Goal: Task Accomplishment & Management: Manage account settings

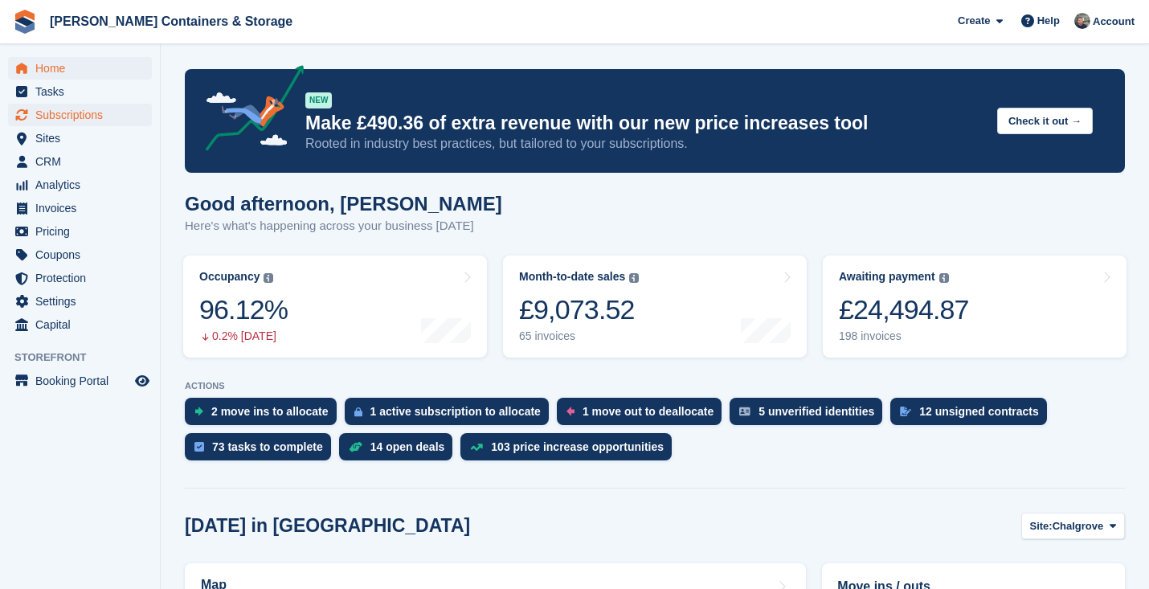
click at [106, 111] on span "Subscriptions" at bounding box center [83, 115] width 96 height 23
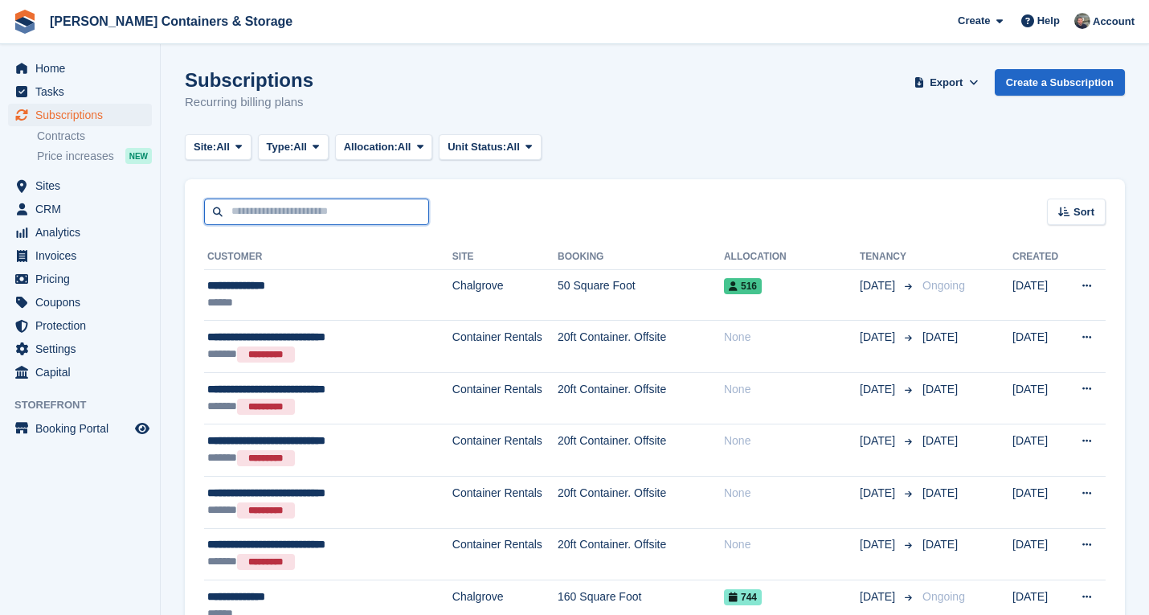
click at [391, 218] on input "text" at bounding box center [316, 212] width 225 height 27
type input "***"
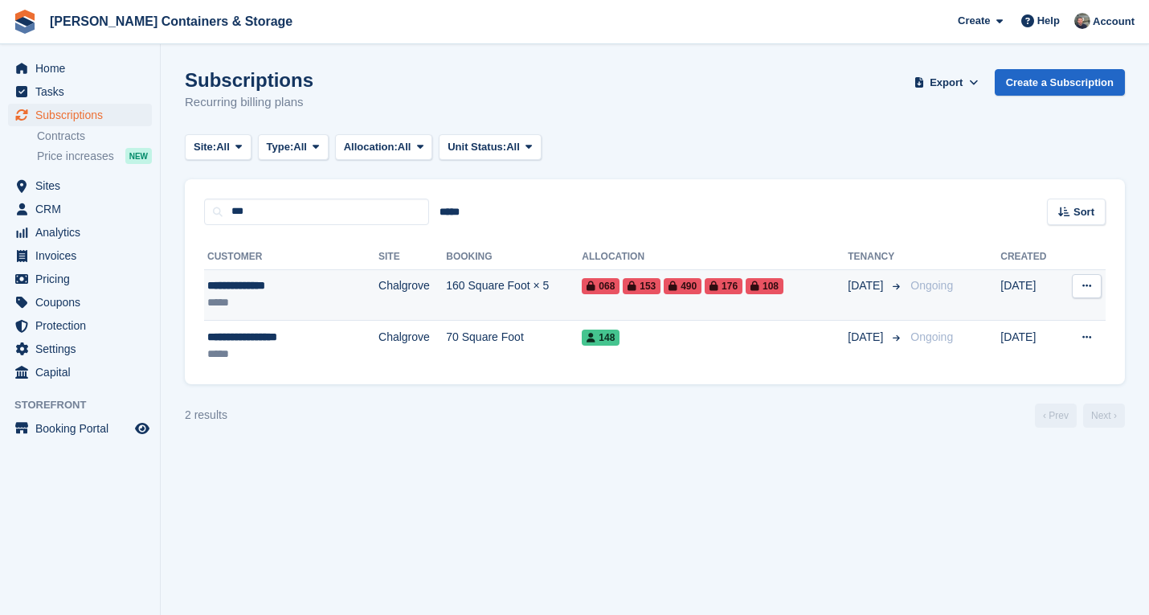
drag, startPoint x: 391, startPoint y: 218, endPoint x: 414, endPoint y: 301, distance: 86.0
click at [446, 301] on td "160 Square Foot × 5" at bounding box center [514, 294] width 136 height 51
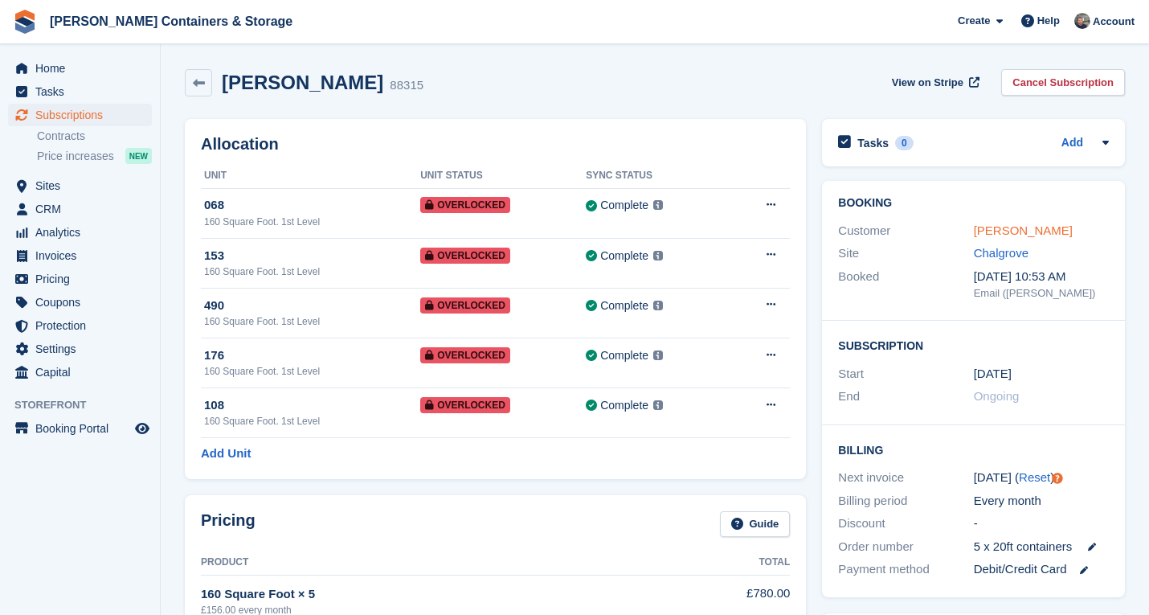
click at [1052, 227] on link "S Dixon-Hudson" at bounding box center [1023, 230] width 99 height 14
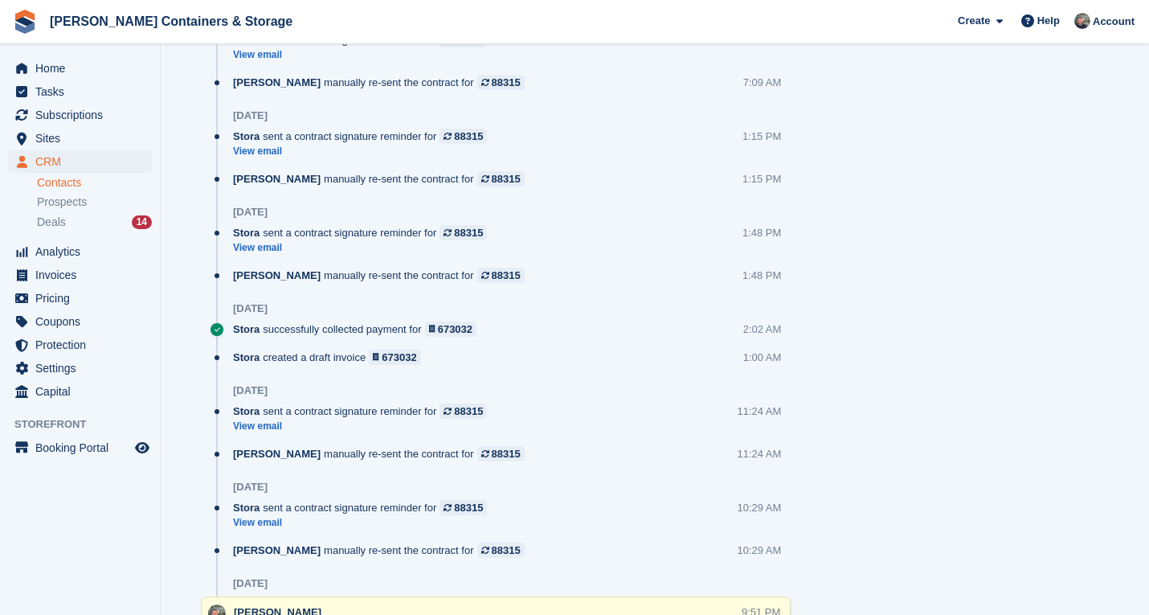
scroll to position [2777, 0]
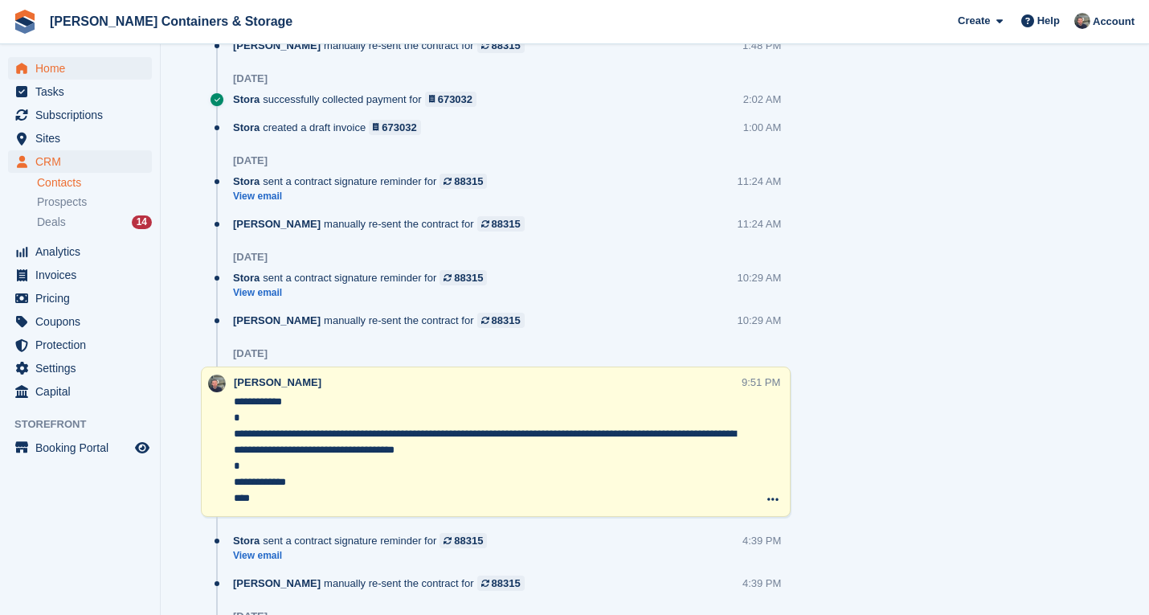
click at [77, 63] on span "Home" at bounding box center [83, 68] width 96 height 23
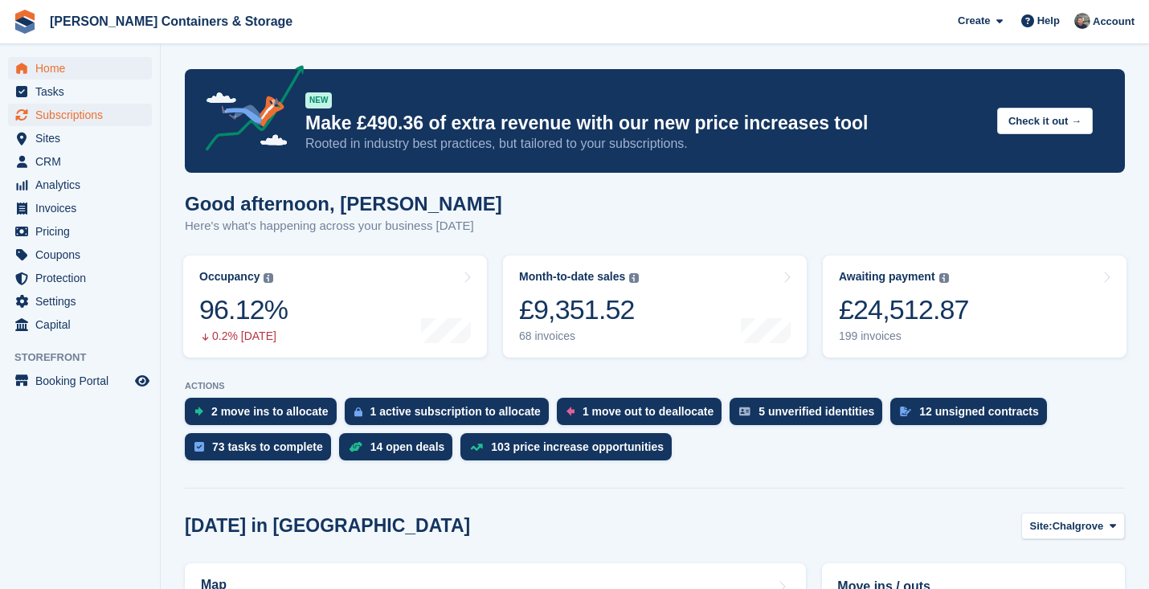
click at [76, 122] on span "Subscriptions" at bounding box center [83, 115] width 96 height 23
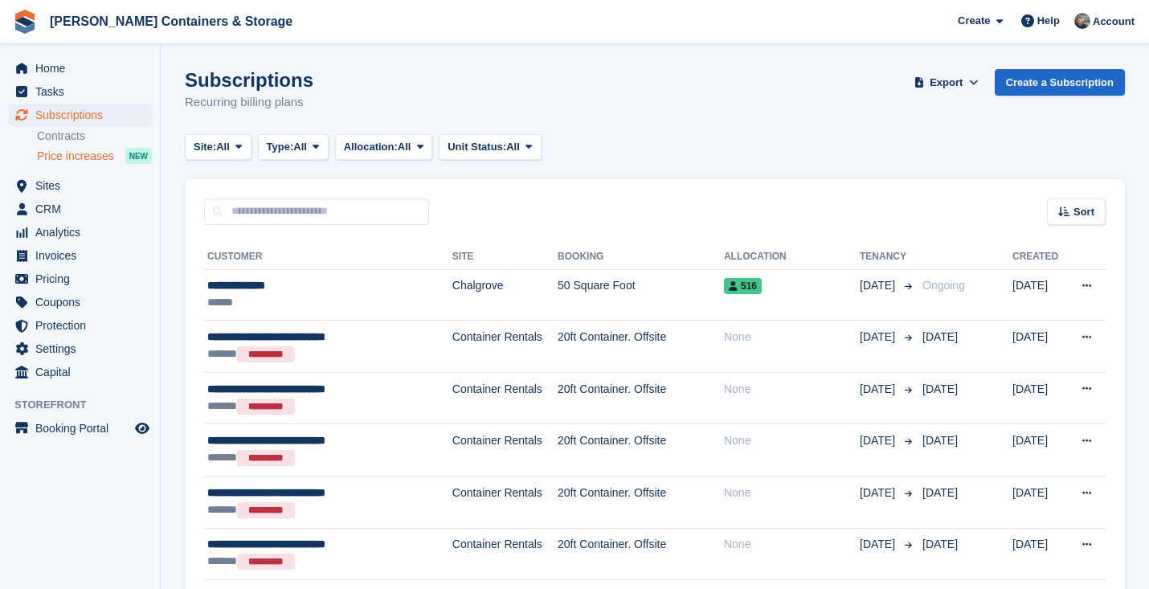
click at [89, 155] on span "Price increases" at bounding box center [75, 156] width 77 height 15
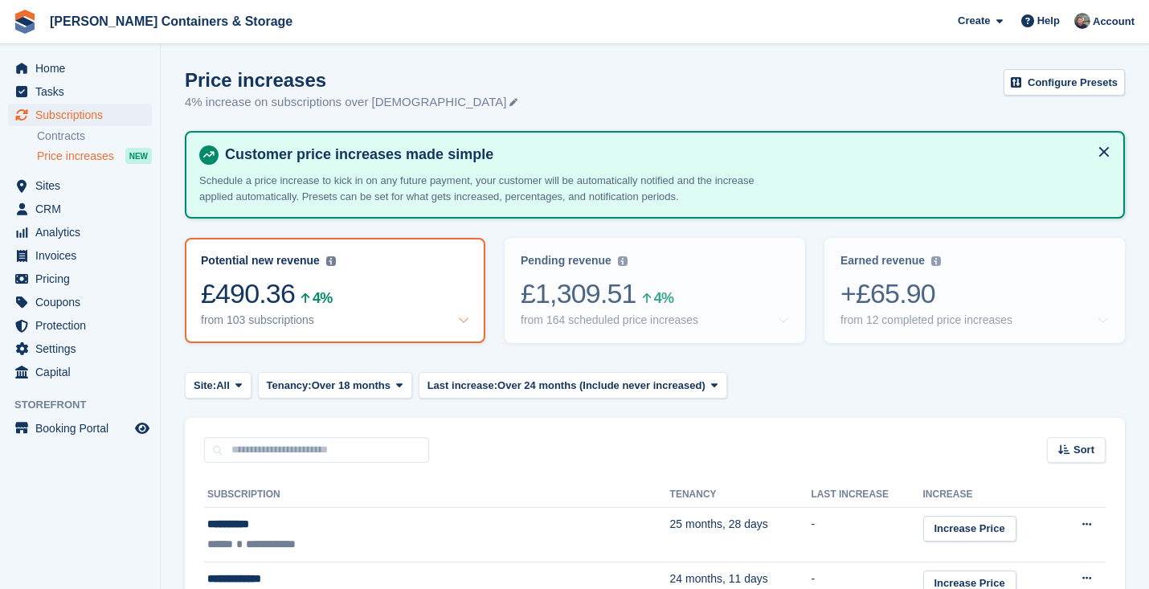
click at [81, 138] on link "Contracts" at bounding box center [94, 136] width 115 height 15
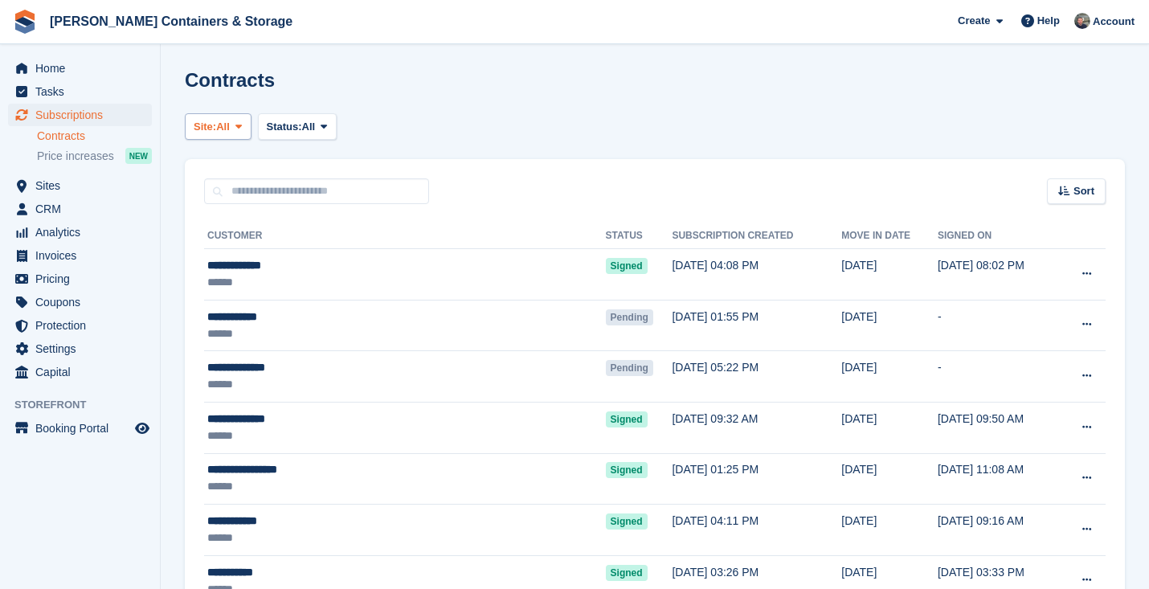
click at [209, 138] on button "Site: All" at bounding box center [218, 126] width 67 height 27
click at [238, 174] on link "Chalgrove" at bounding box center [262, 164] width 140 height 29
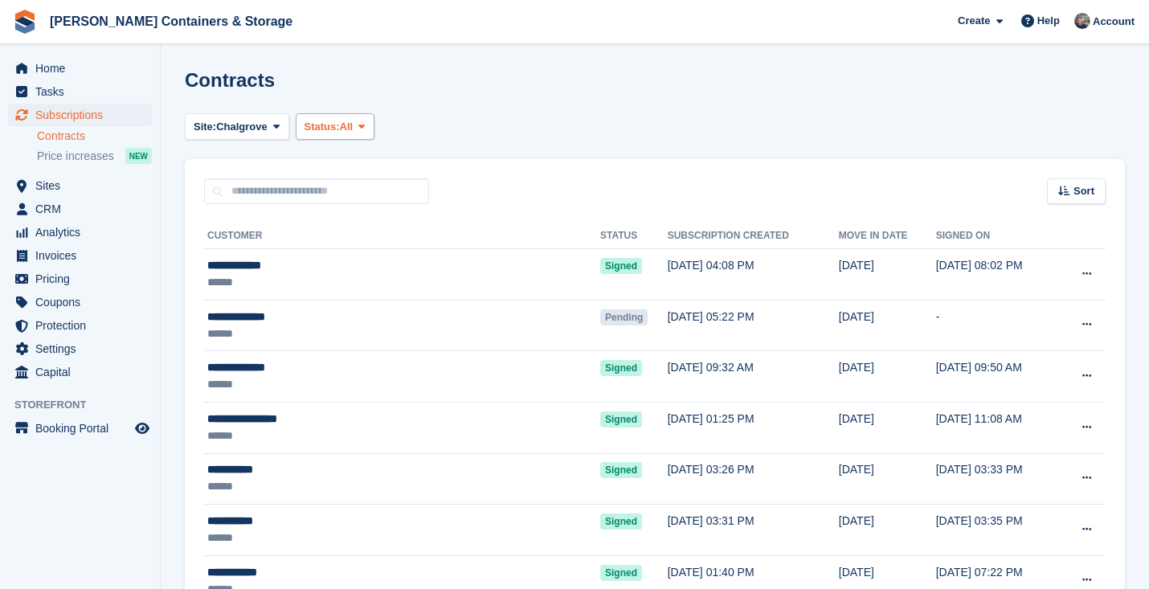
click at [340, 131] on span "Status:" at bounding box center [322, 127] width 35 height 16
drag, startPoint x: 355, startPoint y: 195, endPoint x: 354, endPoint y: 167, distance: 28.2
click at [354, 167] on div "Pending Signed Voided Declined All" at bounding box center [373, 222] width 154 height 159
click at [354, 167] on link "Pending" at bounding box center [373, 164] width 140 height 29
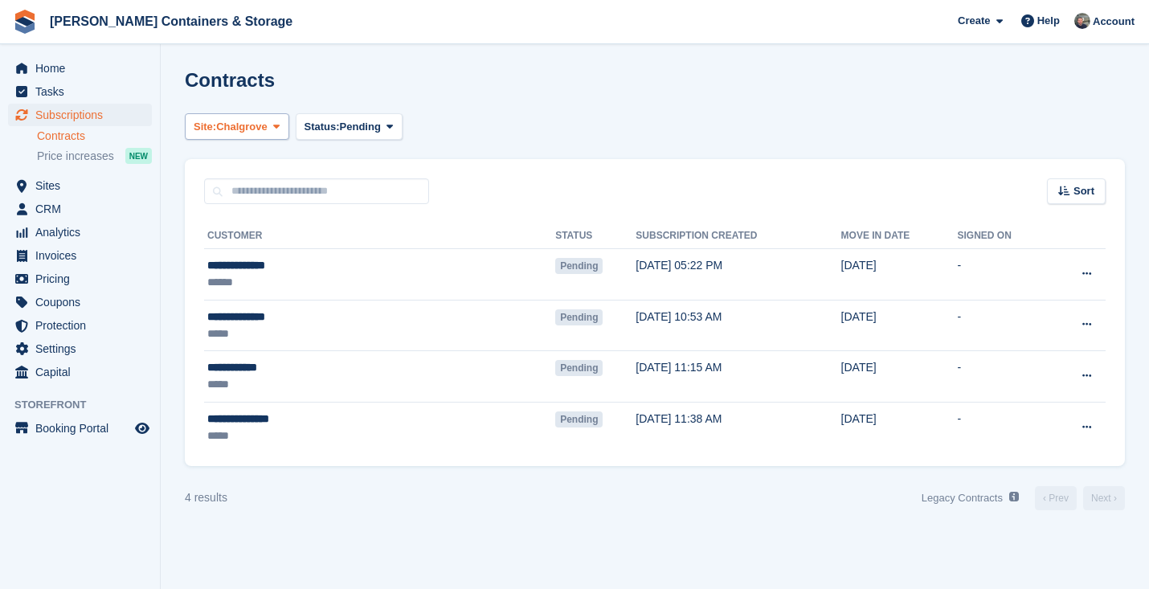
click at [248, 114] on button "Site: Chalgrove" at bounding box center [237, 126] width 104 height 27
click at [271, 188] on link "Container Rentals" at bounding box center [262, 193] width 140 height 29
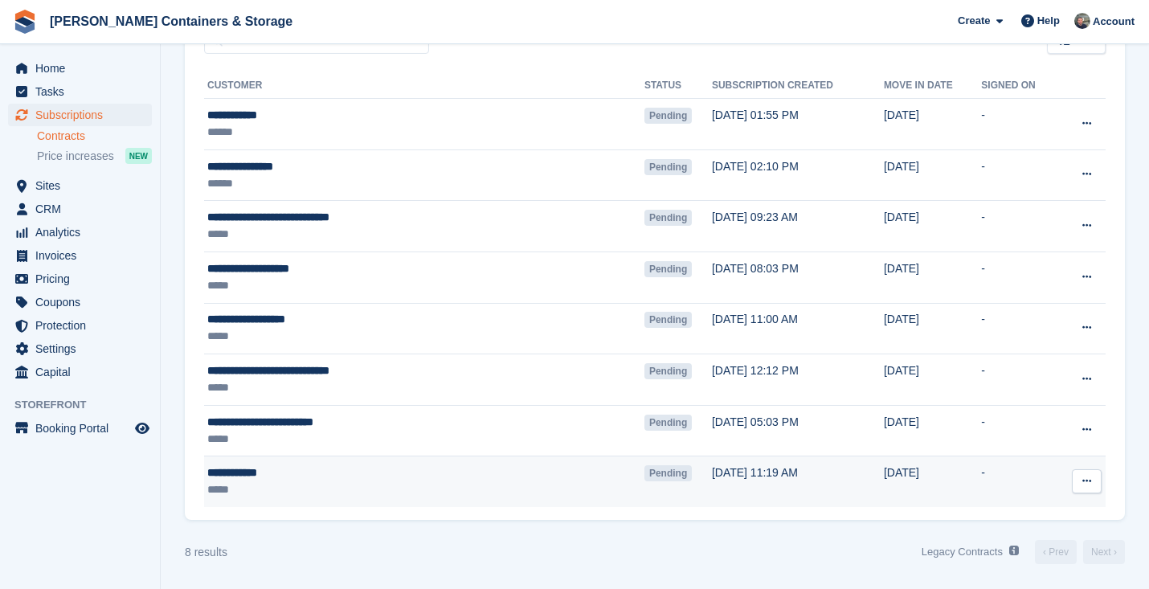
scroll to position [150, 0]
click at [310, 468] on div "**********" at bounding box center [361, 473] width 308 height 17
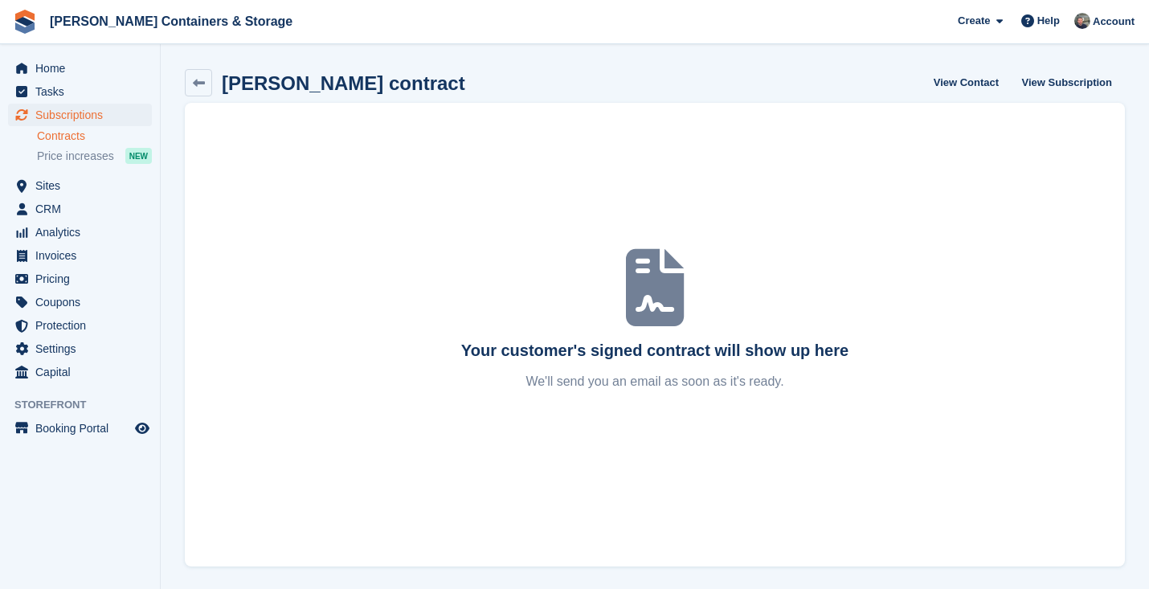
click at [95, 115] on span "Subscriptions" at bounding box center [83, 115] width 96 height 23
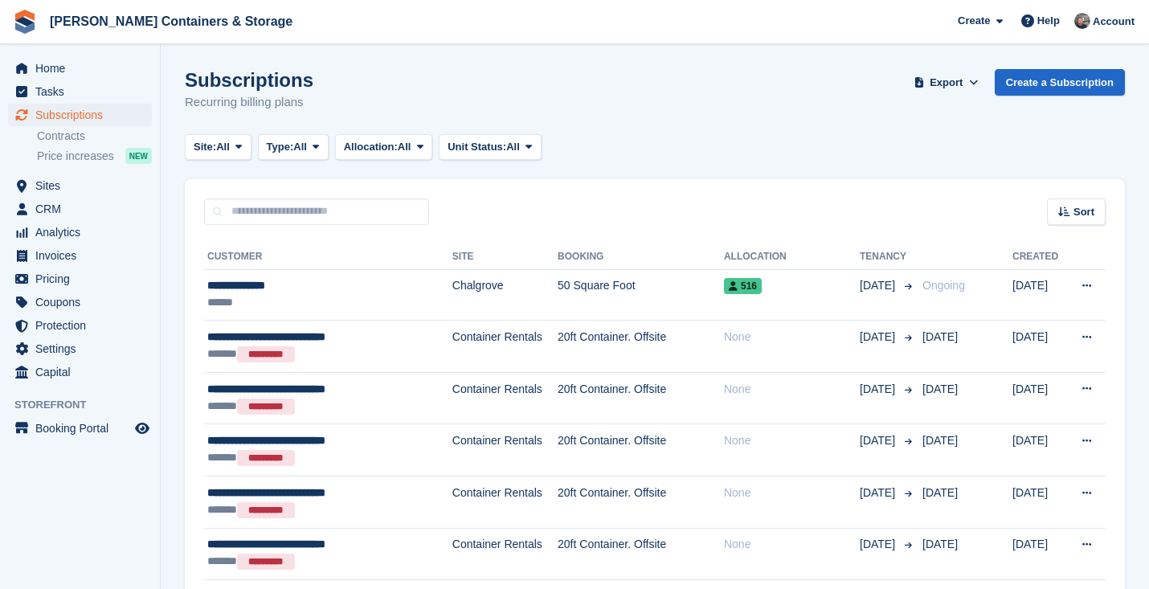
click at [284, 200] on input "text" at bounding box center [316, 212] width 225 height 27
type input "*****"
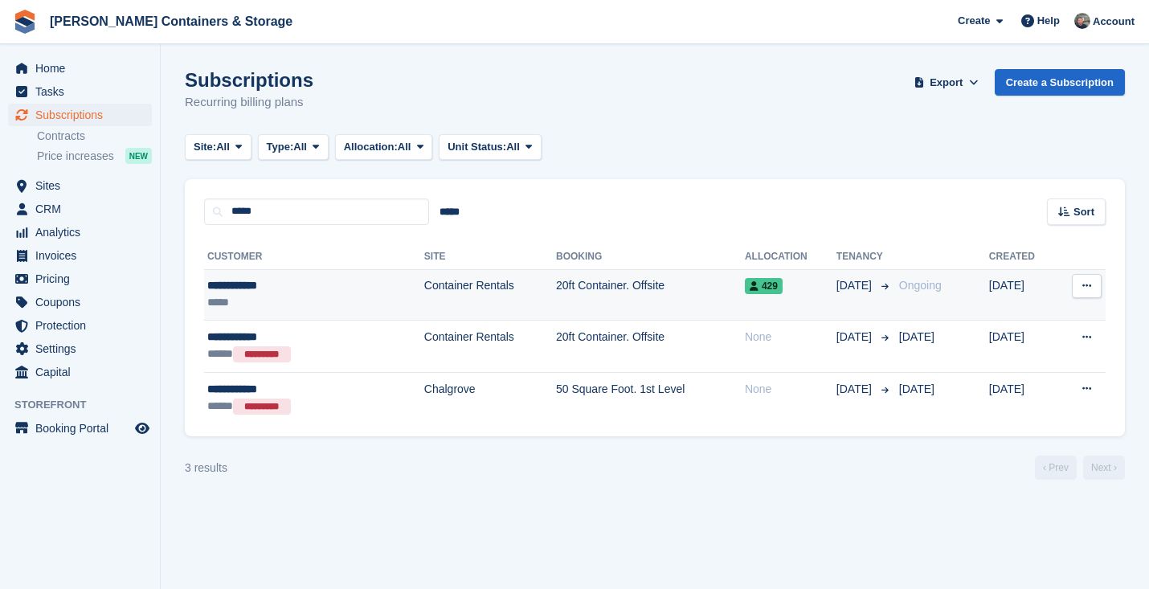
click at [304, 281] on div "**********" at bounding box center [280, 285] width 147 height 17
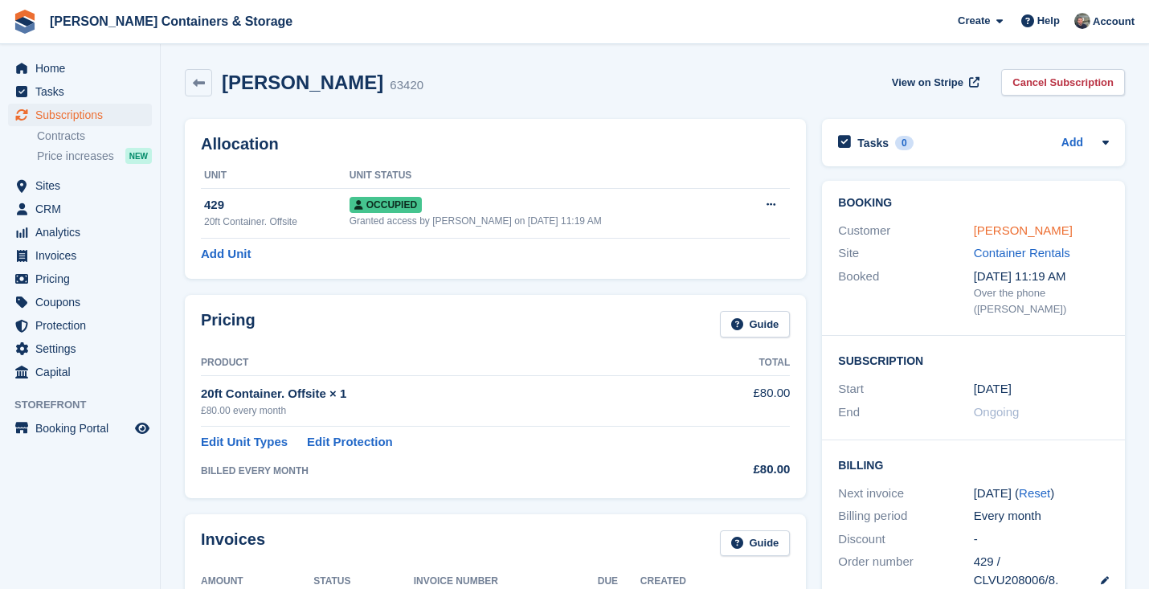
click at [998, 231] on link "Cloke, James" at bounding box center [1023, 230] width 99 height 14
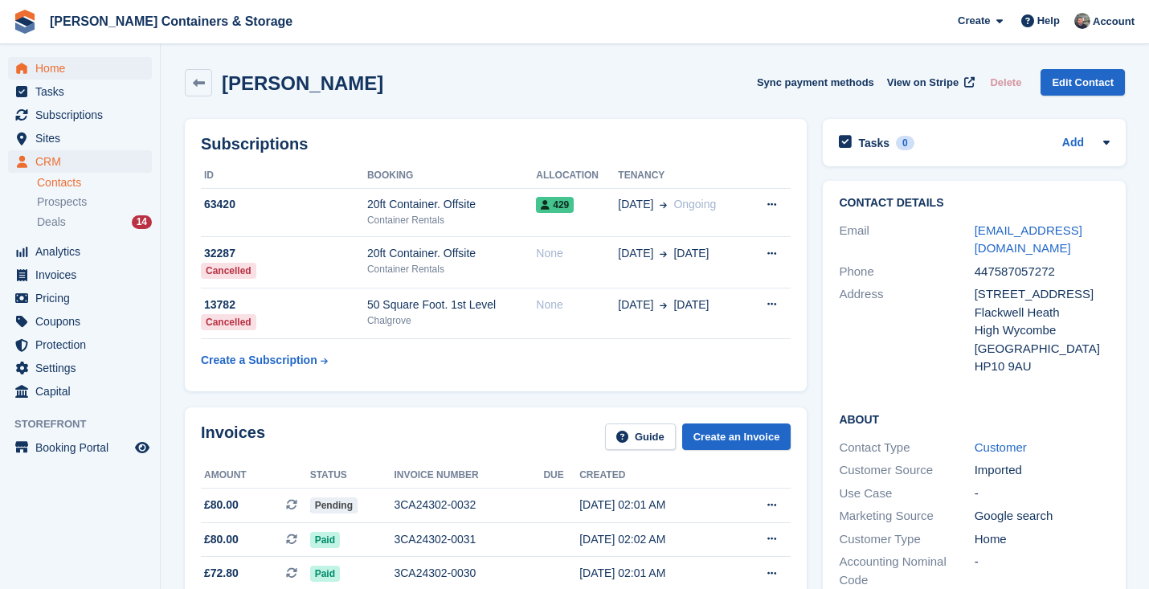
click at [75, 62] on span "Home" at bounding box center [83, 68] width 96 height 23
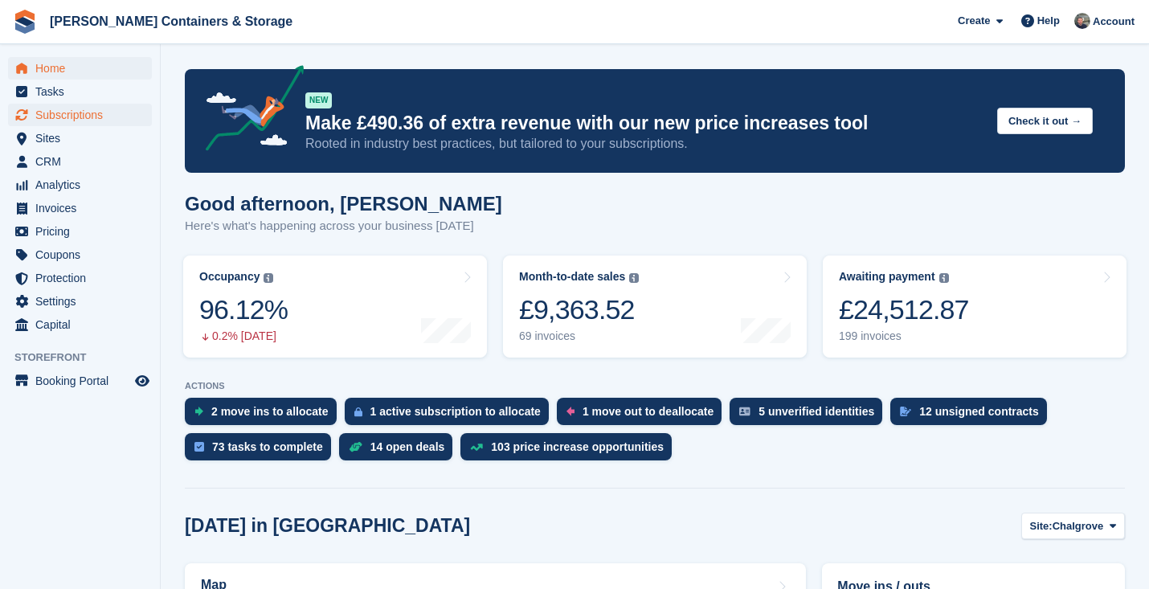
click at [106, 111] on span "Subscriptions" at bounding box center [83, 115] width 96 height 23
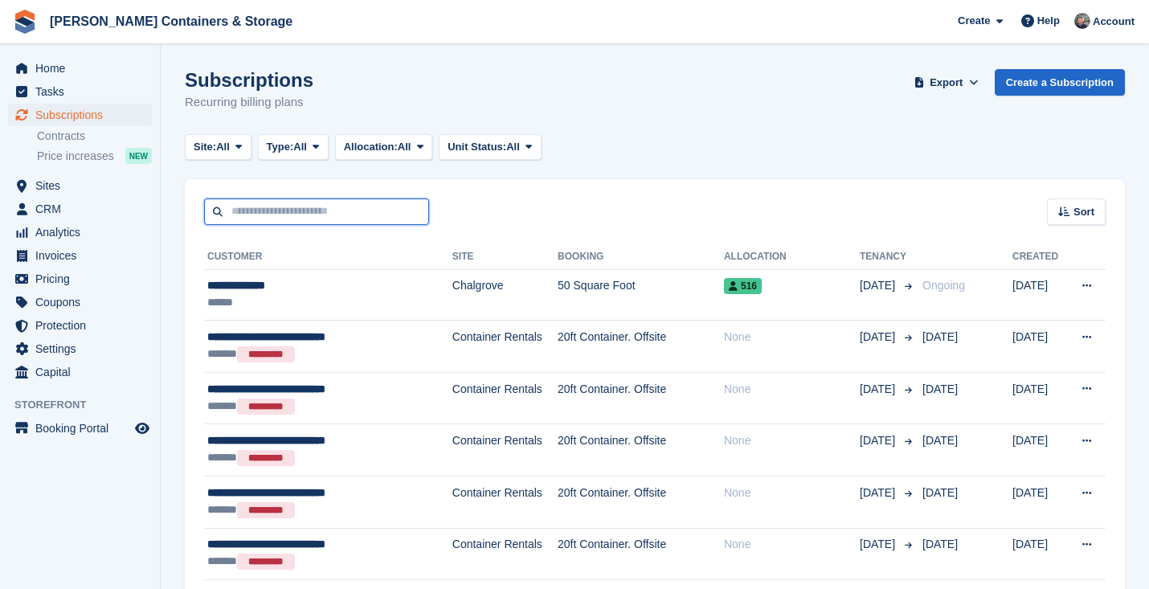
click at [309, 217] on input "text" at bounding box center [316, 212] width 225 height 27
type input "*****"
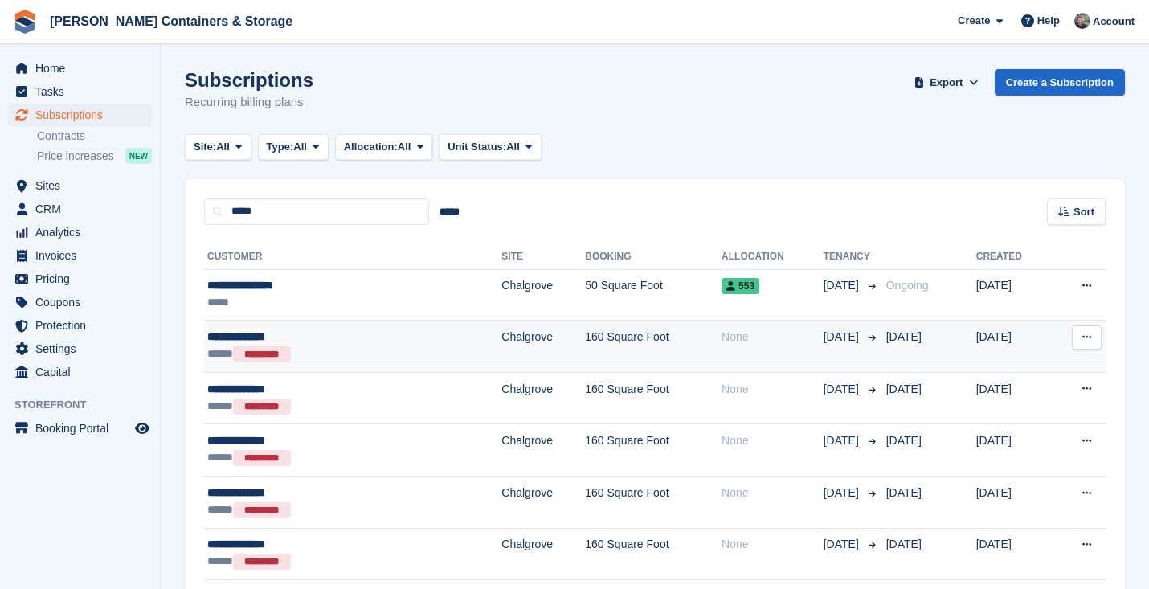
scroll to position [33, 0]
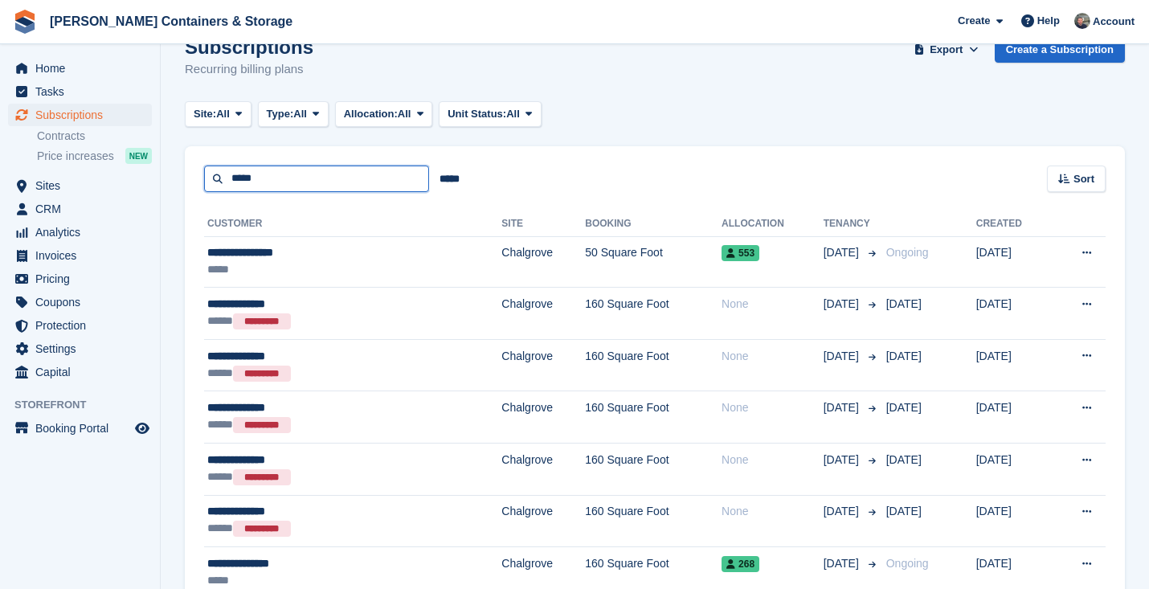
click at [284, 178] on input "*****" at bounding box center [316, 179] width 225 height 27
type input "***"
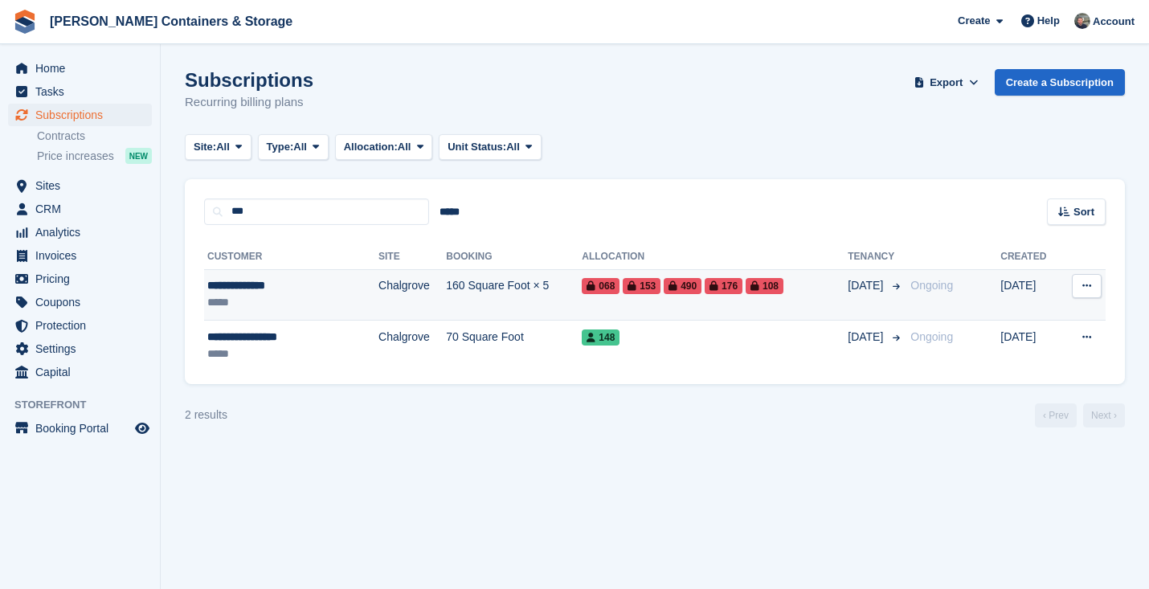
click at [379, 296] on td "Chalgrove" at bounding box center [413, 294] width 68 height 51
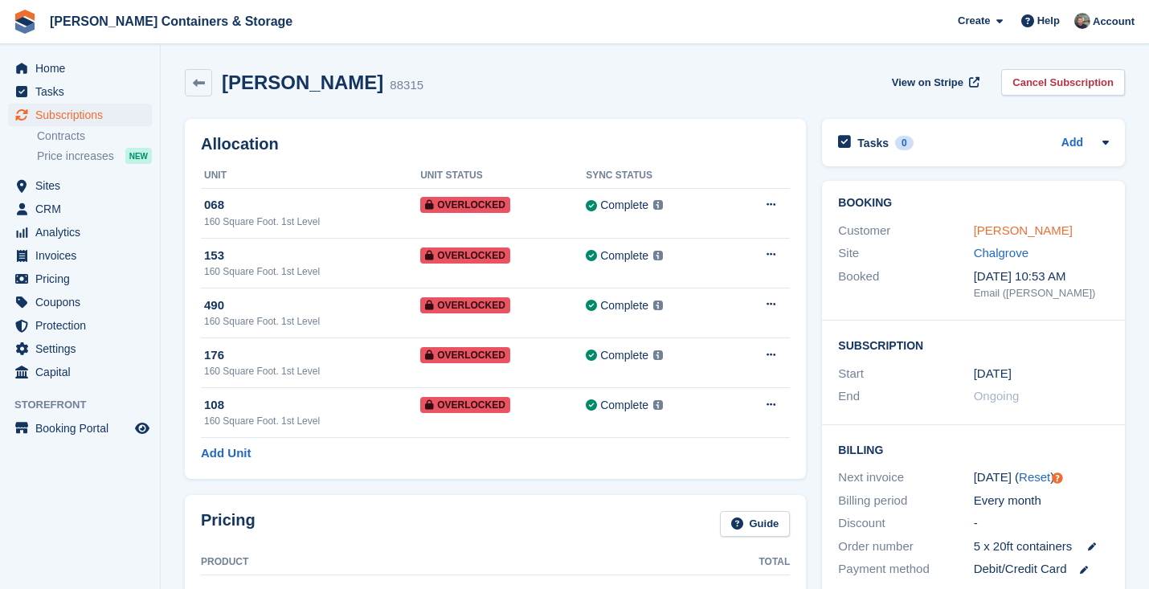
click at [990, 227] on link "[PERSON_NAME]" at bounding box center [1023, 230] width 99 height 14
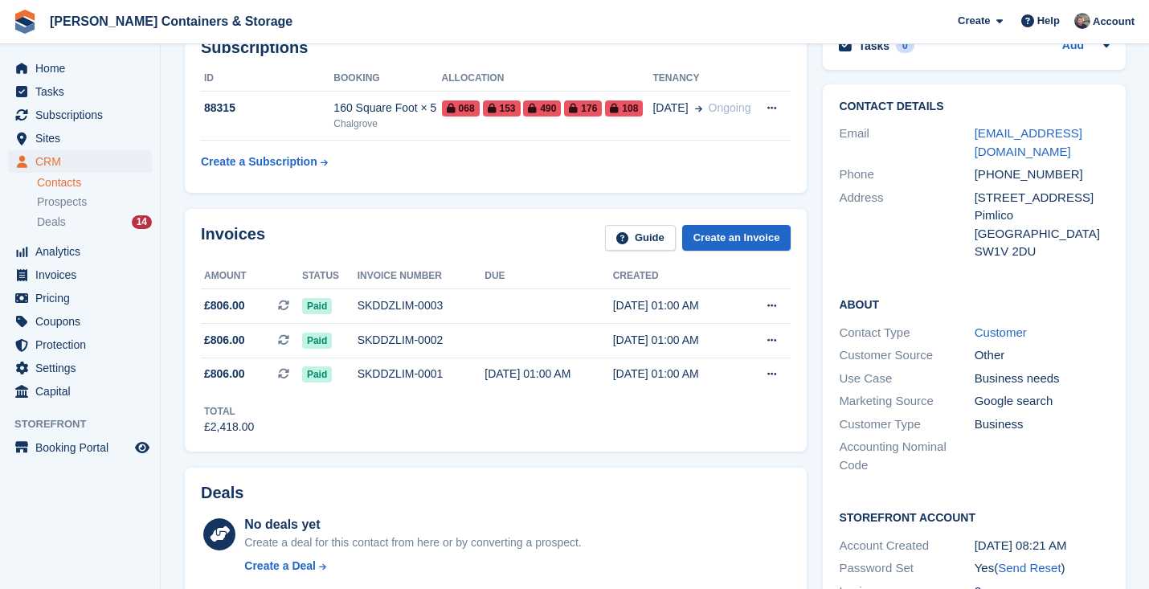
scroll to position [222, 0]
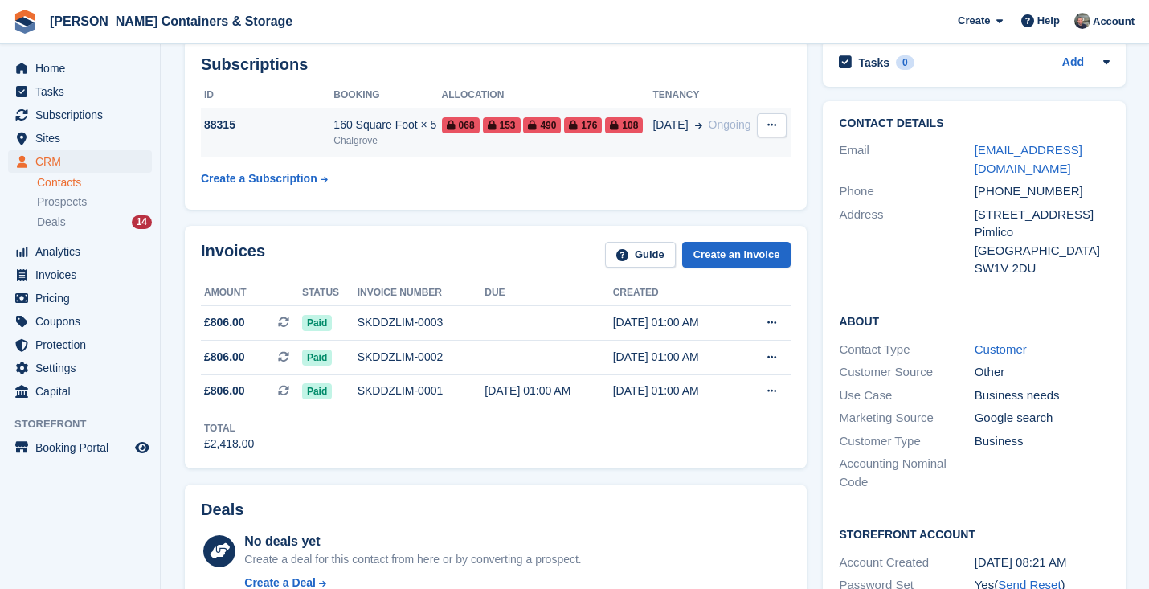
click at [446, 146] on td "068 153 490 176 108" at bounding box center [547, 133] width 211 height 49
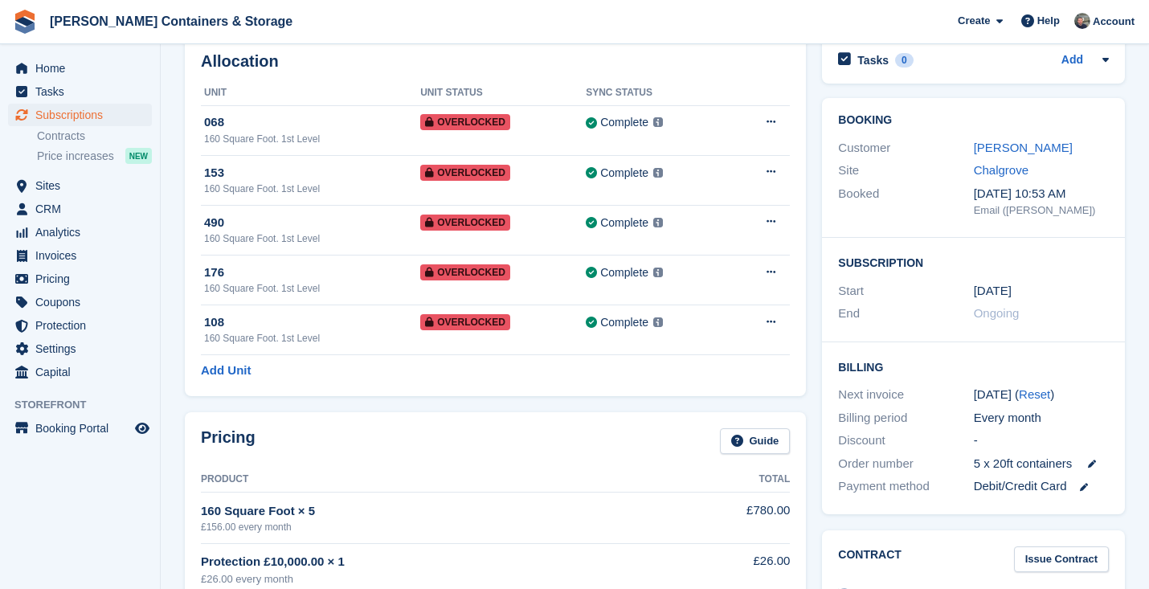
scroll to position [133, 0]
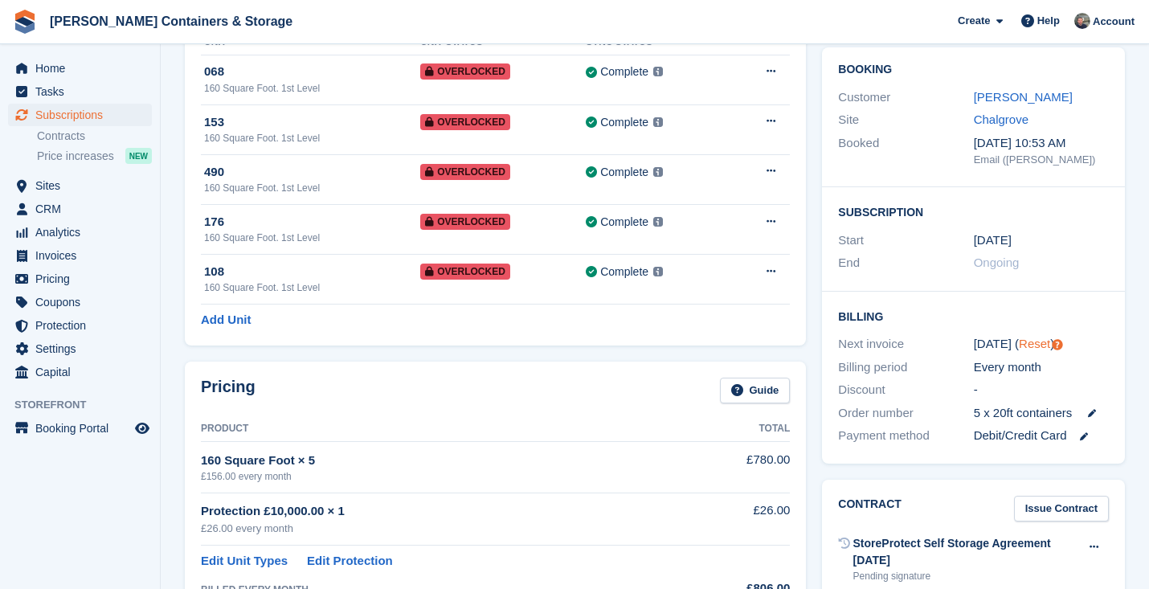
click at [1026, 337] on link "Reset" at bounding box center [1034, 344] width 31 height 14
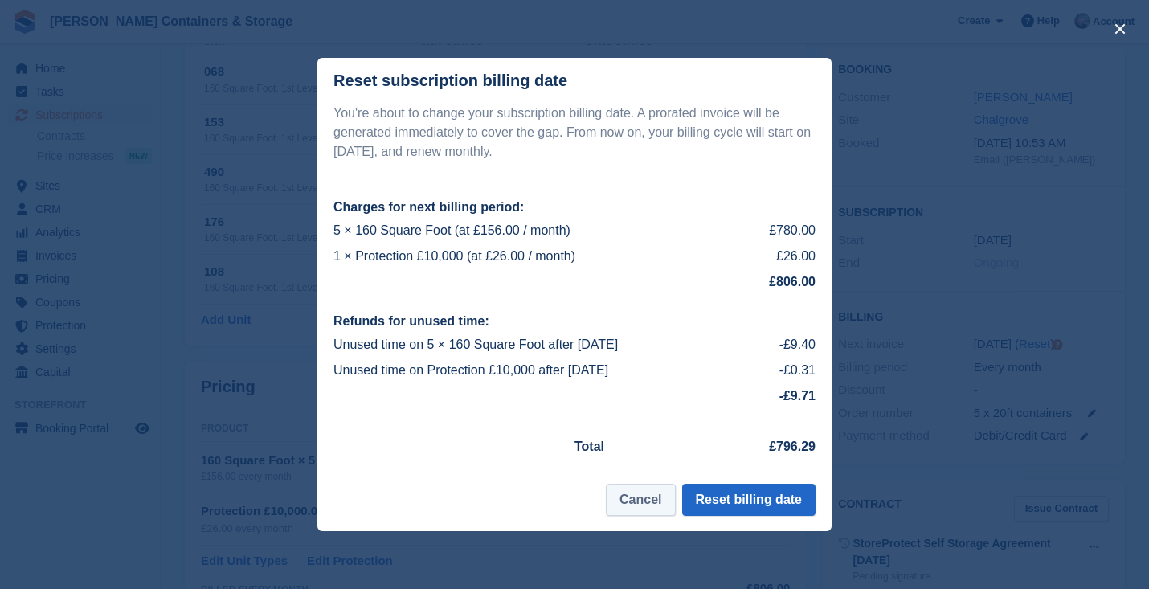
click at [638, 498] on button "Cancel" at bounding box center [640, 500] width 69 height 32
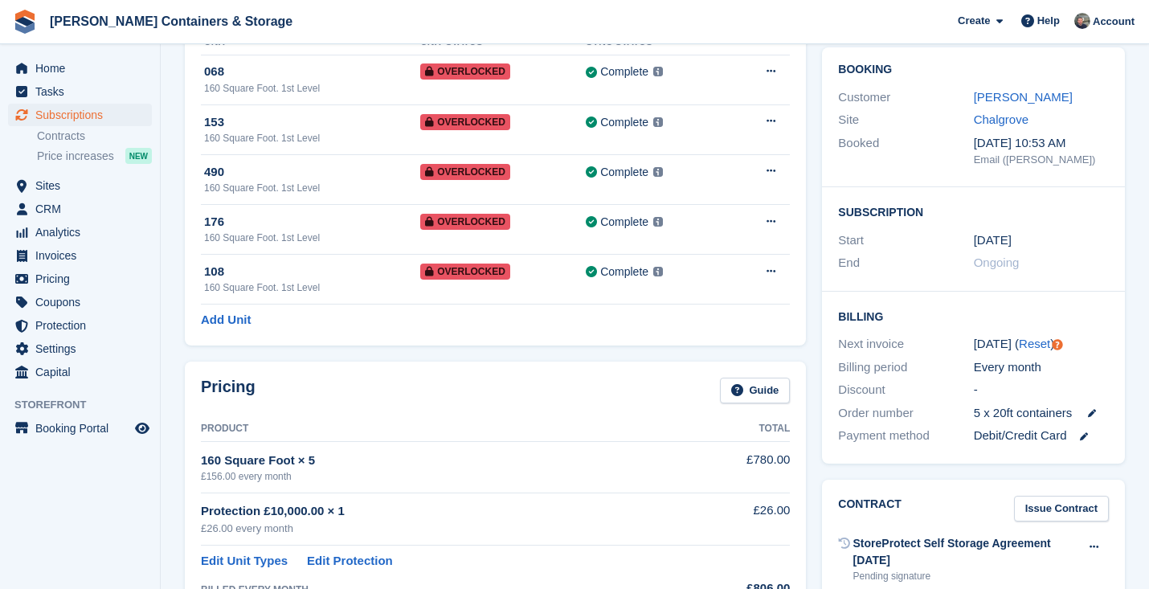
click at [98, 118] on span "Subscriptions" at bounding box center [83, 115] width 96 height 23
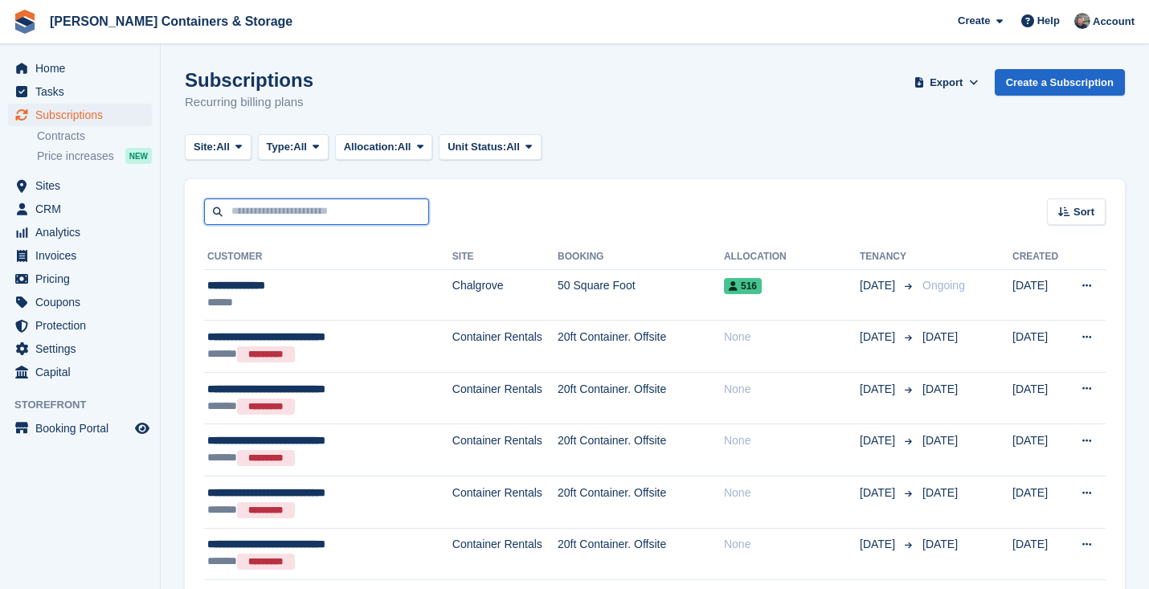
click at [300, 211] on input "text" at bounding box center [316, 212] width 225 height 27
type input "*****"
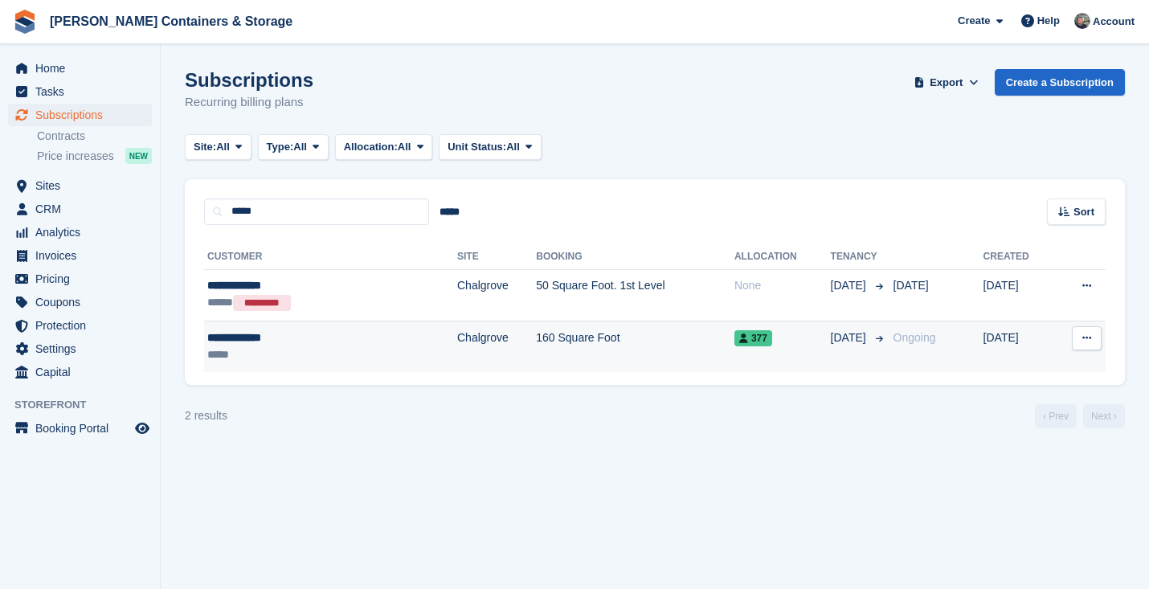
click at [322, 352] on div "*****" at bounding box center [288, 354] width 162 height 17
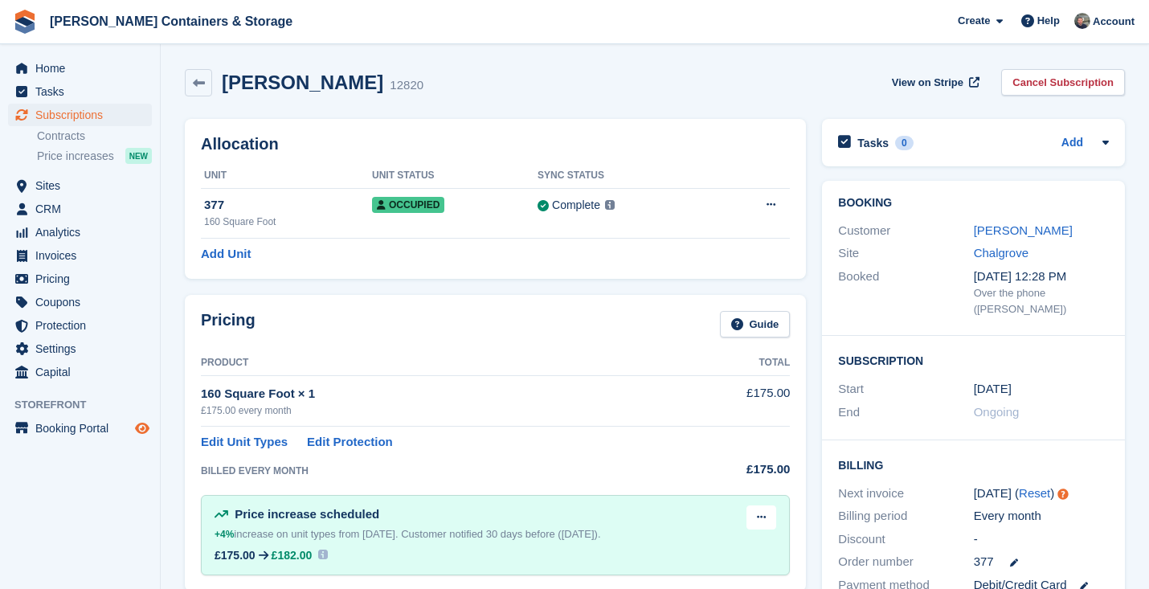
click at [147, 428] on icon "Preview store" at bounding box center [142, 428] width 14 height 13
click at [68, 71] on span "Home" at bounding box center [83, 68] width 96 height 23
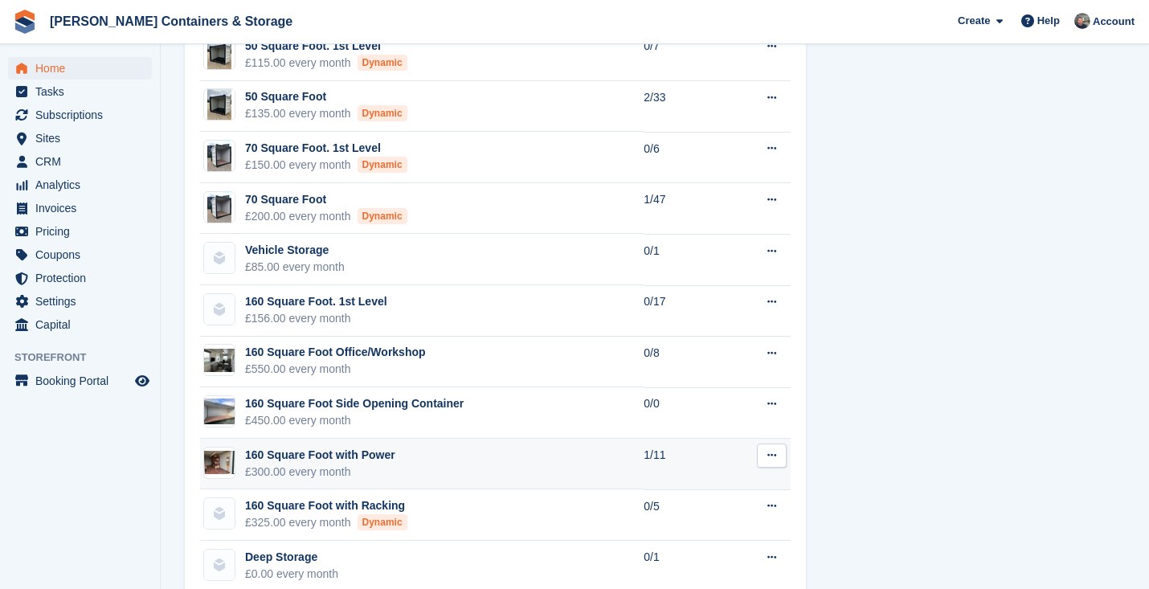
scroll to position [1517, 0]
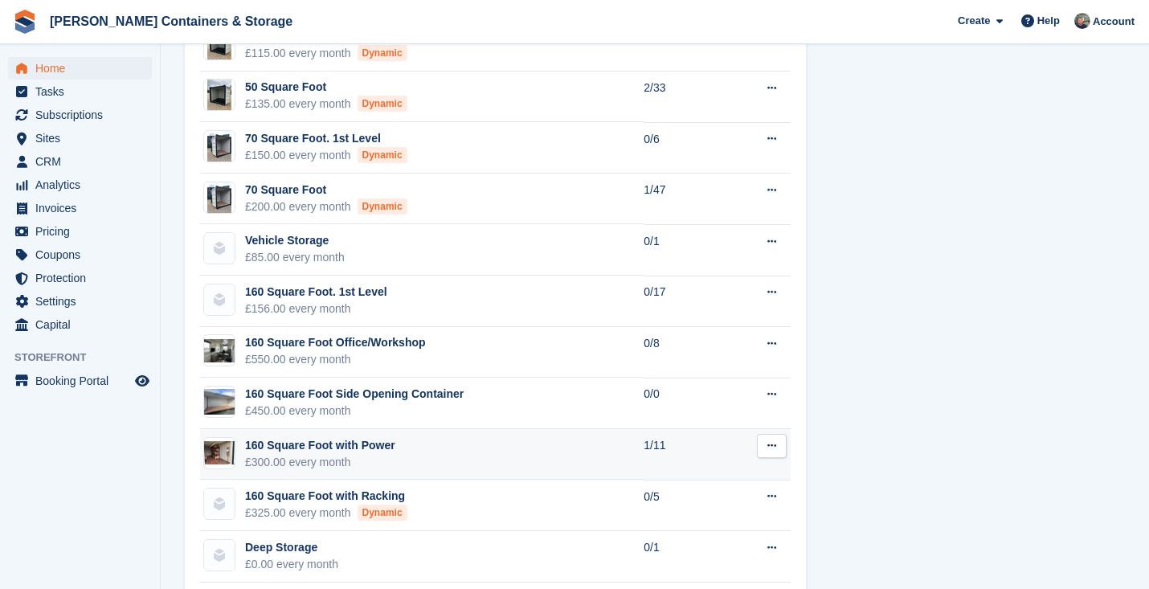
click at [578, 462] on td "160 Square Foot with Power £300.00 every month" at bounding box center [422, 454] width 444 height 51
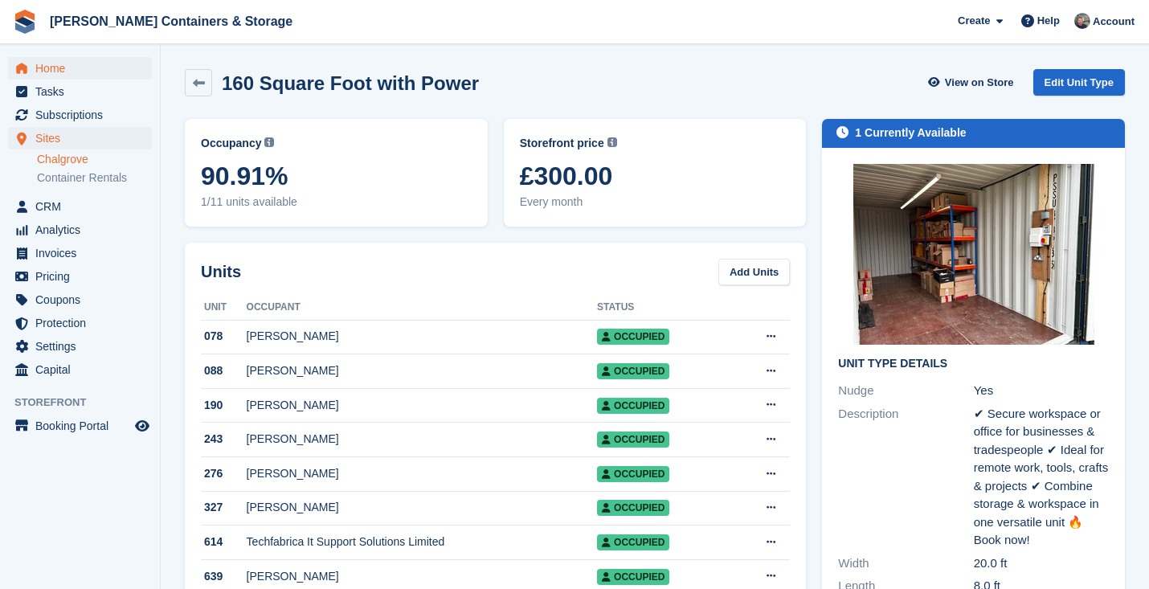
click at [74, 69] on span "Home" at bounding box center [83, 68] width 96 height 23
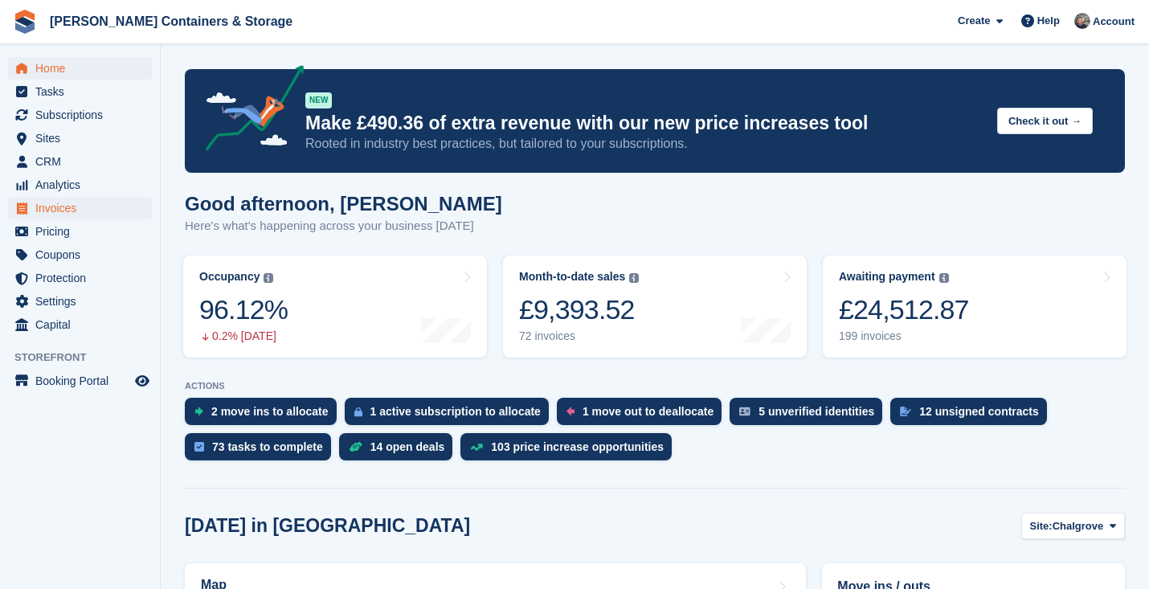
click at [96, 208] on span "Invoices" at bounding box center [83, 208] width 96 height 23
click at [94, 205] on span "Invoices" at bounding box center [83, 208] width 96 height 23
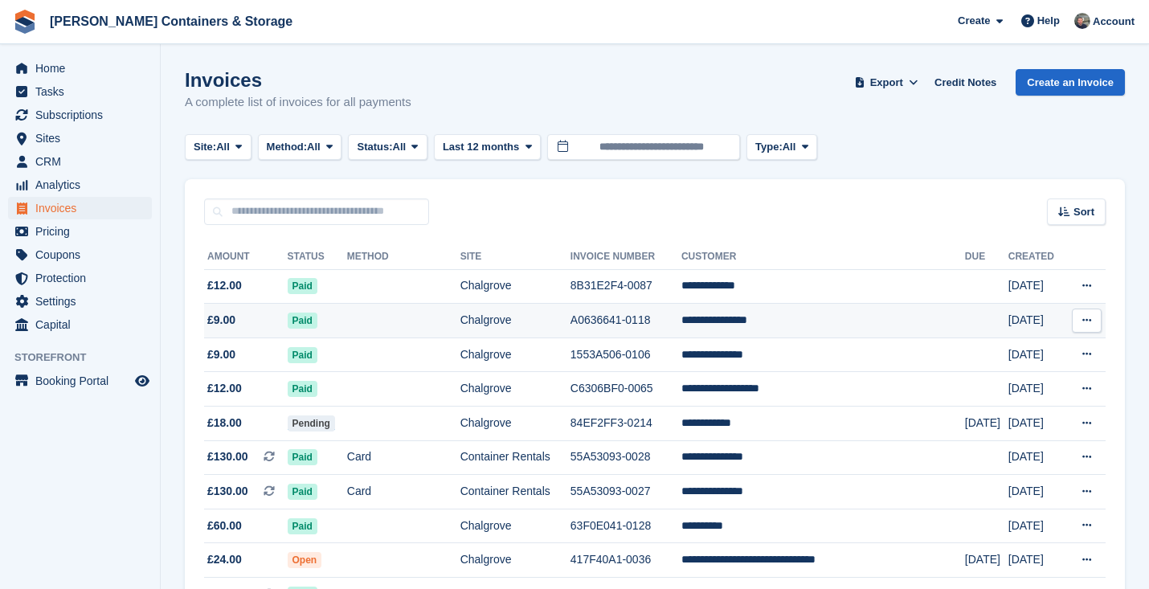
click at [322, 312] on td "Paid" at bounding box center [317, 321] width 59 height 35
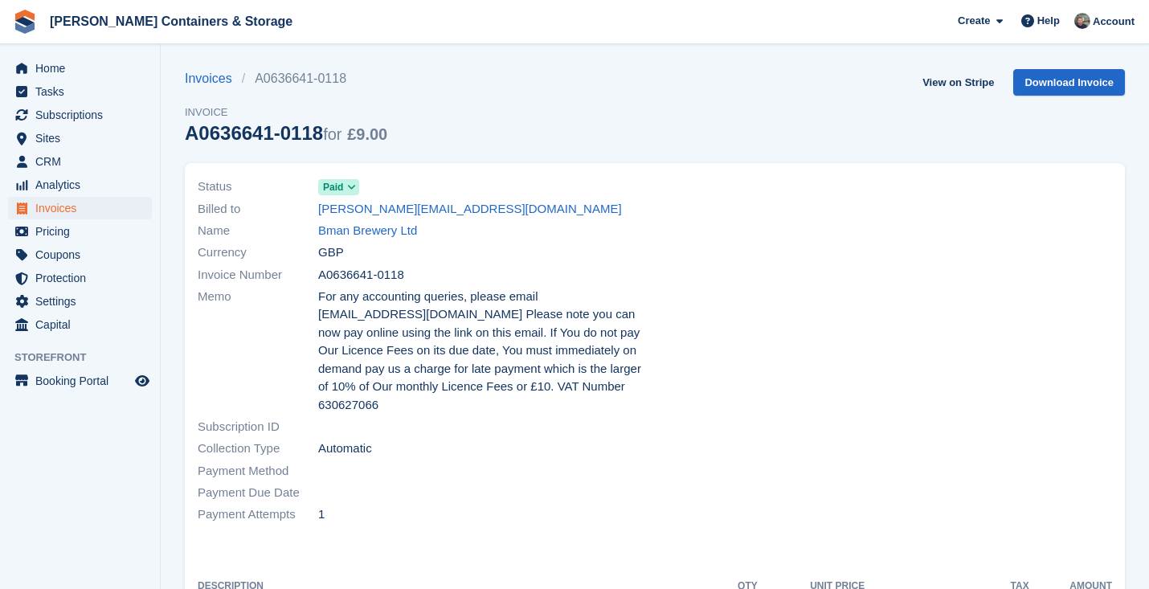
click at [1035, 97] on div "View on Stripe Download Invoice" at bounding box center [1020, 85] width 209 height 33
click at [1039, 84] on link "Download Invoice" at bounding box center [1070, 82] width 112 height 27
click at [71, 152] on span "CRM" at bounding box center [83, 161] width 96 height 23
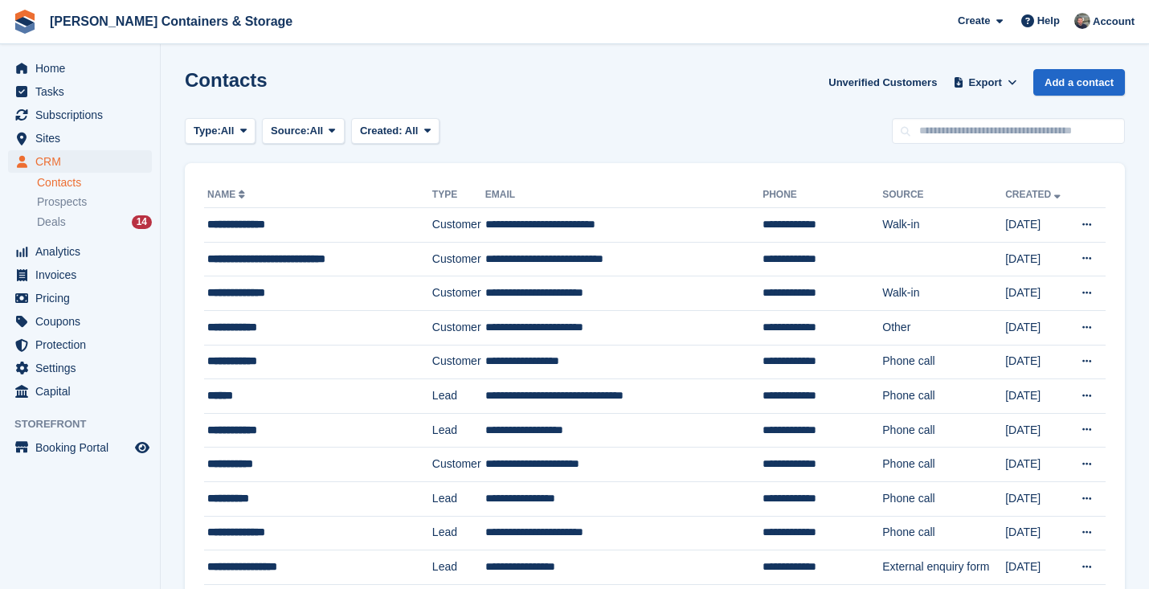
click at [77, 234] on div "CRM CRM CRM Contacts Prospects Deals 14 Contacts Prospects Deals 14" at bounding box center [80, 195] width 160 height 90
click at [51, 220] on span "Deals" at bounding box center [51, 222] width 29 height 15
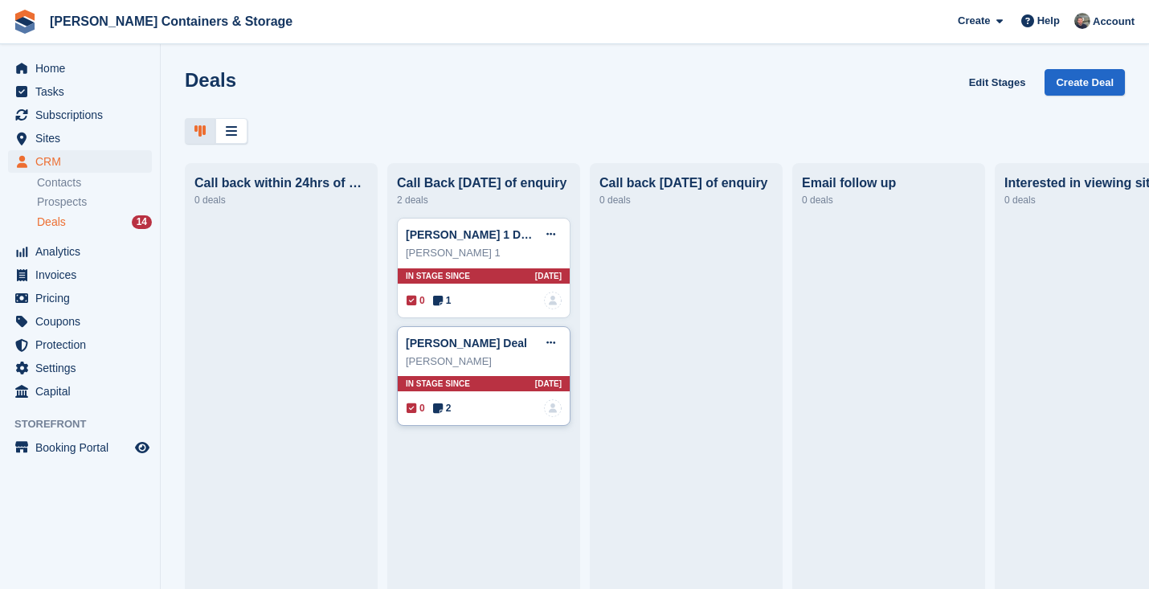
click at [446, 410] on span "2" at bounding box center [442, 408] width 18 height 14
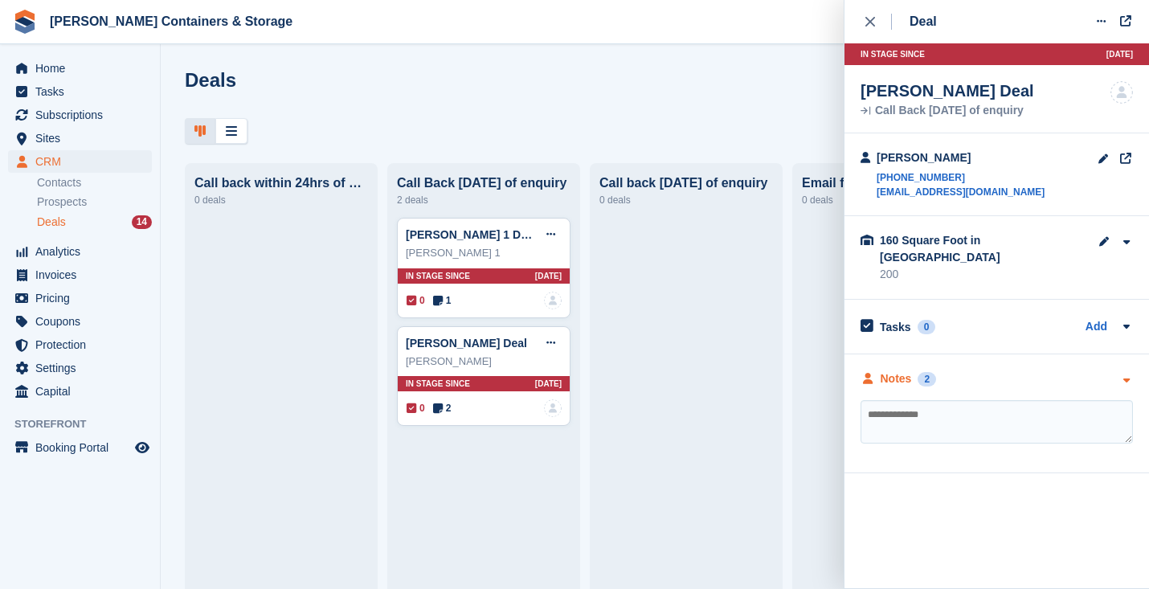
click at [928, 372] on div "2" at bounding box center [927, 379] width 18 height 14
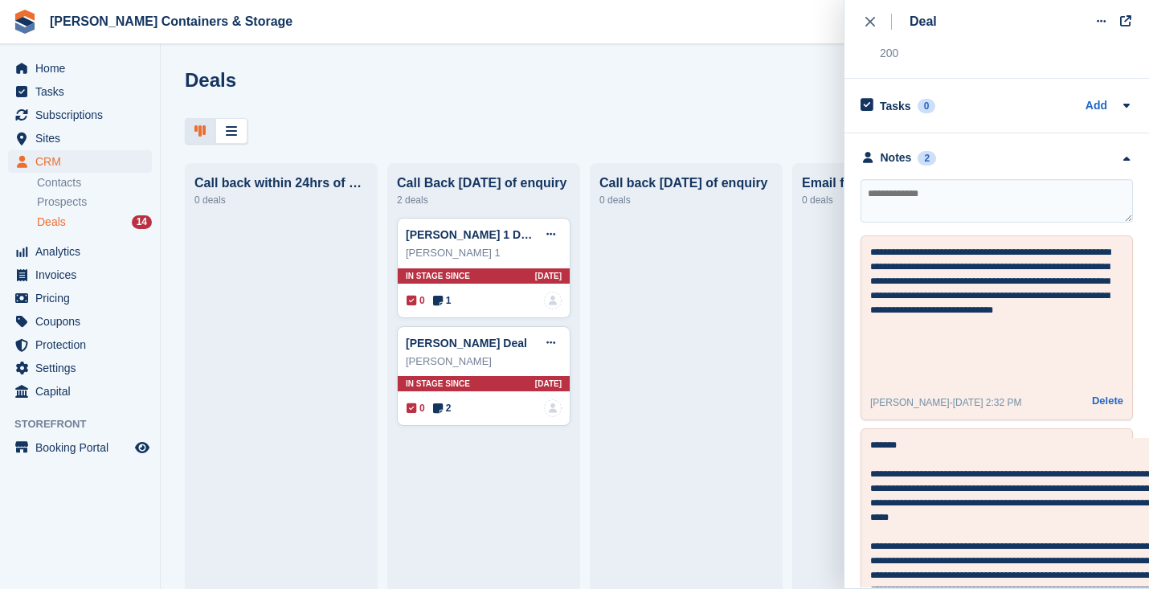
scroll to position [240, 0]
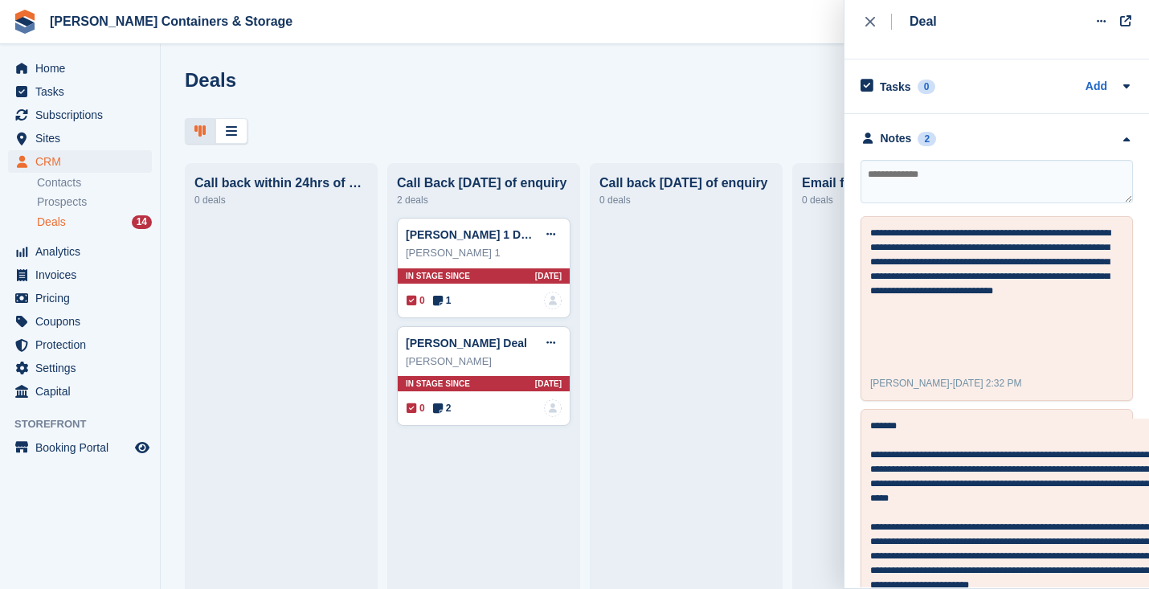
click at [689, 264] on div at bounding box center [687, 596] width 174 height 757
click at [867, 22] on icon "close" at bounding box center [871, 22] width 10 height 10
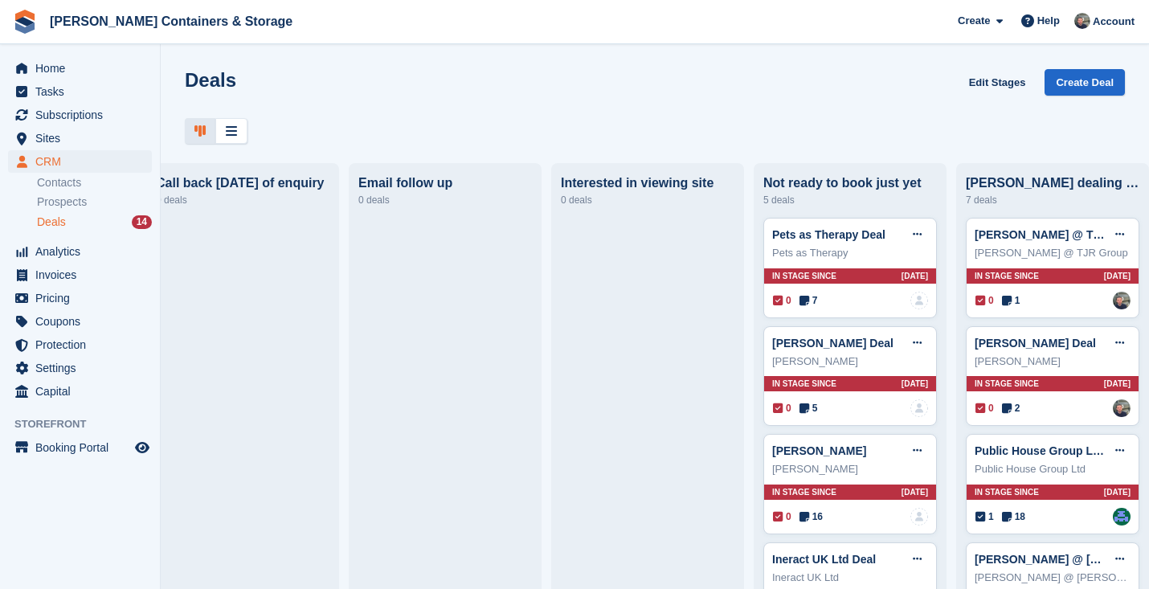
scroll to position [110, 0]
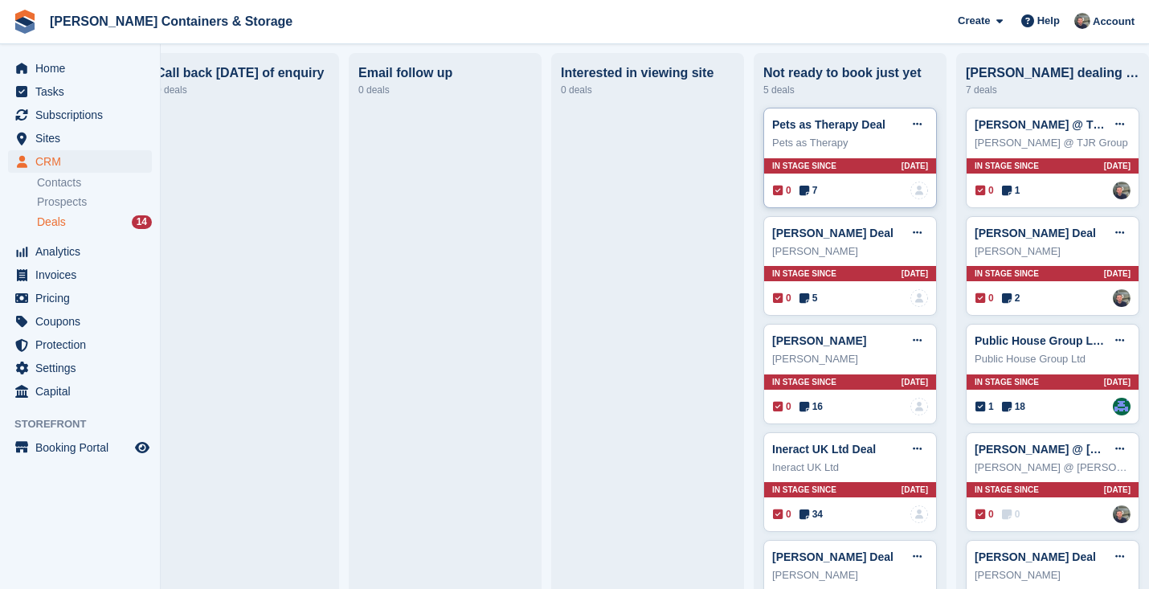
click at [814, 192] on span "7" at bounding box center [809, 190] width 18 height 14
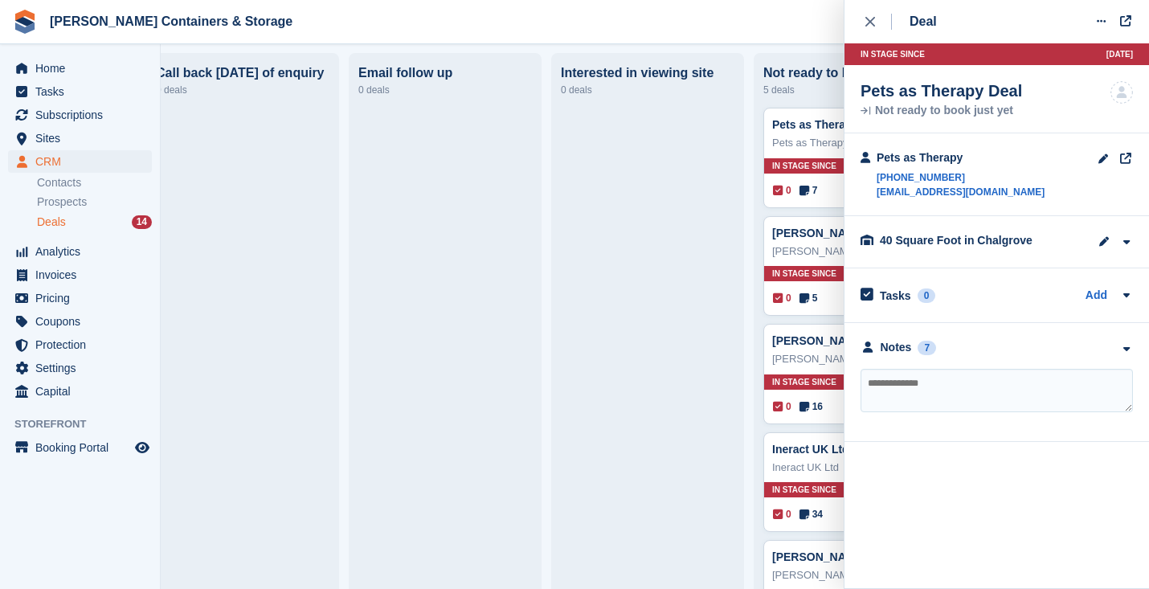
click at [923, 363] on div "**********" at bounding box center [997, 382] width 305 height 119
click at [923, 348] on div "7" at bounding box center [927, 348] width 18 height 14
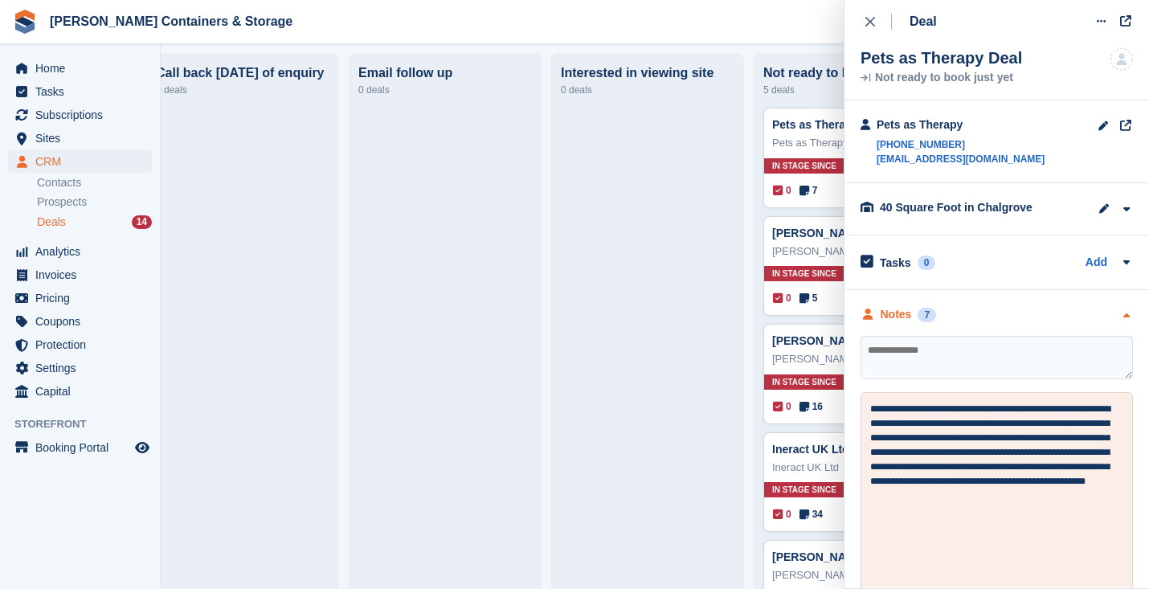
scroll to position [100, 0]
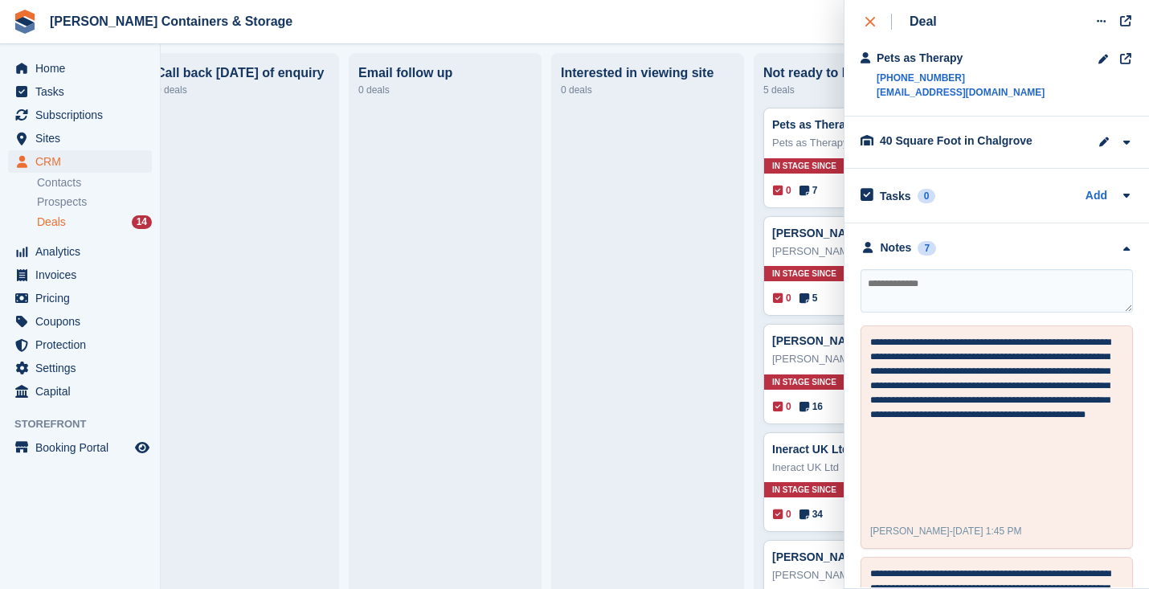
click at [871, 17] on icon "close" at bounding box center [871, 22] width 10 height 10
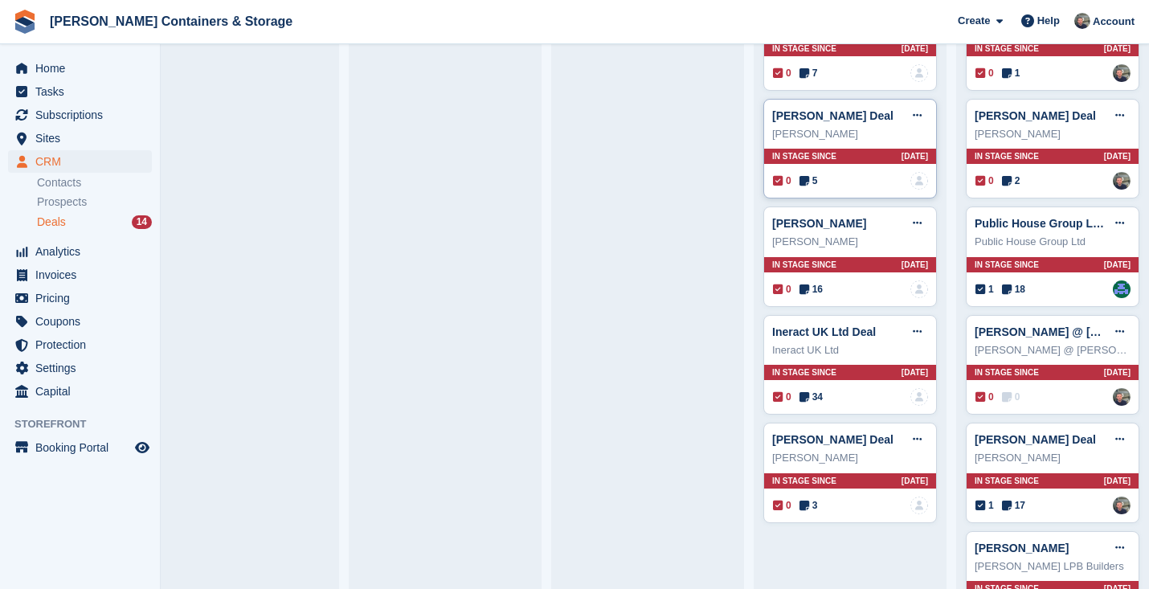
scroll to position [310, 0]
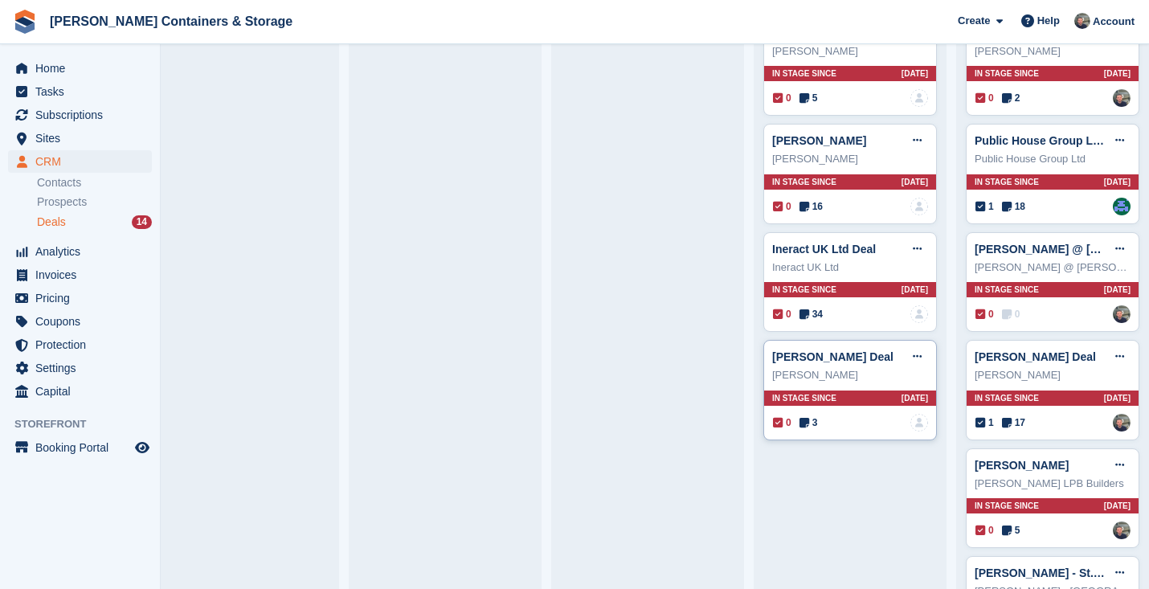
click at [813, 424] on span "3" at bounding box center [809, 423] width 18 height 14
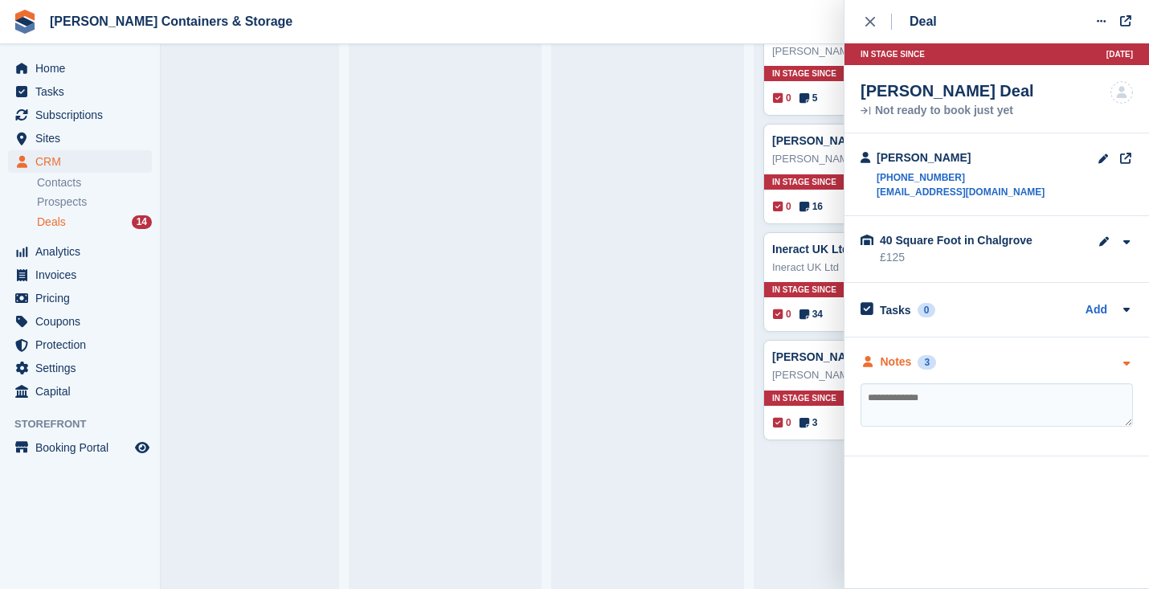
click at [900, 361] on div "Notes" at bounding box center [896, 362] width 31 height 17
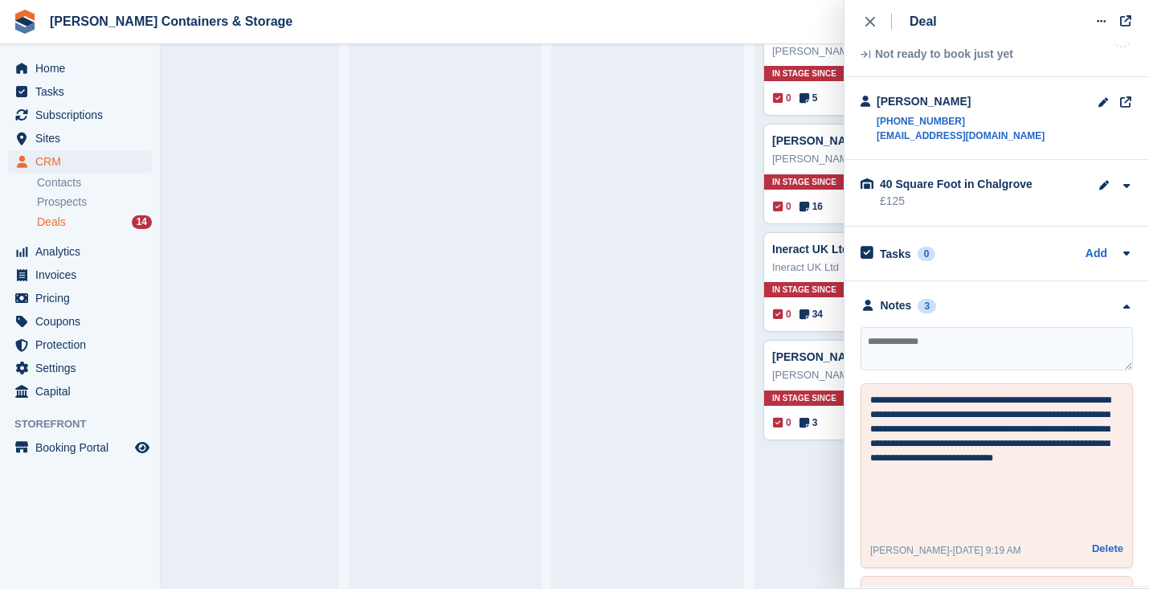
scroll to position [74, 0]
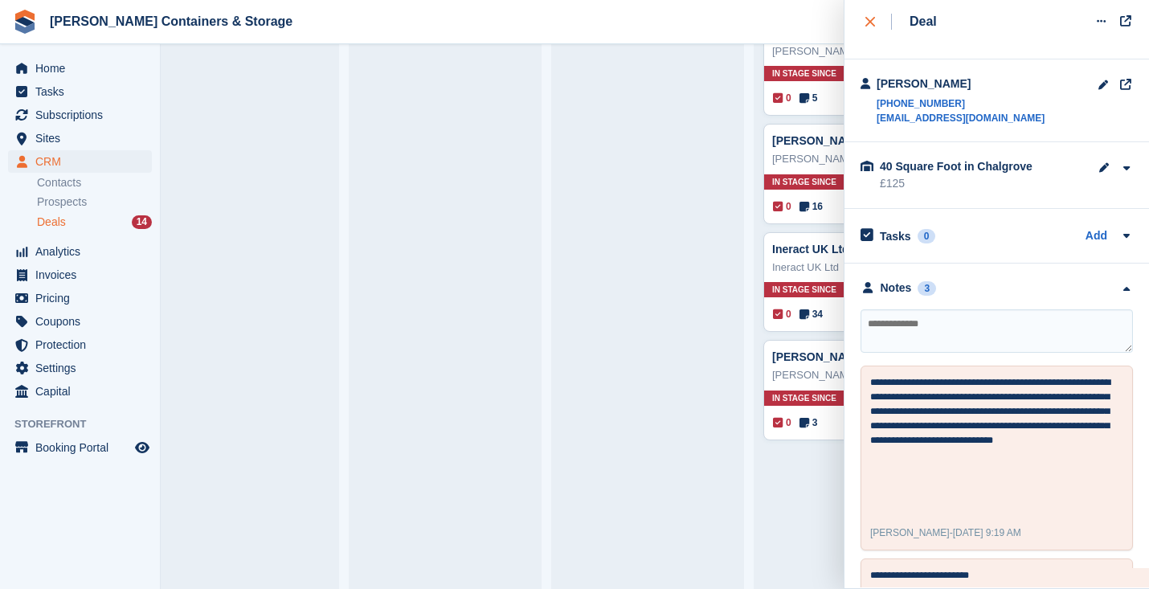
click at [880, 14] on div "close" at bounding box center [879, 22] width 27 height 16
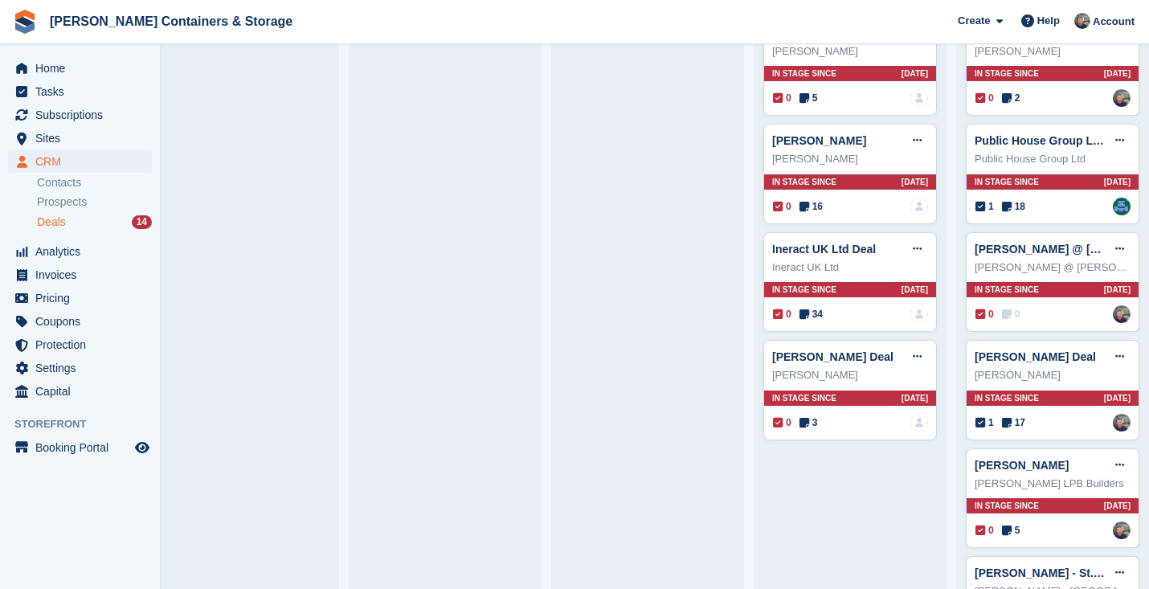
click at [816, 311] on span "34" at bounding box center [811, 314] width 23 height 14
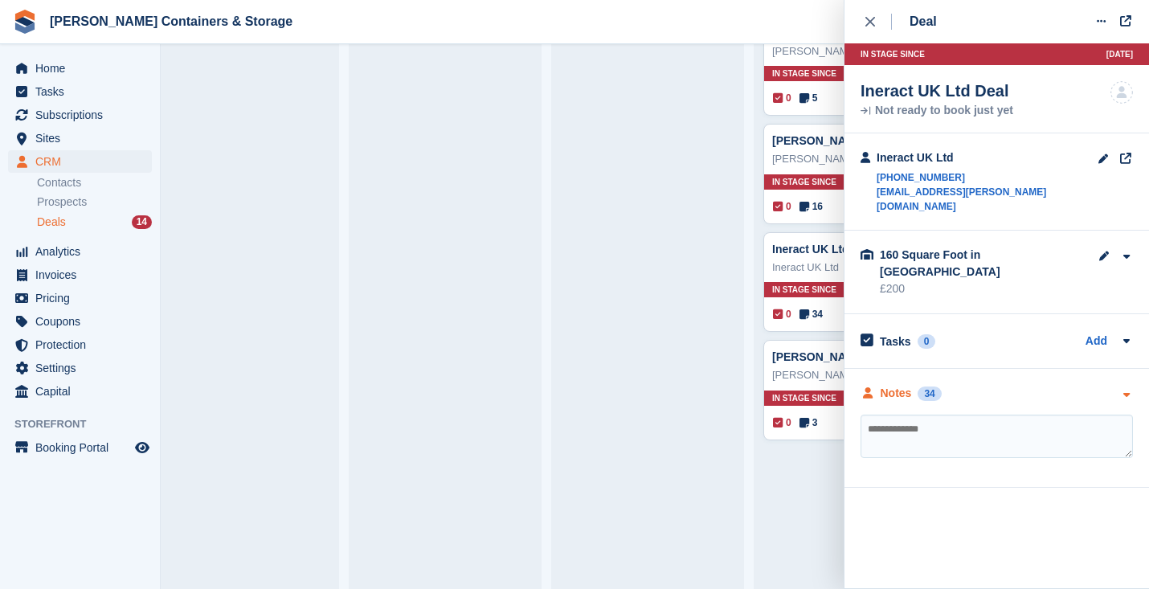
click at [887, 385] on div "Notes" at bounding box center [896, 393] width 31 height 17
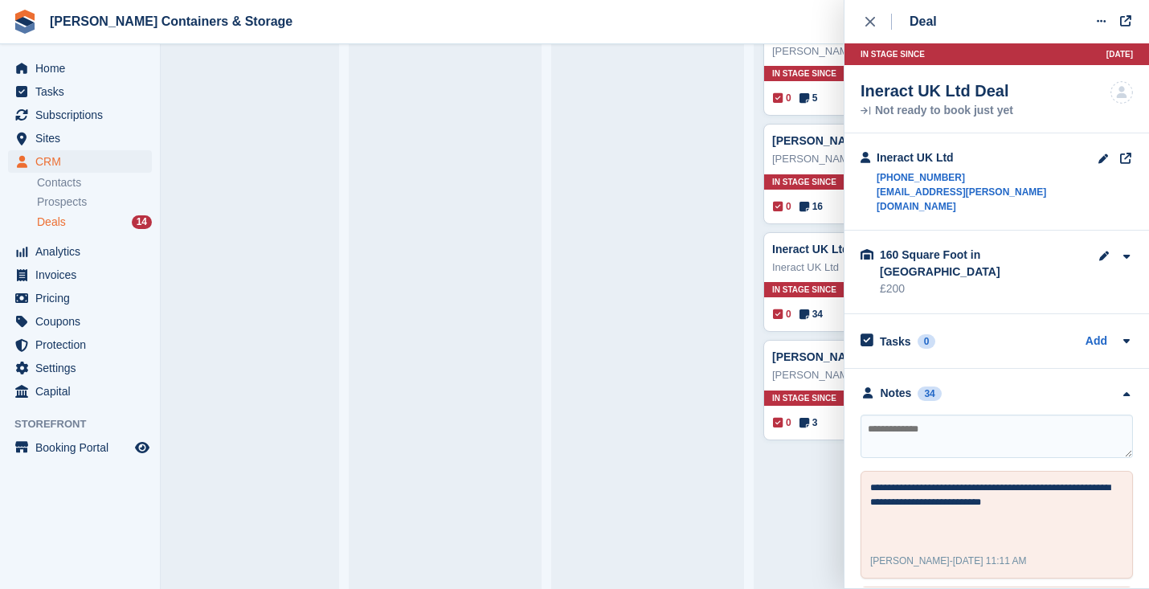
click at [856, 23] on div "Deal Edit deal Mark as won Mark as lost Delete deal In stage since 10D AGO Iner…" at bounding box center [997, 294] width 305 height 588
click at [868, 23] on icon "close" at bounding box center [871, 22] width 10 height 10
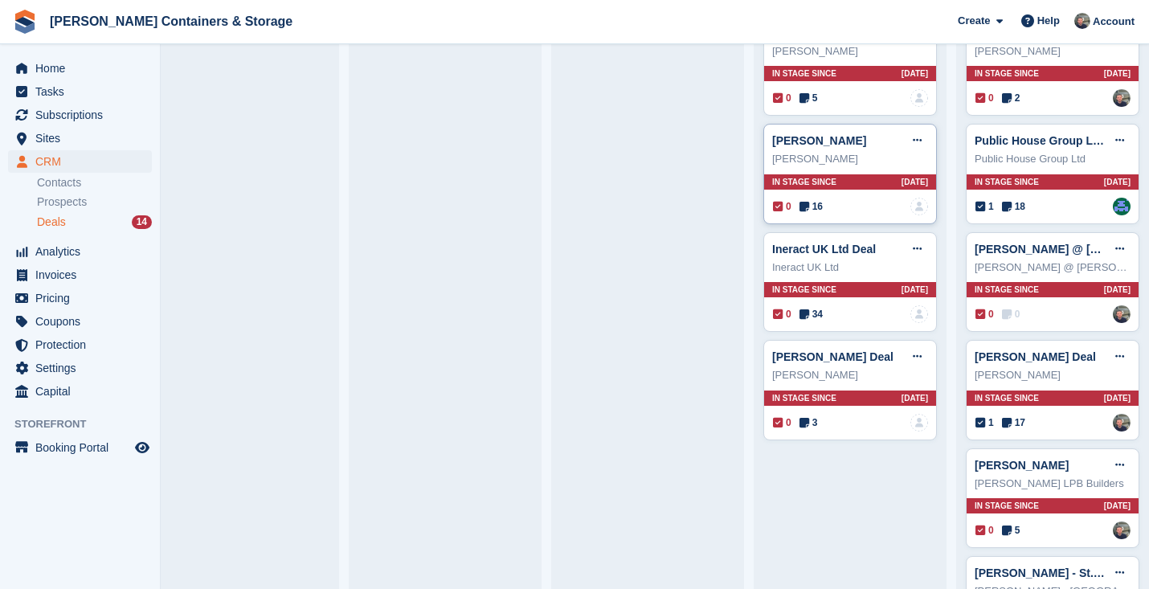
click at [811, 203] on span "16" at bounding box center [811, 206] width 23 height 14
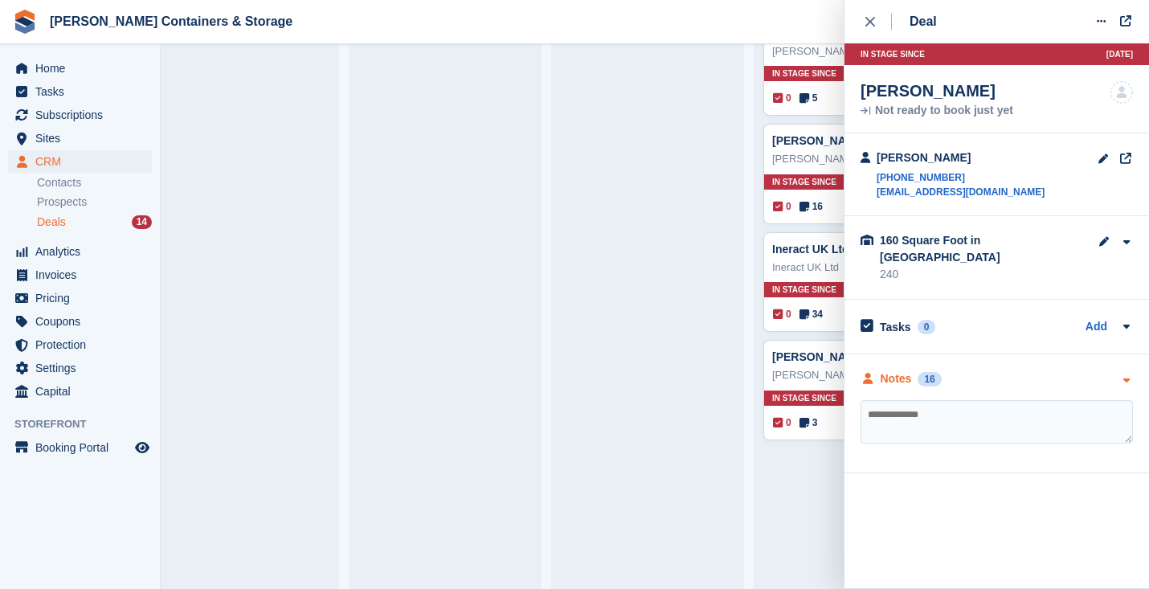
click at [912, 371] on div "Notes" at bounding box center [896, 379] width 31 height 17
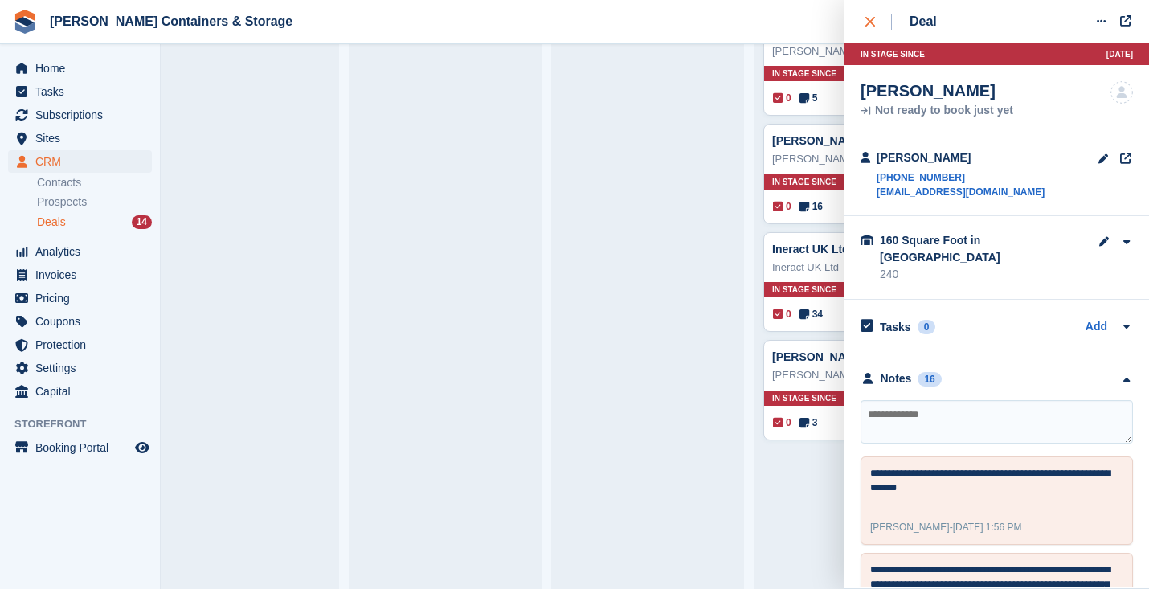
click at [867, 19] on icon "close" at bounding box center [871, 22] width 10 height 10
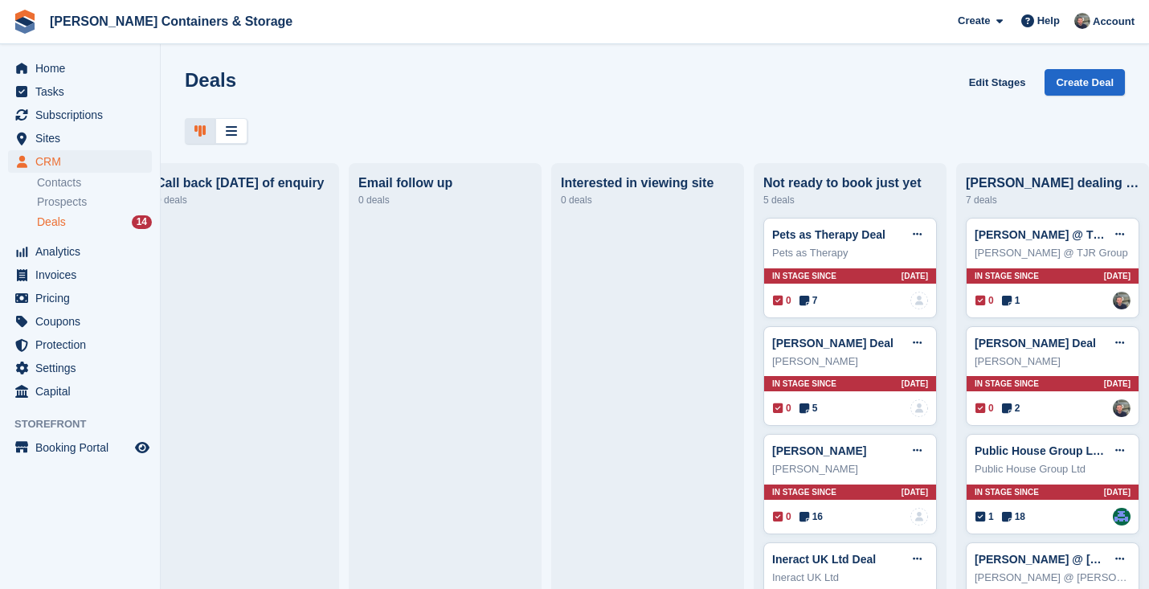
scroll to position [0, 0]
click at [98, 69] on span "Home" at bounding box center [83, 68] width 96 height 23
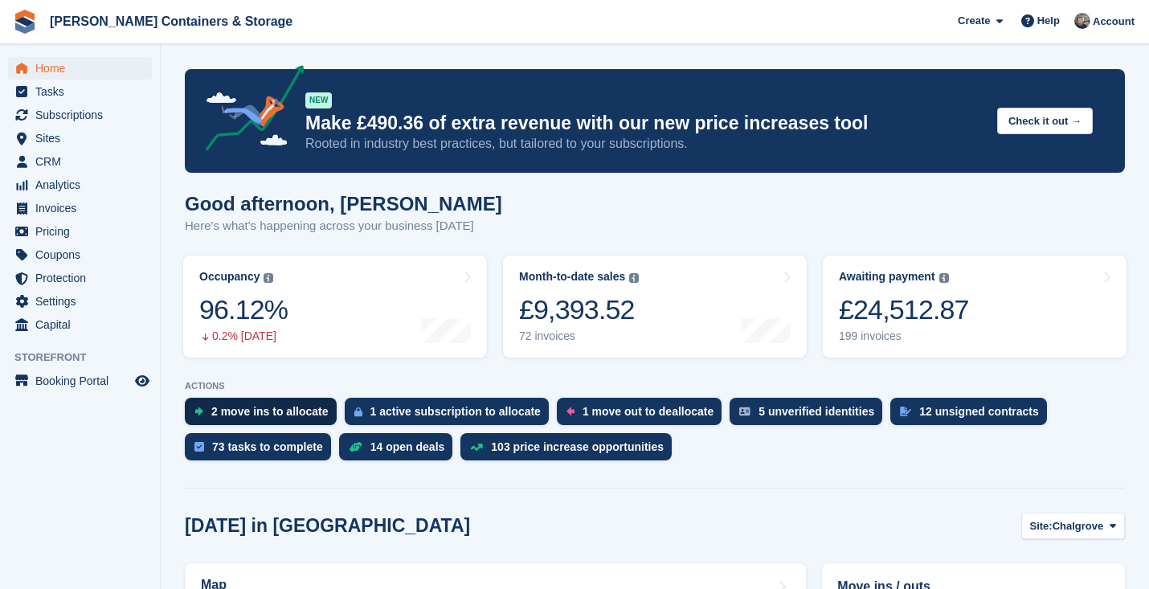
click at [245, 418] on div "2 move ins to allocate" at bounding box center [269, 411] width 117 height 13
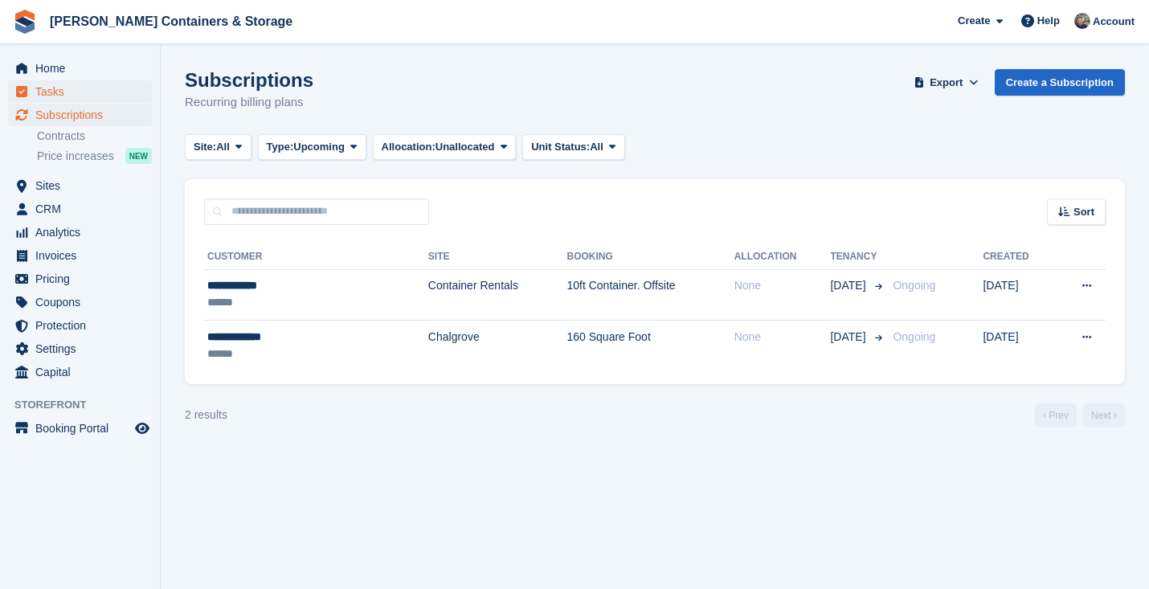
click at [40, 83] on span "Tasks" at bounding box center [83, 91] width 96 height 23
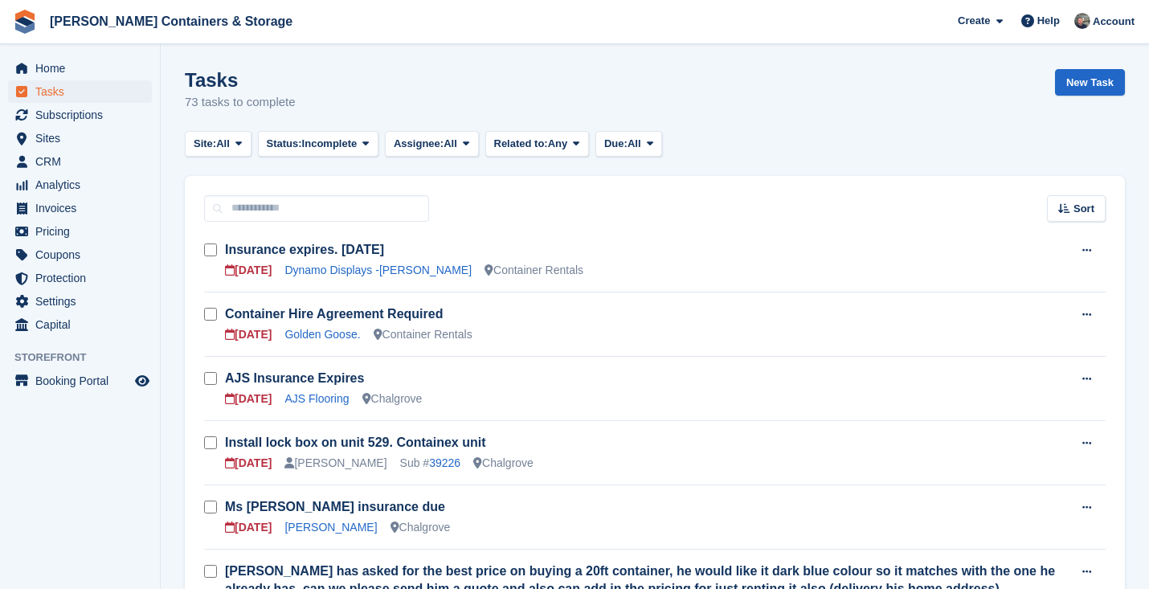
click at [42, 65] on span "Home" at bounding box center [83, 68] width 96 height 23
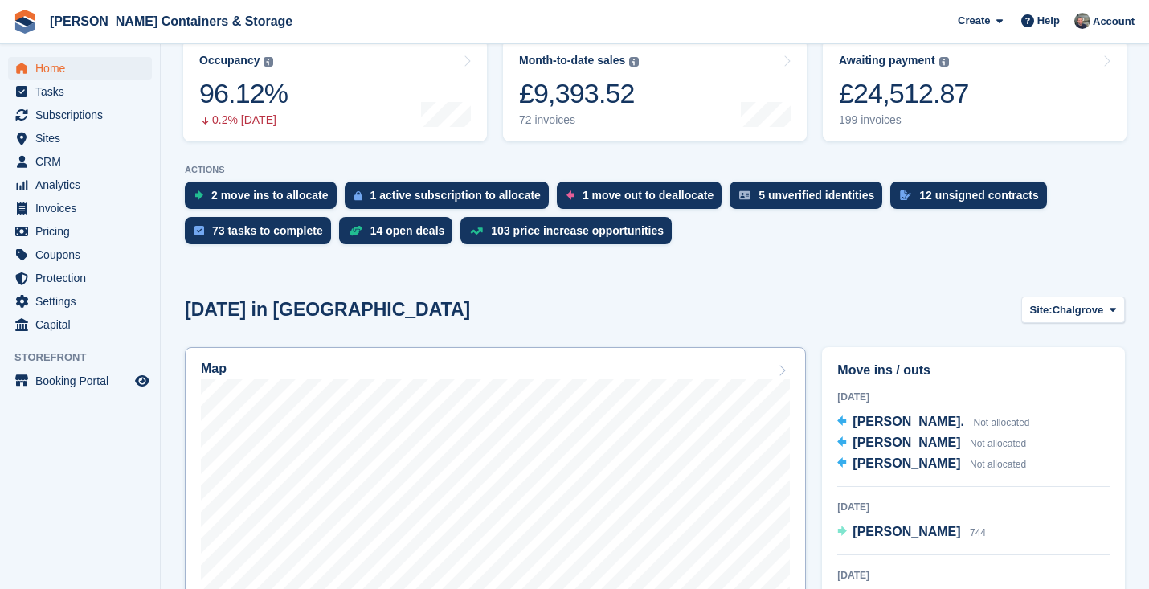
scroll to position [241, 0]
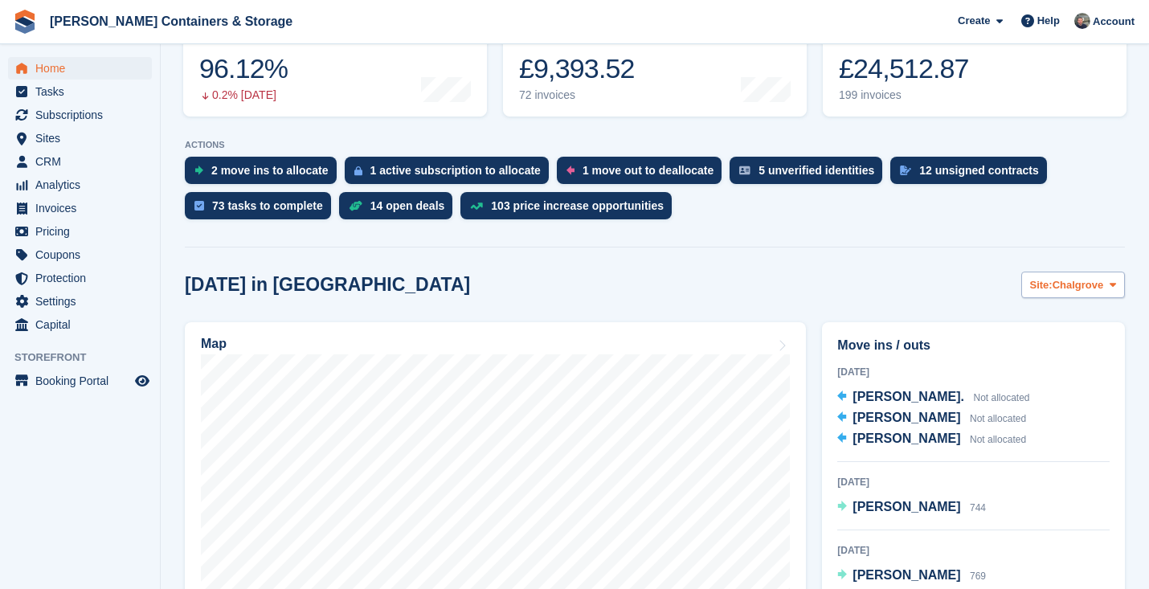
click at [1058, 284] on span "Chalgrove" at bounding box center [1078, 285] width 51 height 16
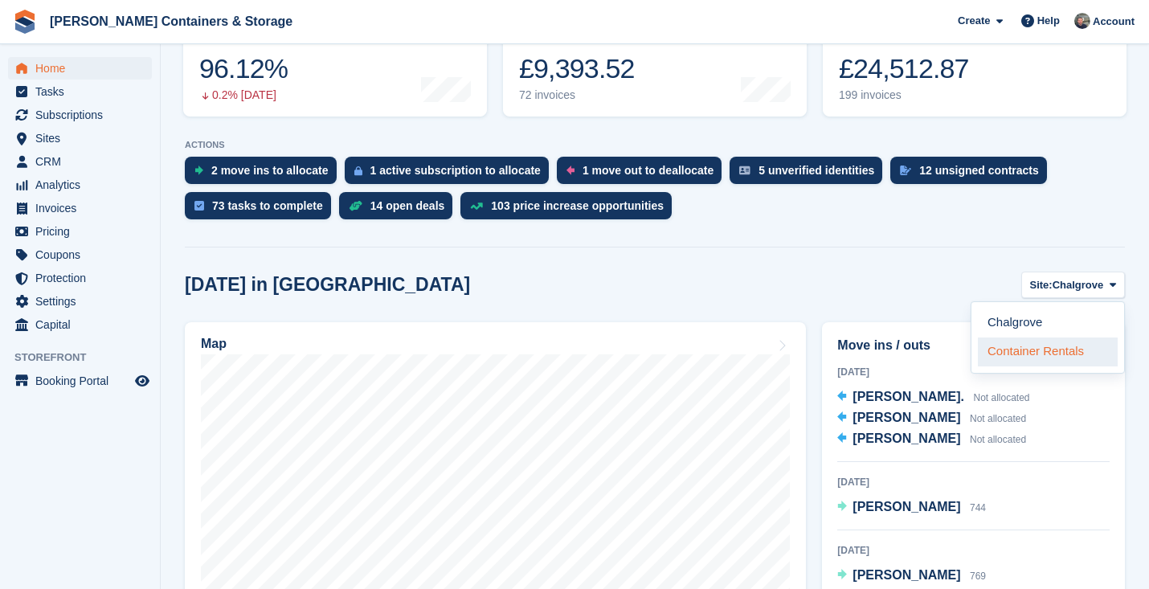
click at [1057, 363] on link "Container Rentals" at bounding box center [1048, 352] width 140 height 29
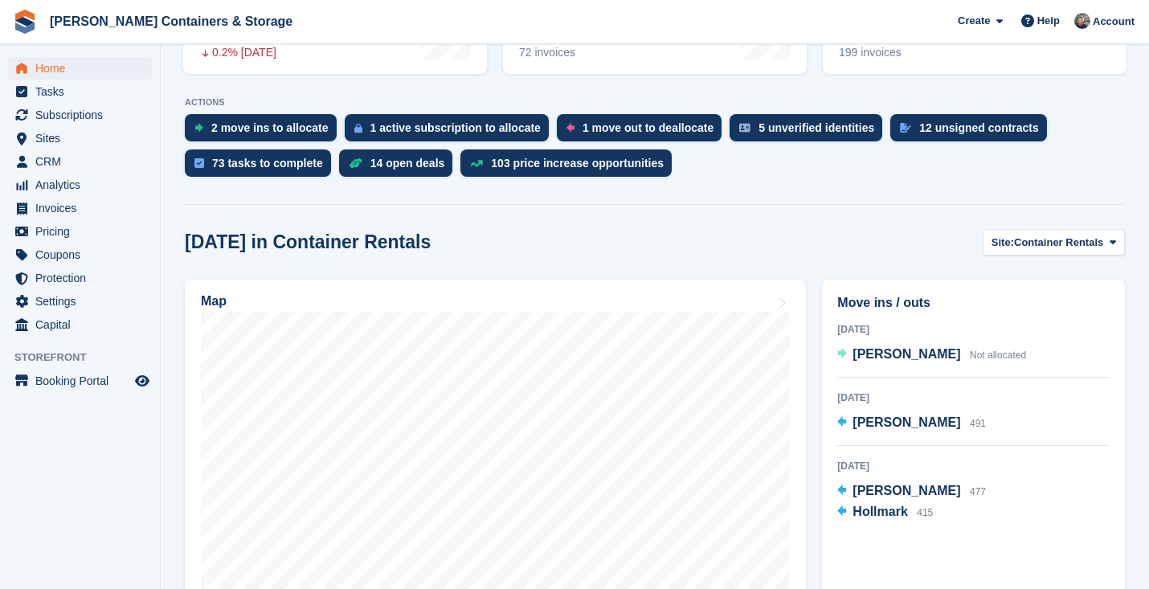
scroll to position [342, 0]
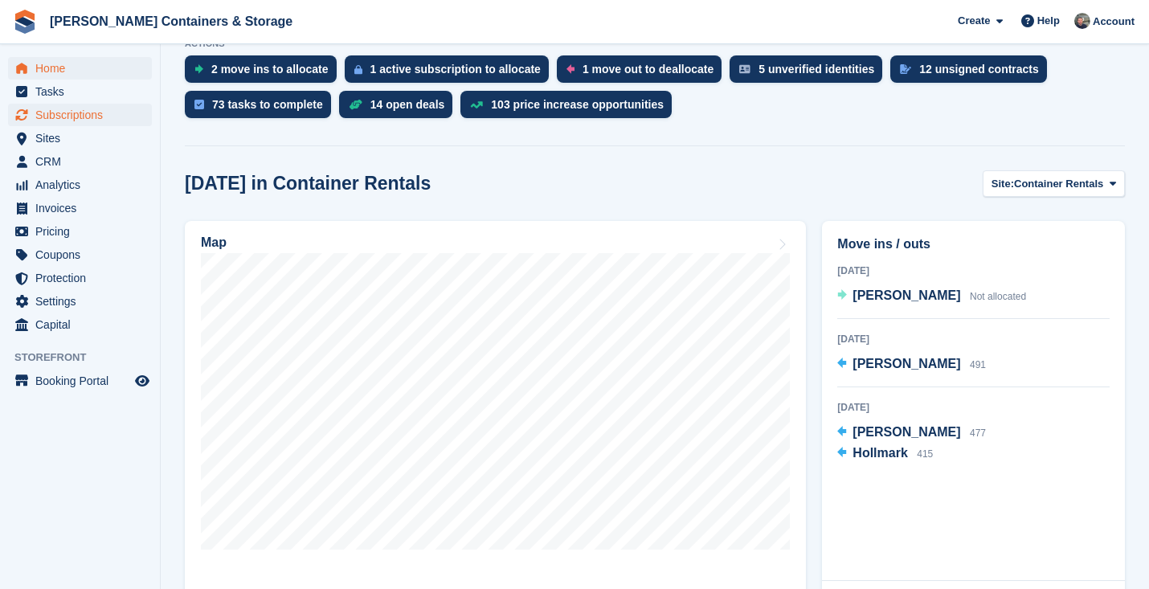
click at [84, 110] on span "Subscriptions" at bounding box center [83, 115] width 96 height 23
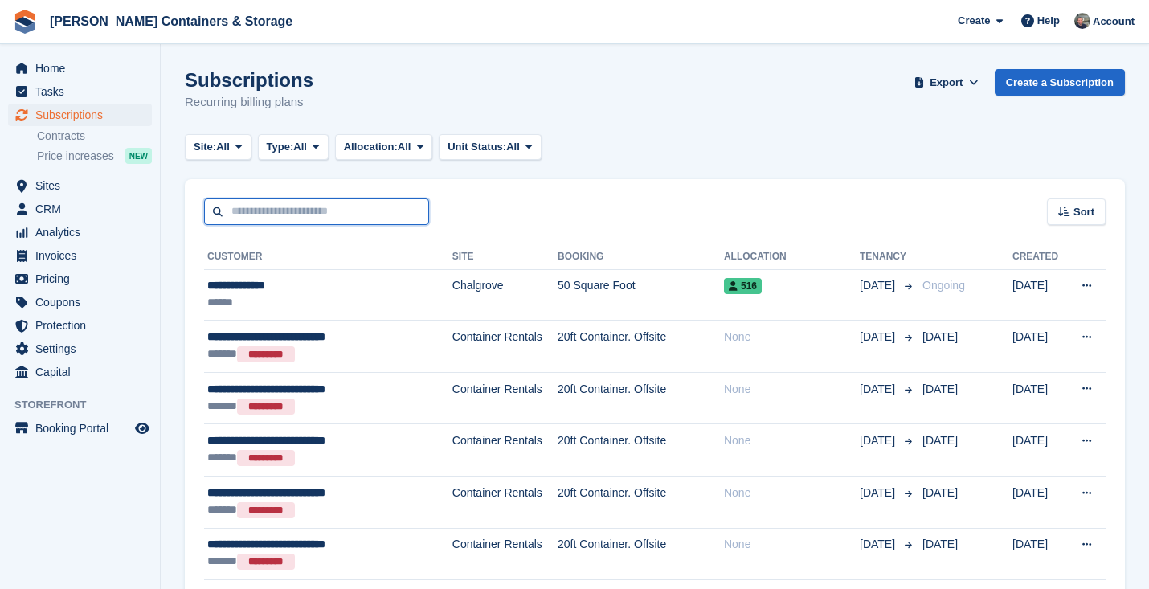
click at [304, 216] on input "text" at bounding box center [316, 212] width 225 height 27
type input "*****"
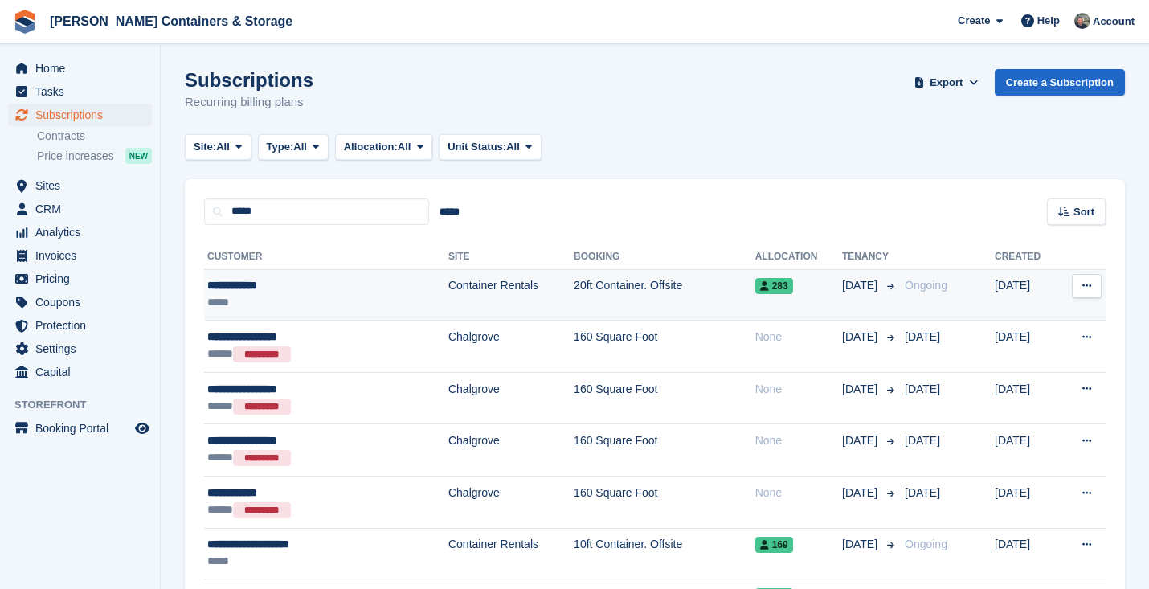
click at [356, 281] on div "**********" at bounding box center [293, 285] width 172 height 17
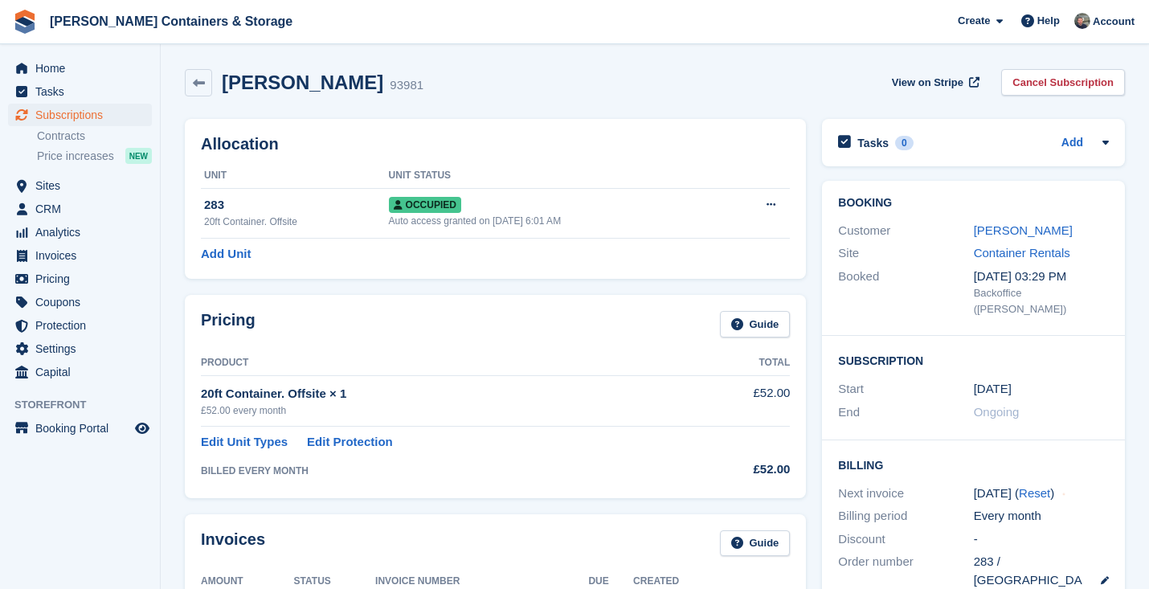
scroll to position [107, 0]
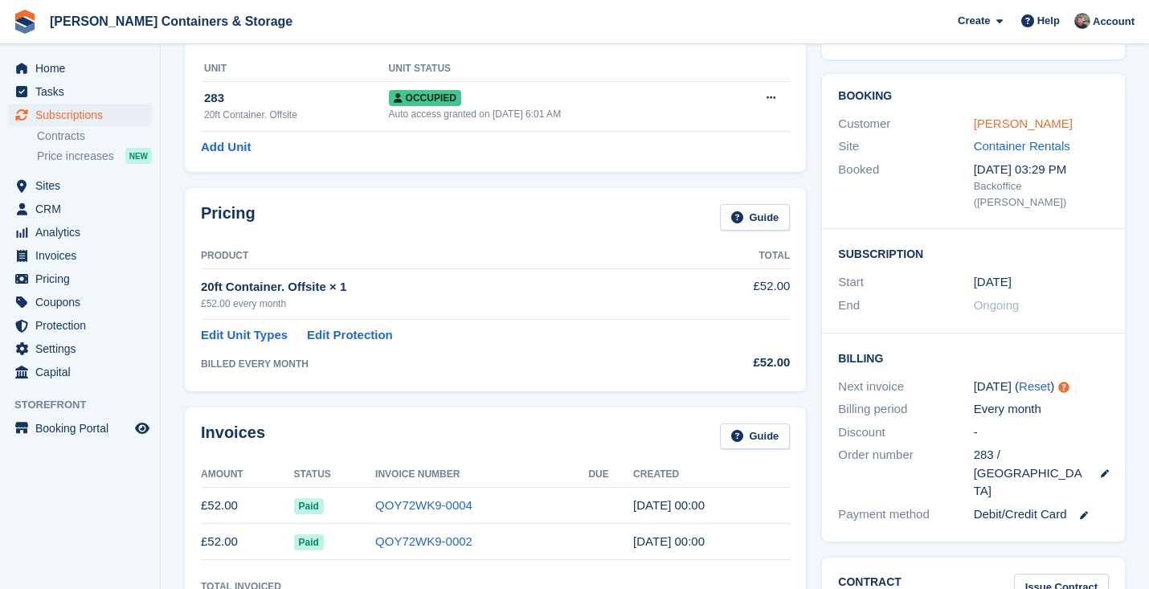
click at [1002, 125] on link "[PERSON_NAME]" at bounding box center [1023, 124] width 99 height 14
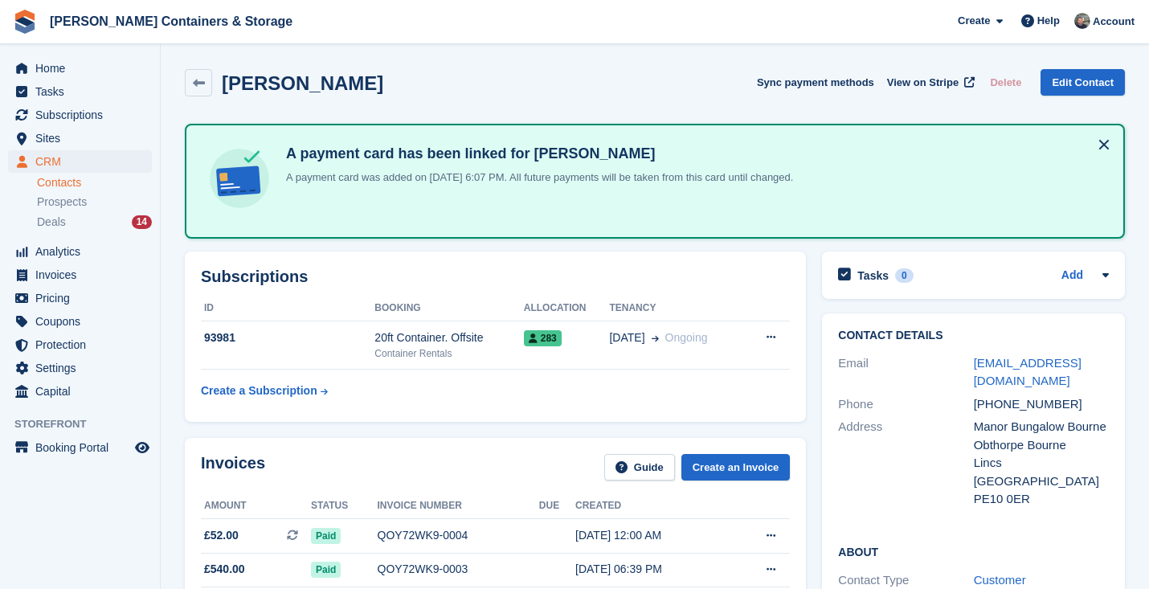
scroll to position [157, 0]
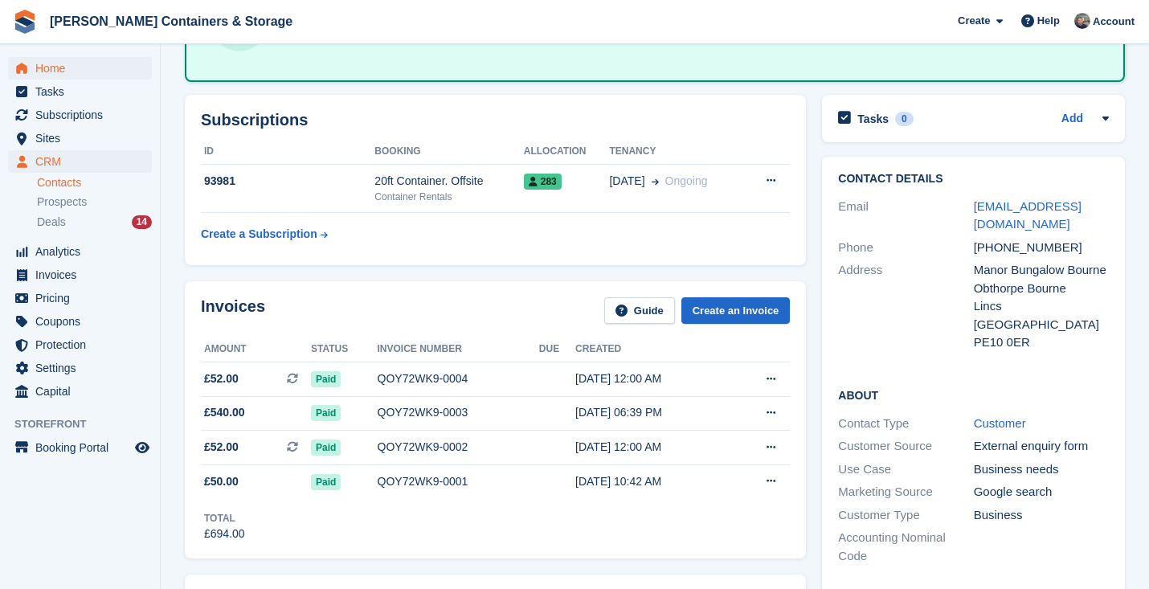
click at [95, 72] on span "Home" at bounding box center [83, 68] width 96 height 23
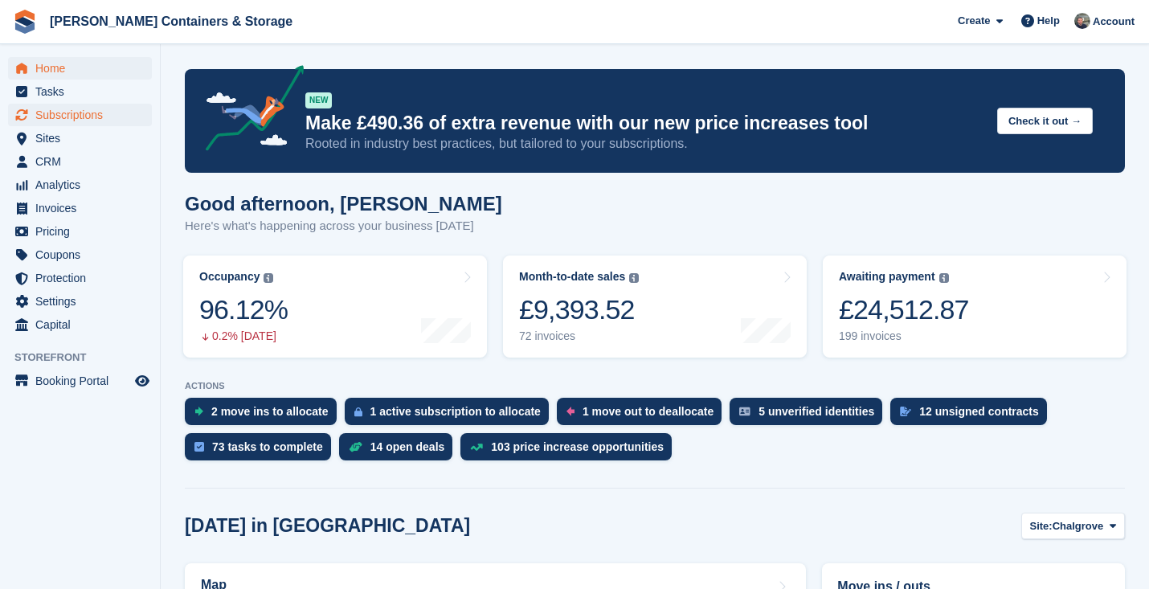
click at [118, 124] on span "Subscriptions" at bounding box center [83, 115] width 96 height 23
click at [111, 116] on span "Subscriptions" at bounding box center [83, 115] width 96 height 23
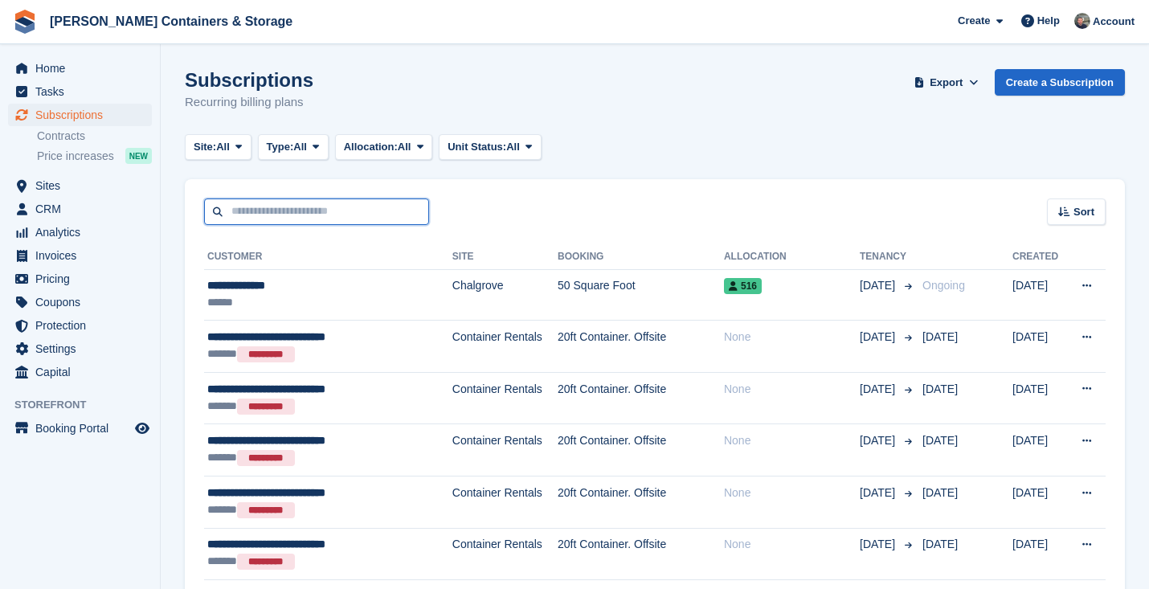
click at [310, 211] on input "text" at bounding box center [316, 212] width 225 height 27
type input "******"
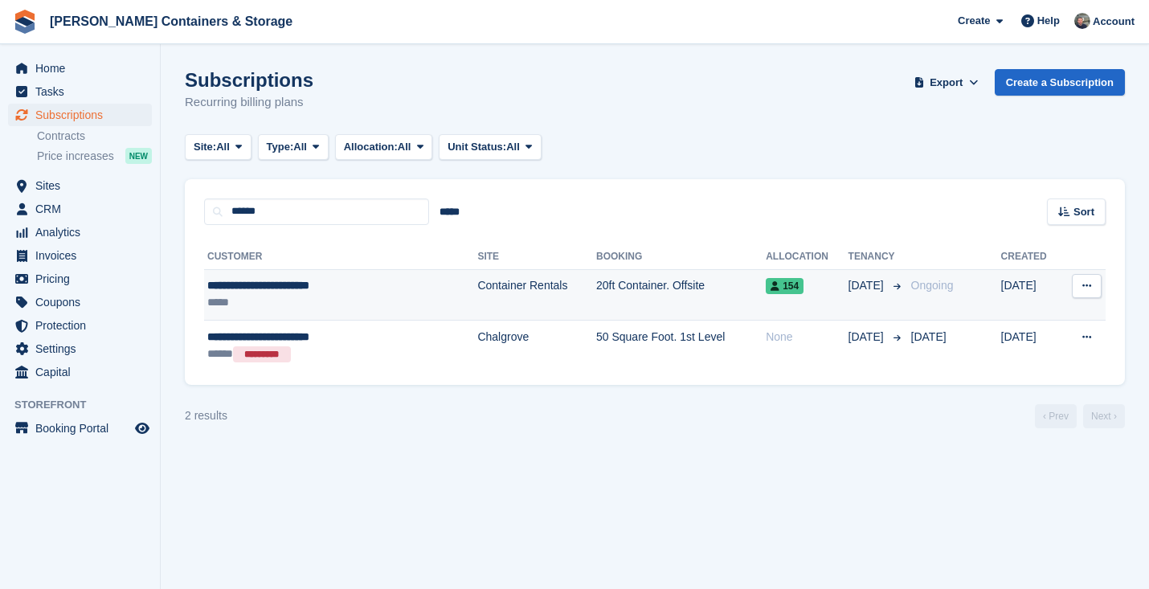
click at [477, 302] on td "Container Rentals" at bounding box center [536, 294] width 119 height 51
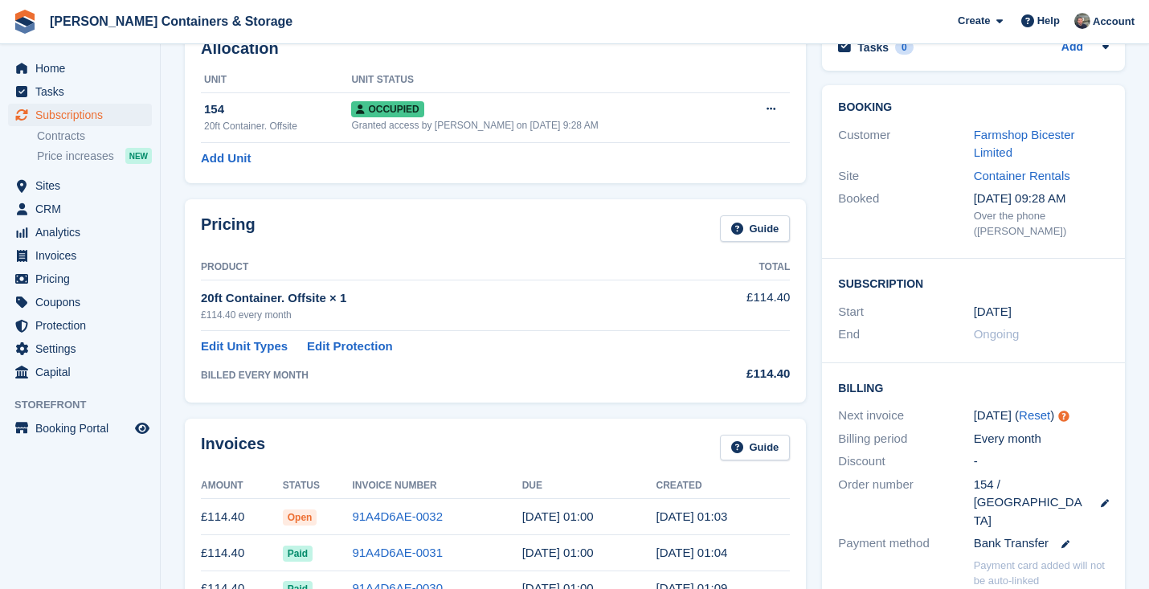
scroll to position [229, 0]
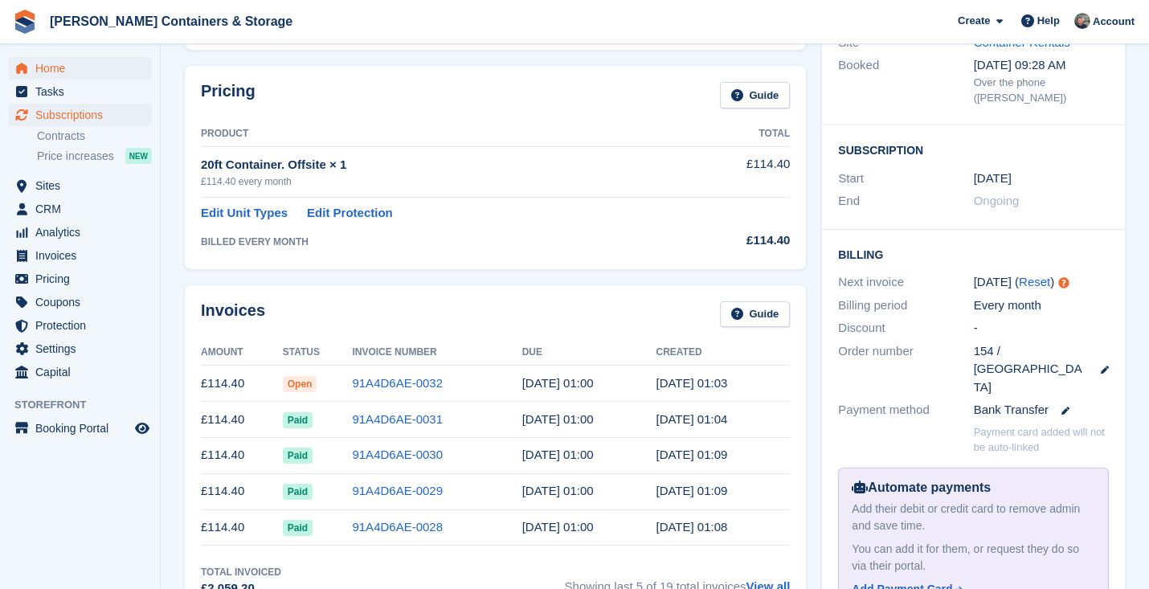
click at [93, 64] on span "Home" at bounding box center [83, 68] width 96 height 23
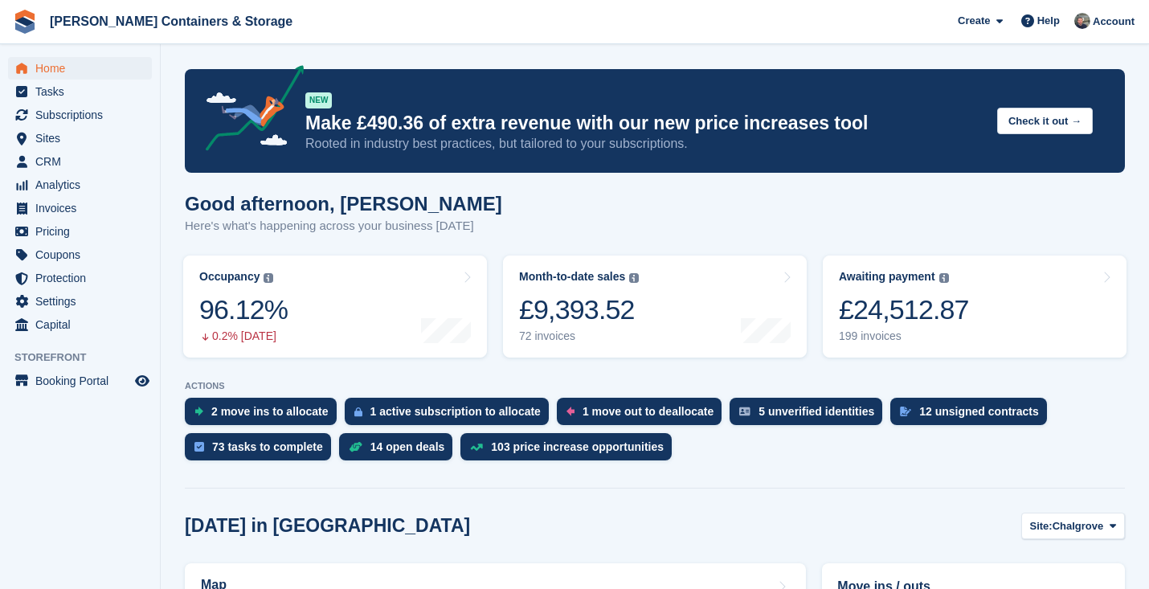
click at [90, 75] on span "Home" at bounding box center [83, 68] width 96 height 23
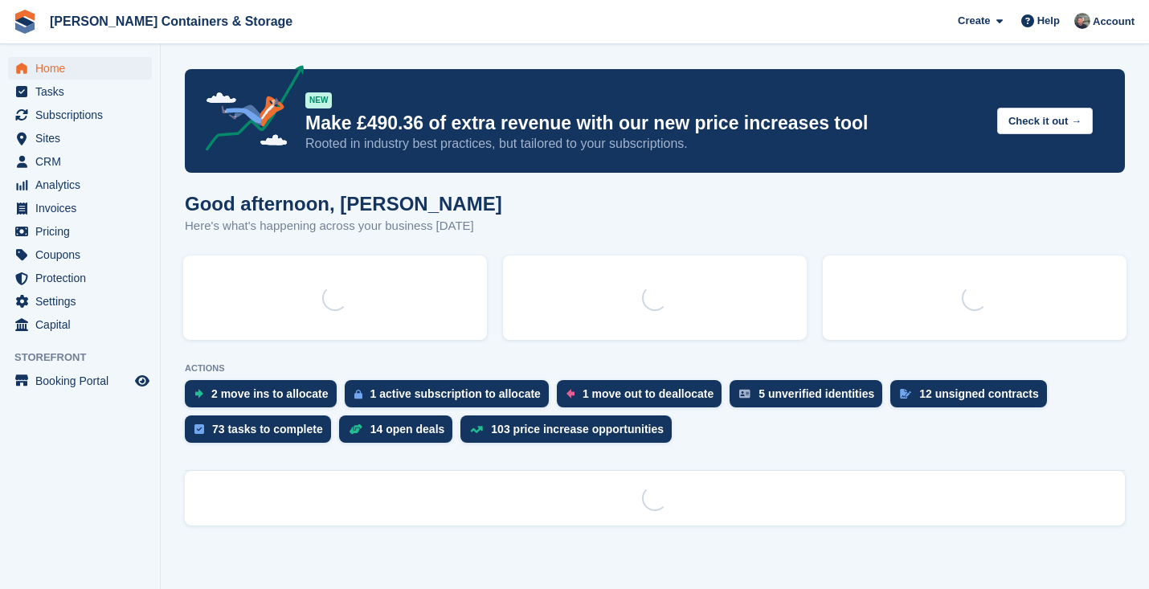
click at [75, 116] on span "Subscriptions" at bounding box center [83, 115] width 96 height 23
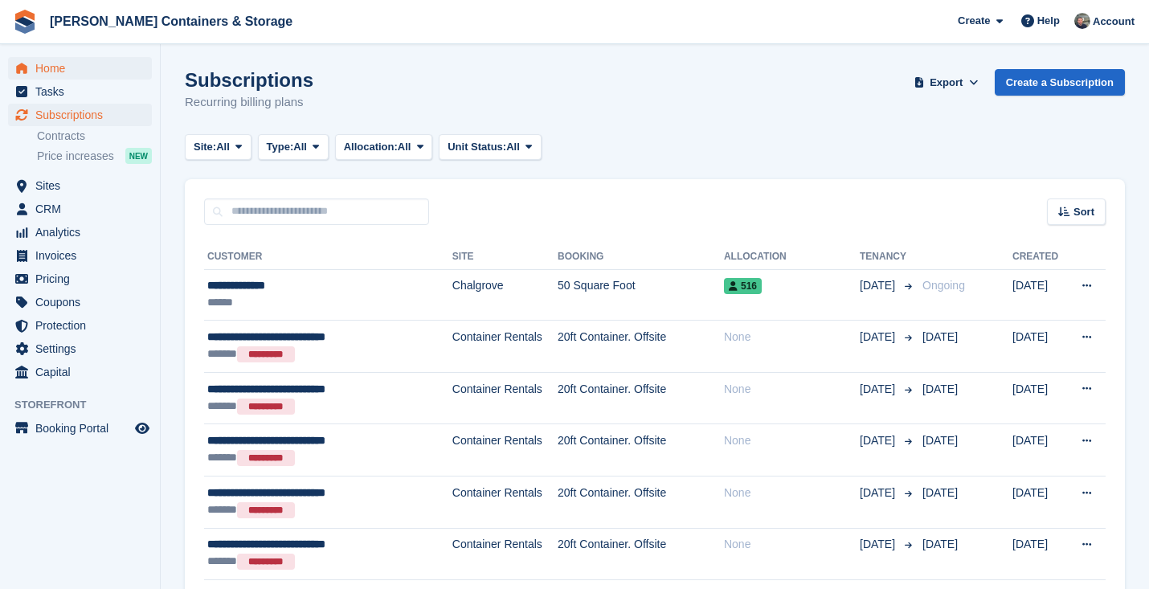
click at [58, 72] on span "Home" at bounding box center [83, 68] width 96 height 23
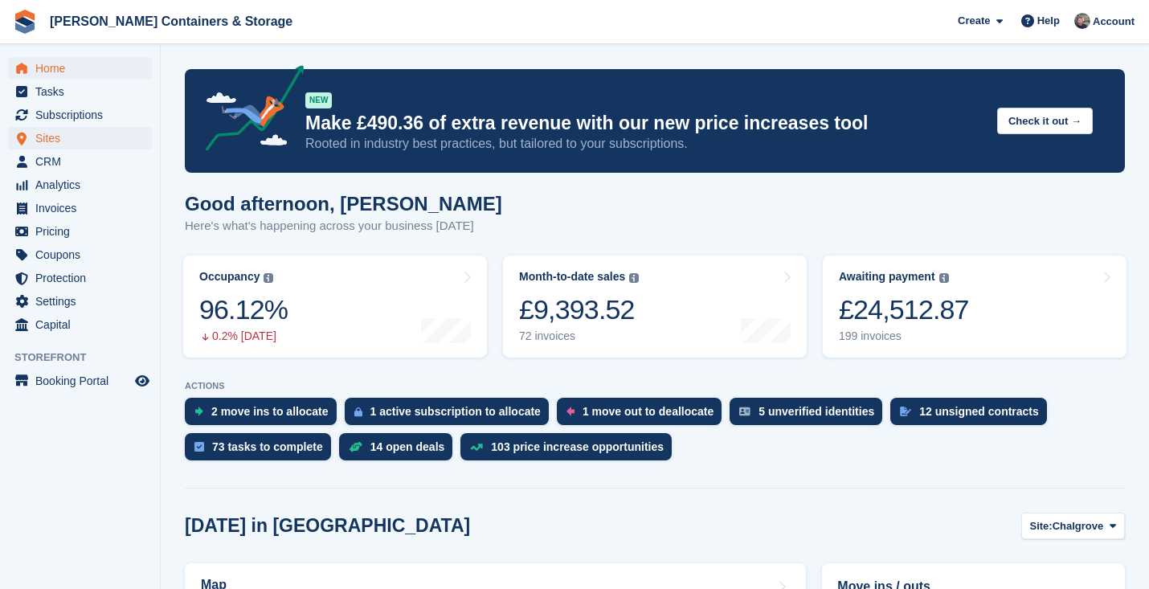
click at [90, 136] on span "Sites" at bounding box center [83, 138] width 96 height 23
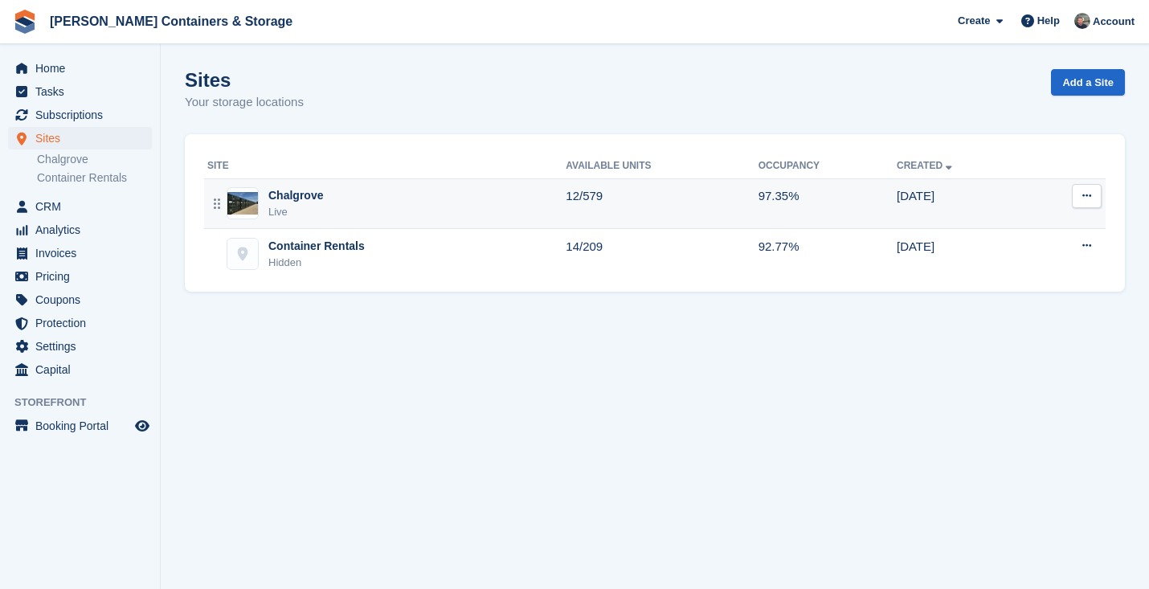
click at [394, 201] on div "Chalgrove Live" at bounding box center [386, 203] width 358 height 33
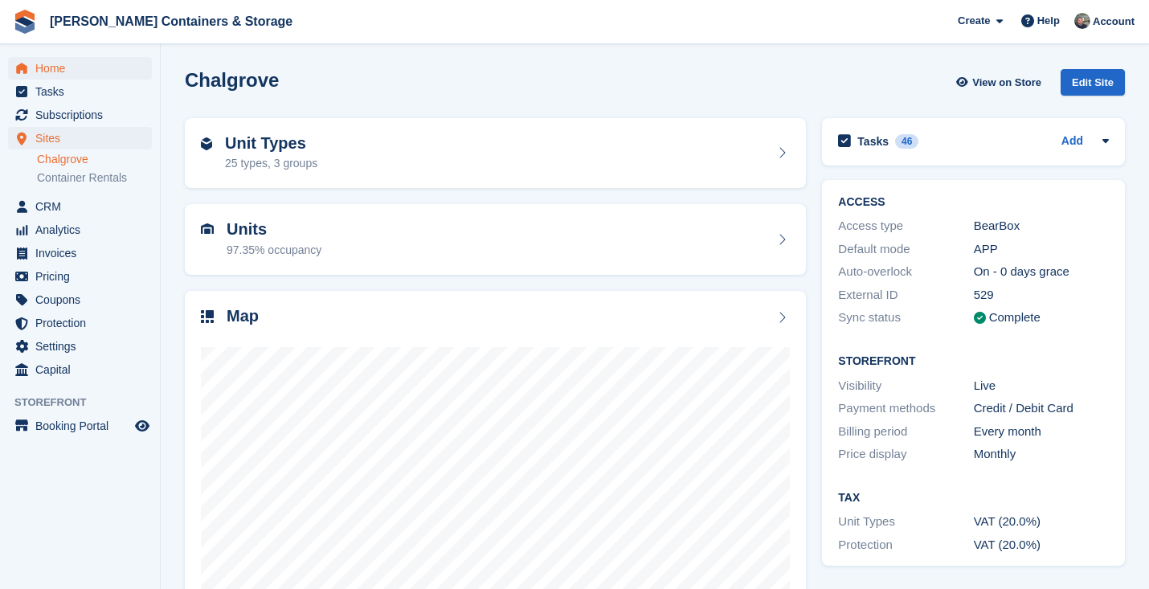
click at [101, 79] on span "Home" at bounding box center [83, 68] width 96 height 23
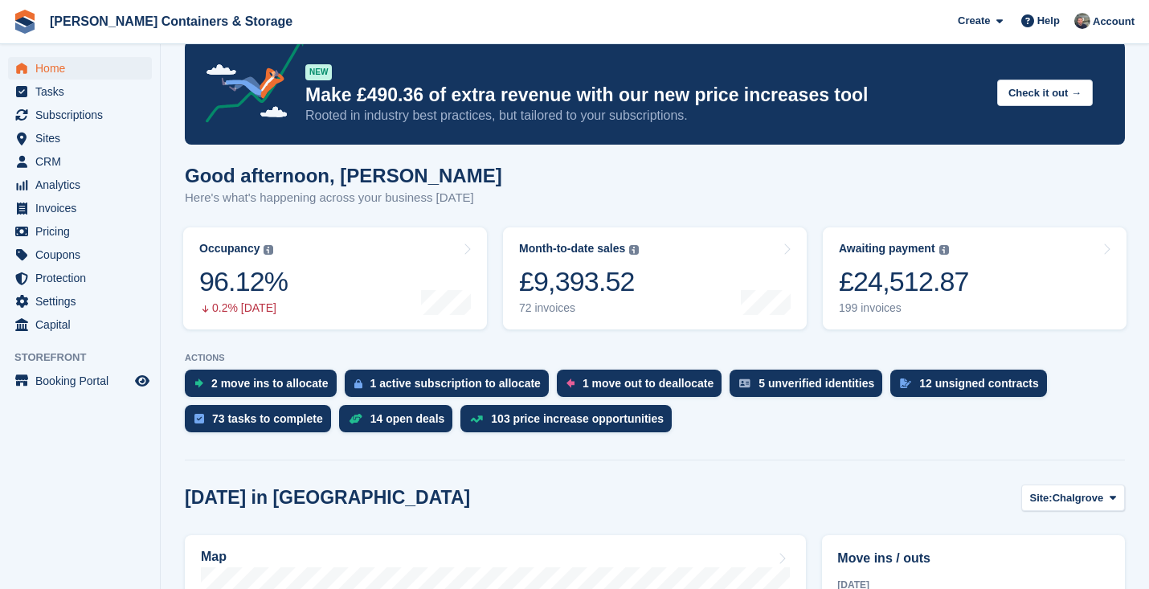
scroll to position [106, 0]
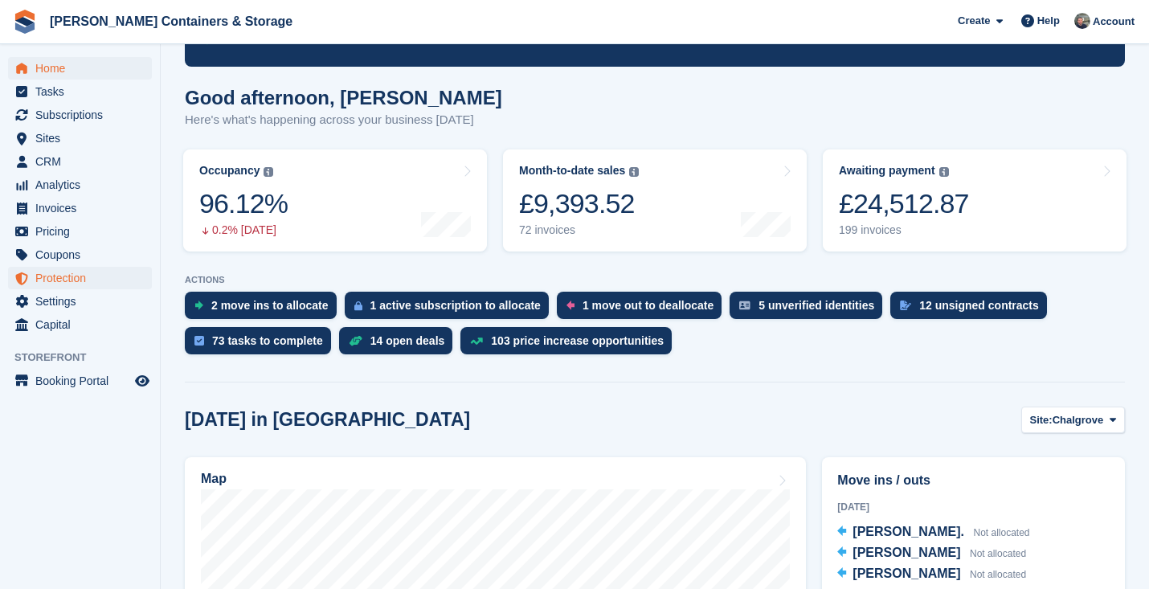
click at [100, 271] on span "Protection" at bounding box center [83, 278] width 96 height 23
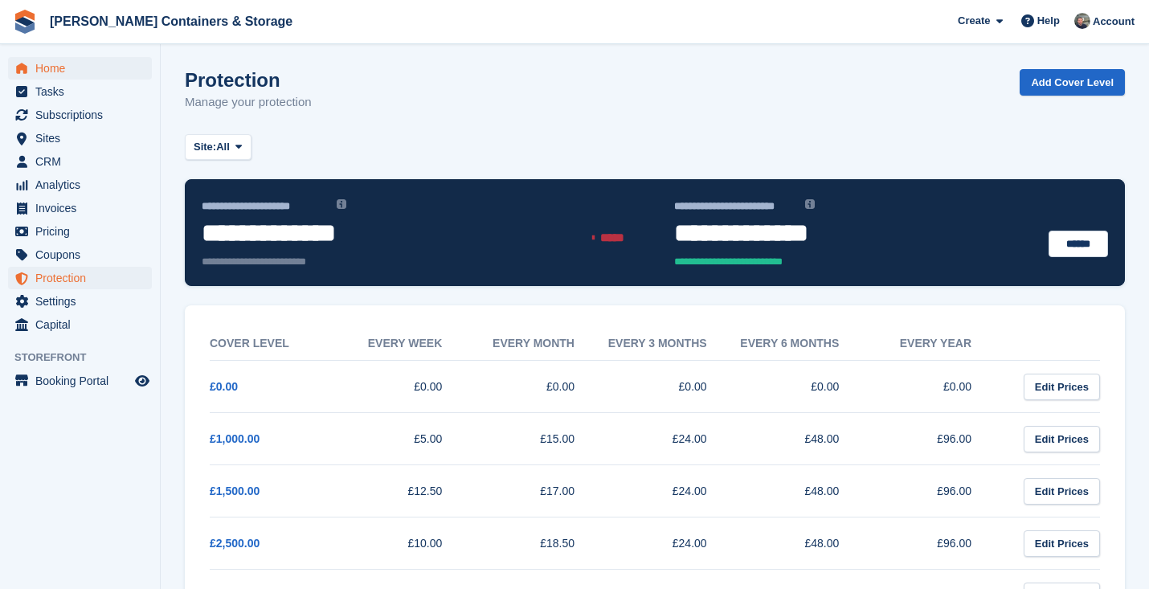
click at [49, 65] on span "Home" at bounding box center [83, 68] width 96 height 23
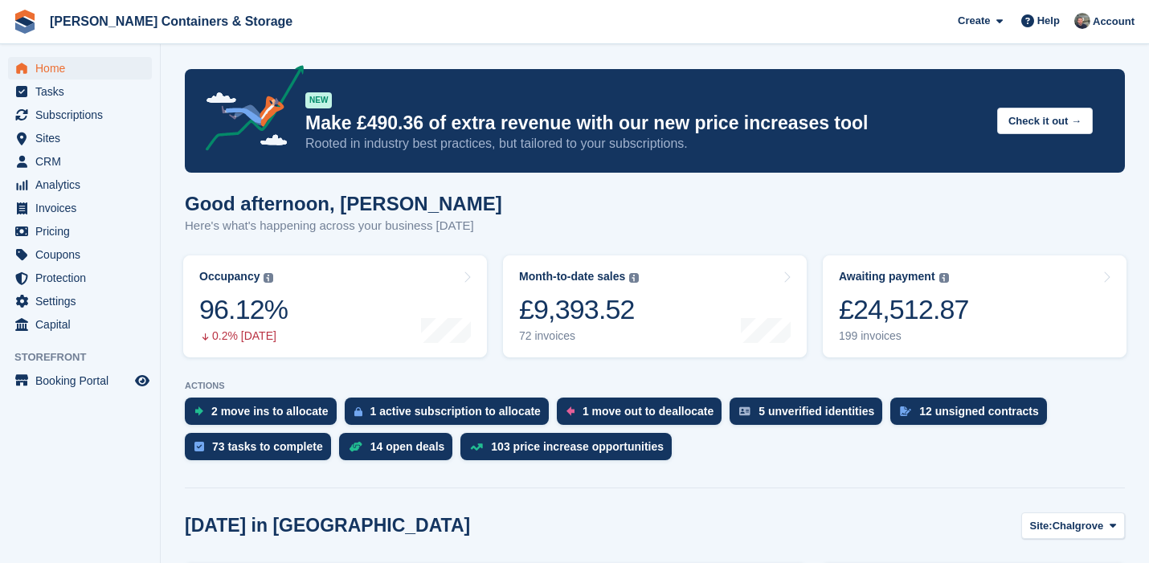
drag, startPoint x: 0, startPoint y: 0, endPoint x: 793, endPoint y: 65, distance: 796.0
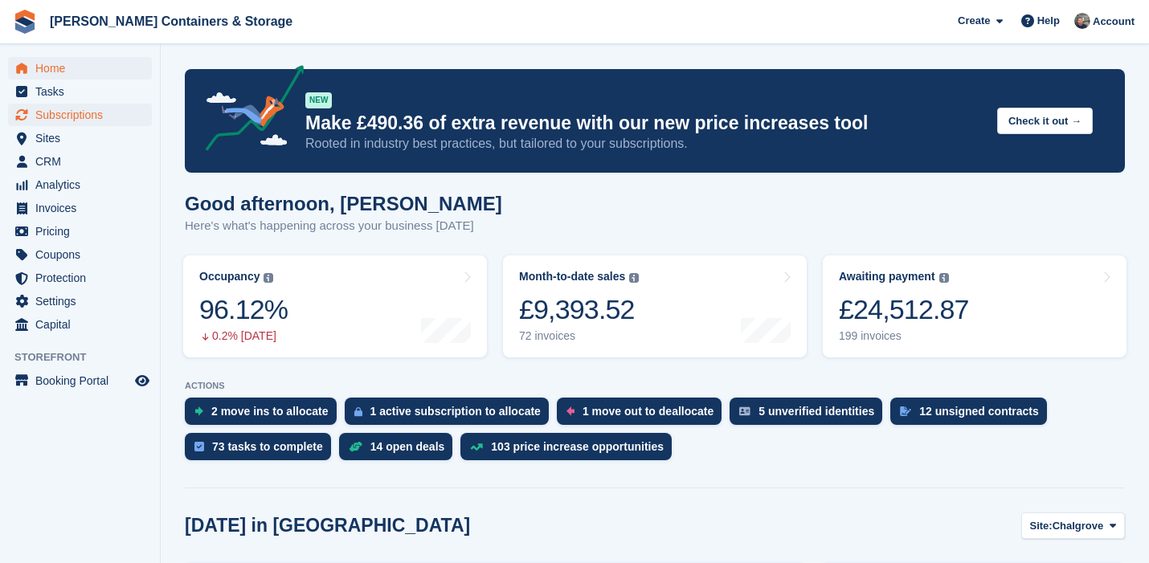
click at [72, 121] on span "Subscriptions" at bounding box center [83, 115] width 96 height 23
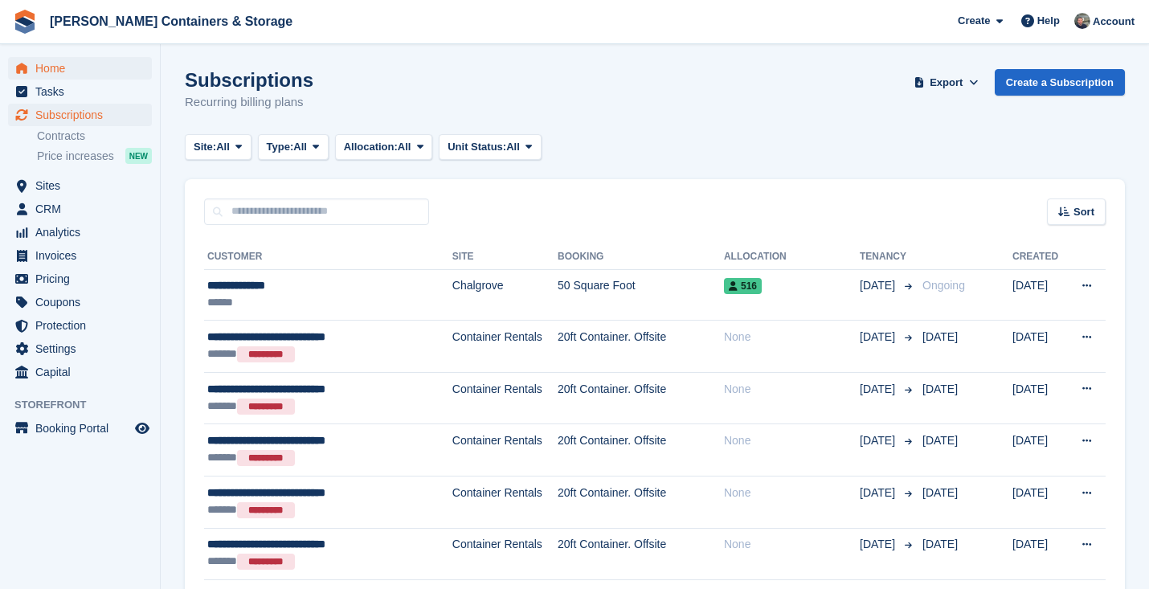
click at [44, 68] on span "Home" at bounding box center [83, 68] width 96 height 23
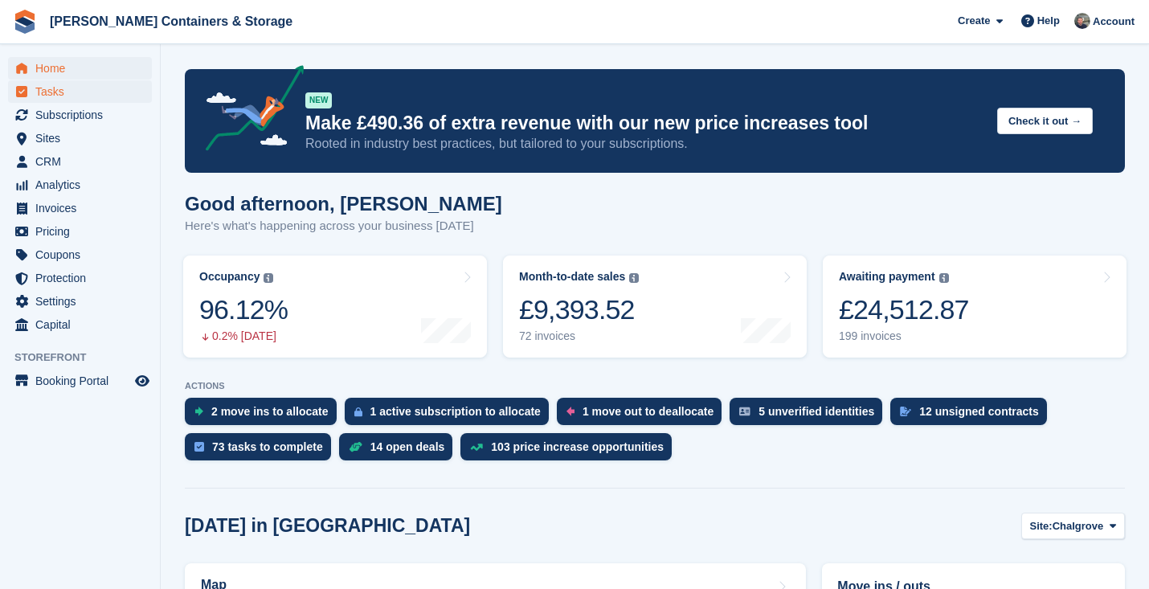
click at [60, 100] on span "Tasks" at bounding box center [83, 91] width 96 height 23
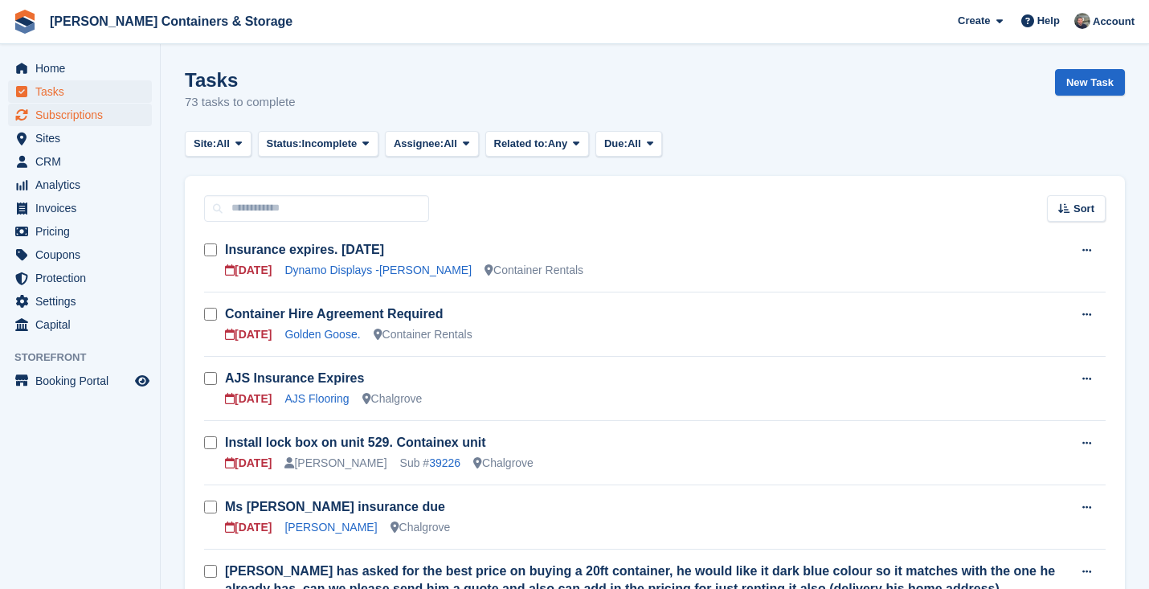
click at [105, 107] on span "Subscriptions" at bounding box center [83, 115] width 96 height 23
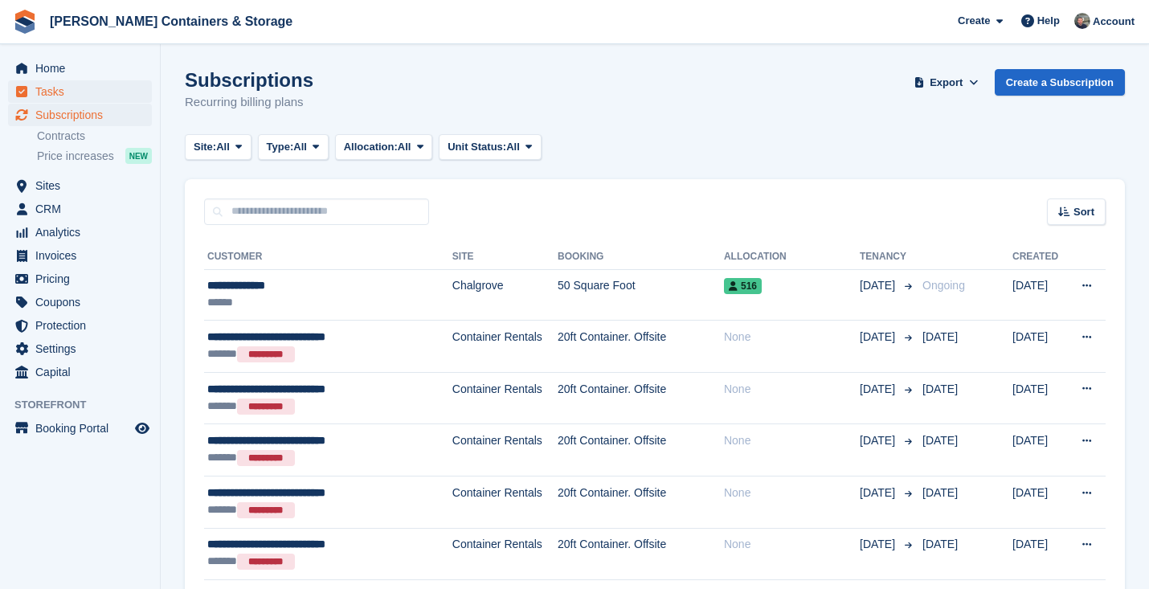
click at [83, 85] on span "Tasks" at bounding box center [83, 91] width 96 height 23
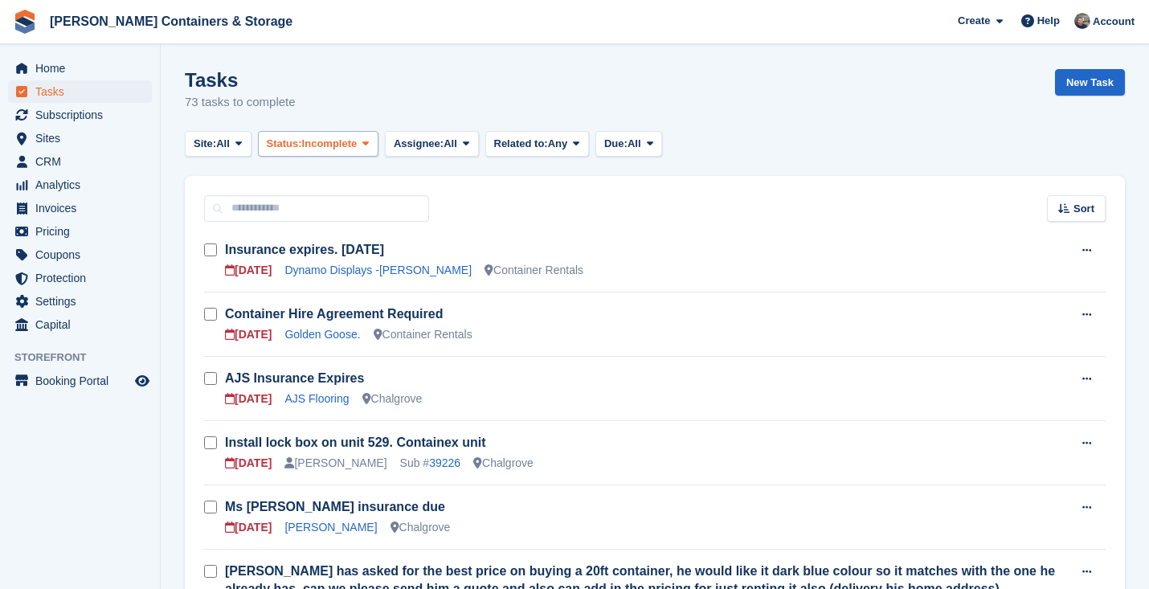
click at [357, 150] on span "Incomplete" at bounding box center [329, 144] width 55 height 16
click at [424, 147] on span "Assignee:" at bounding box center [419, 144] width 50 height 16
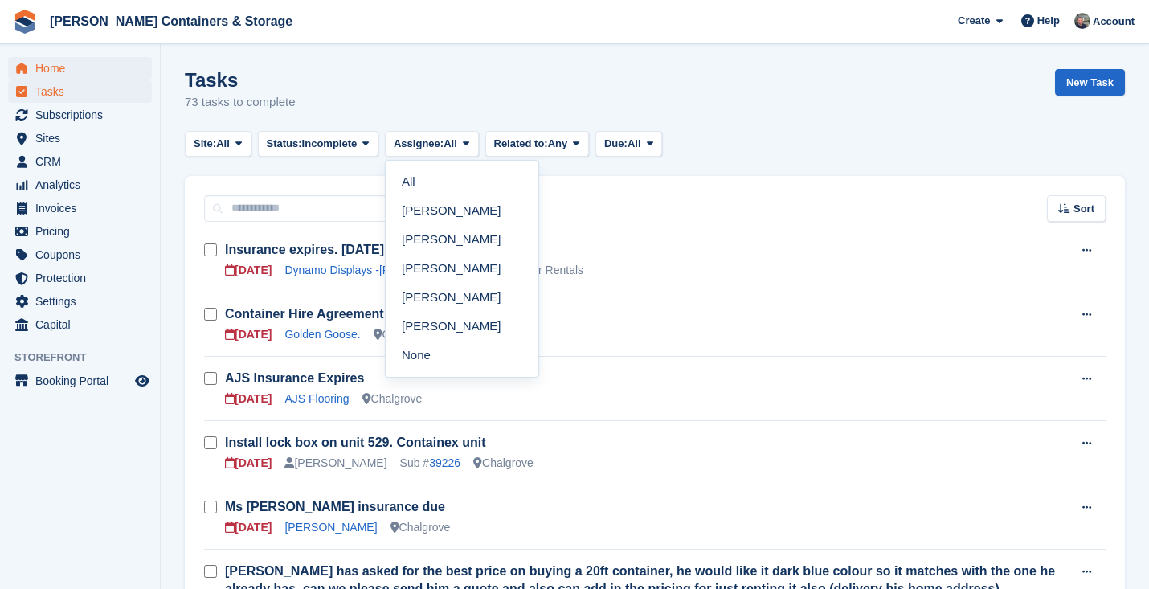
click at [47, 63] on span "Home" at bounding box center [83, 68] width 96 height 23
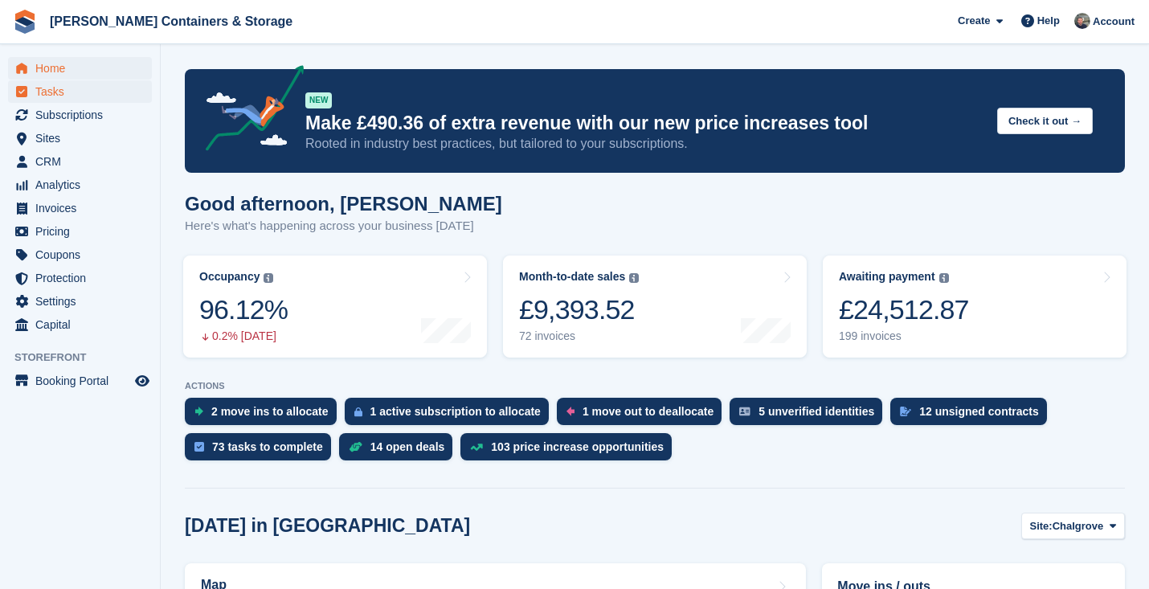
click at [84, 98] on span "Tasks" at bounding box center [83, 91] width 96 height 23
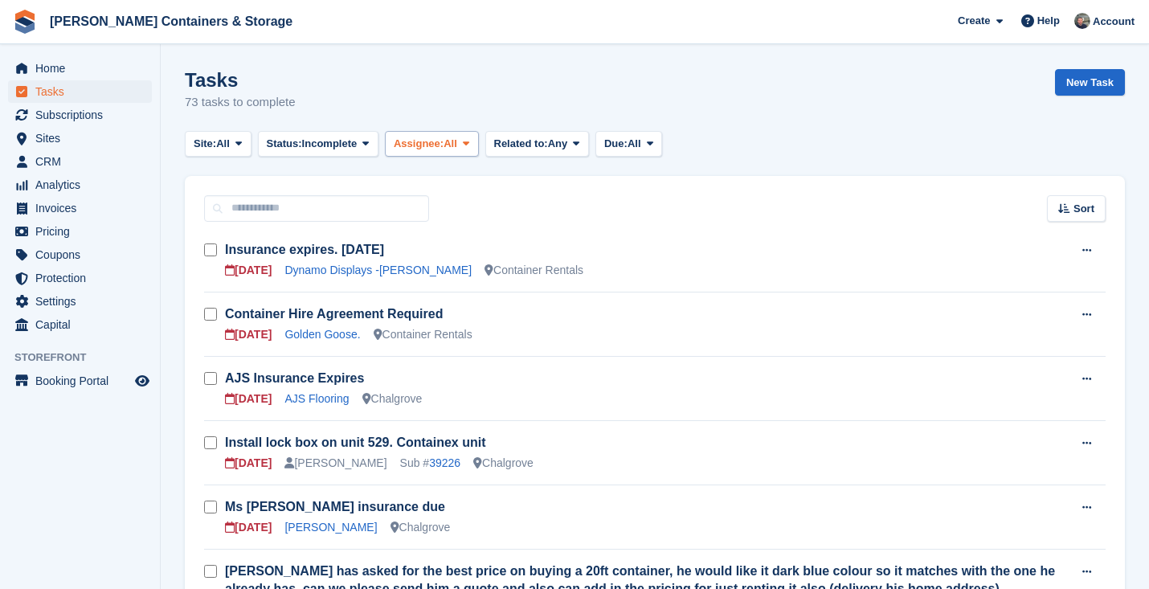
click at [444, 141] on span "Assignee:" at bounding box center [419, 144] width 50 height 16
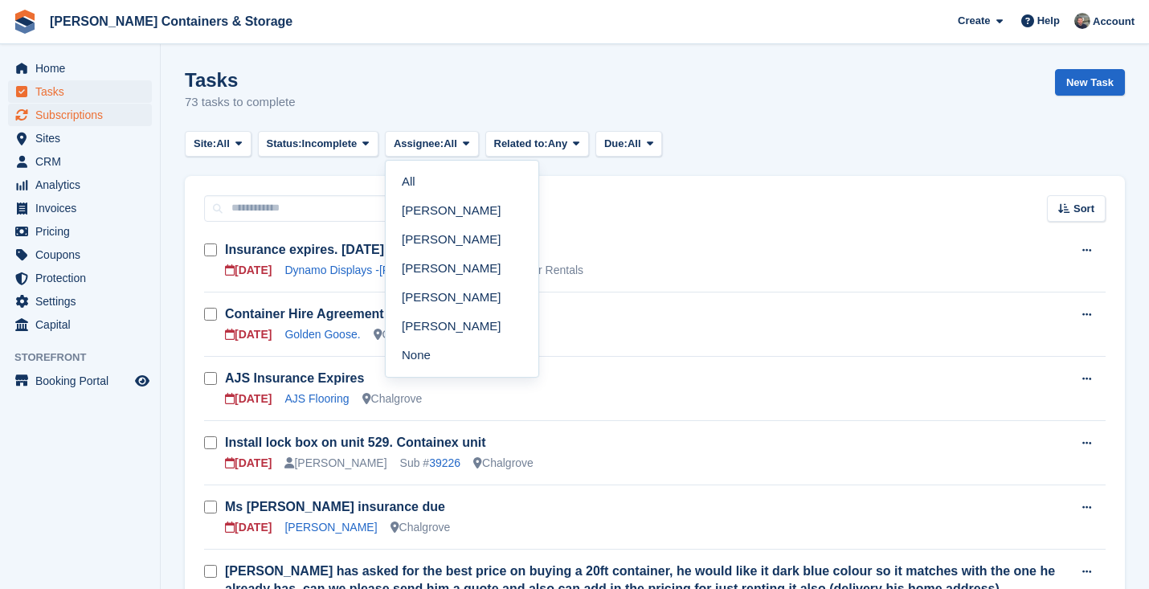
click at [76, 115] on span "Subscriptions" at bounding box center [83, 115] width 96 height 23
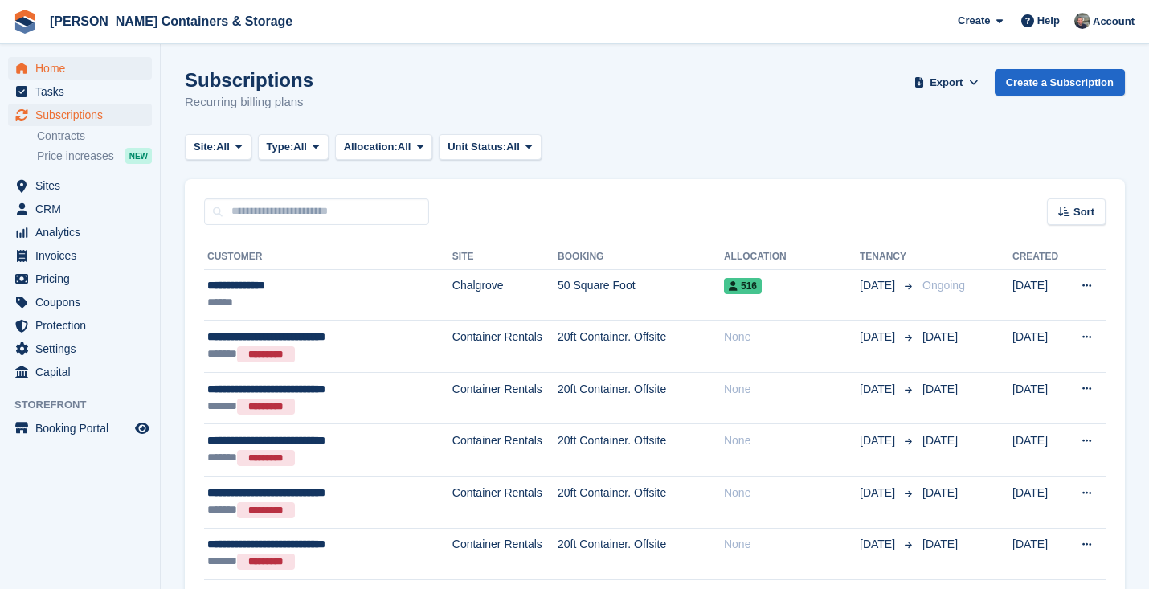
click at [101, 78] on span "Home" at bounding box center [83, 68] width 96 height 23
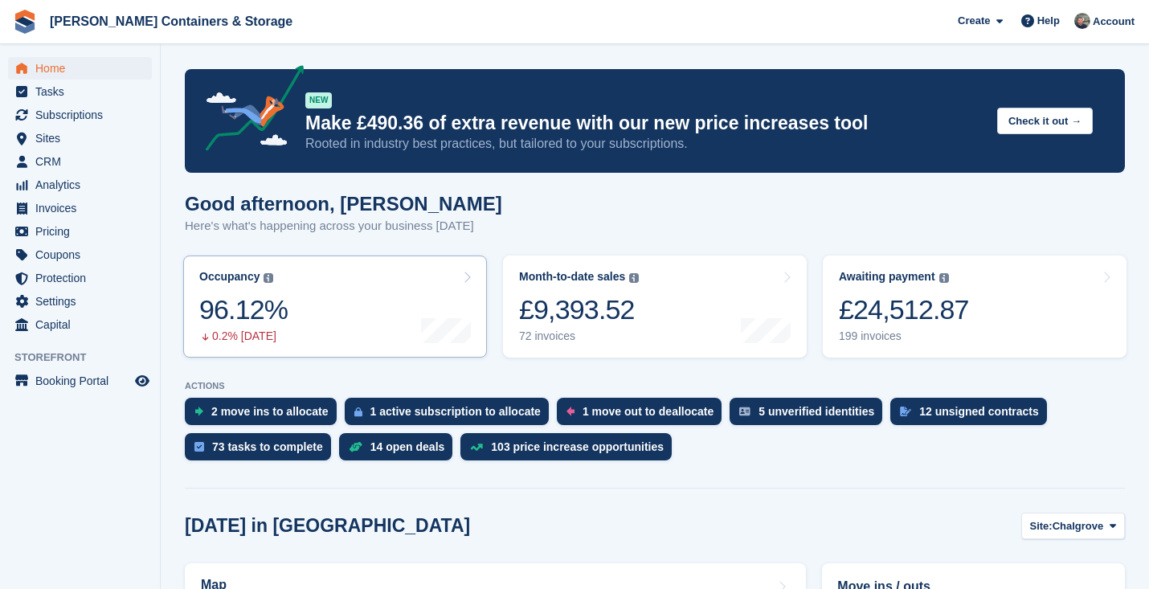
click at [250, 309] on div "96.12%" at bounding box center [243, 309] width 88 height 33
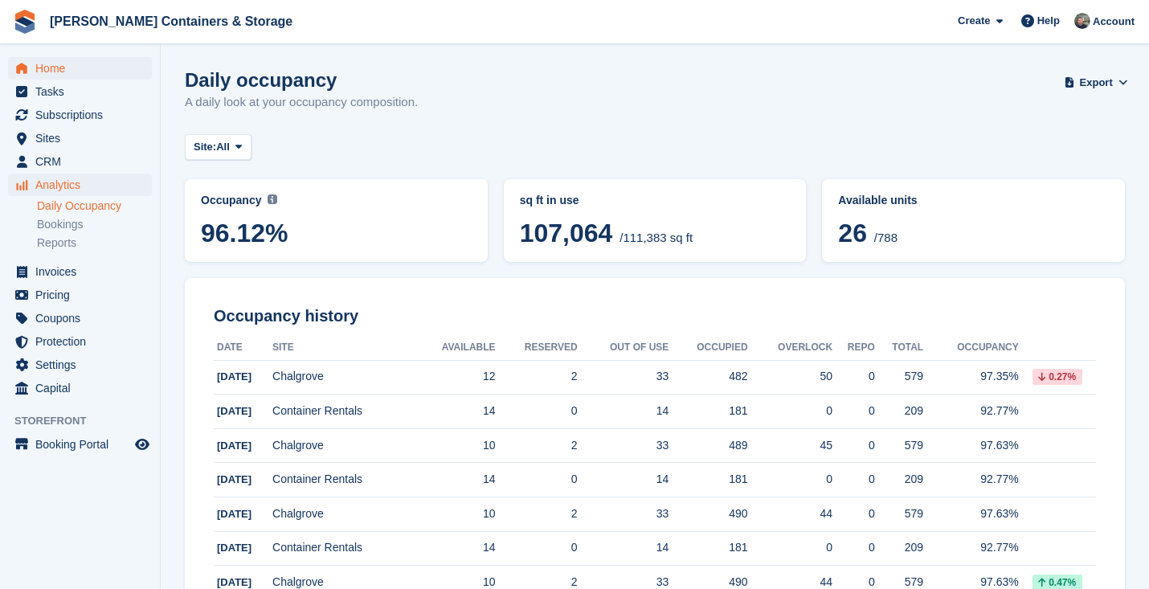
click at [78, 66] on span "Home" at bounding box center [83, 68] width 96 height 23
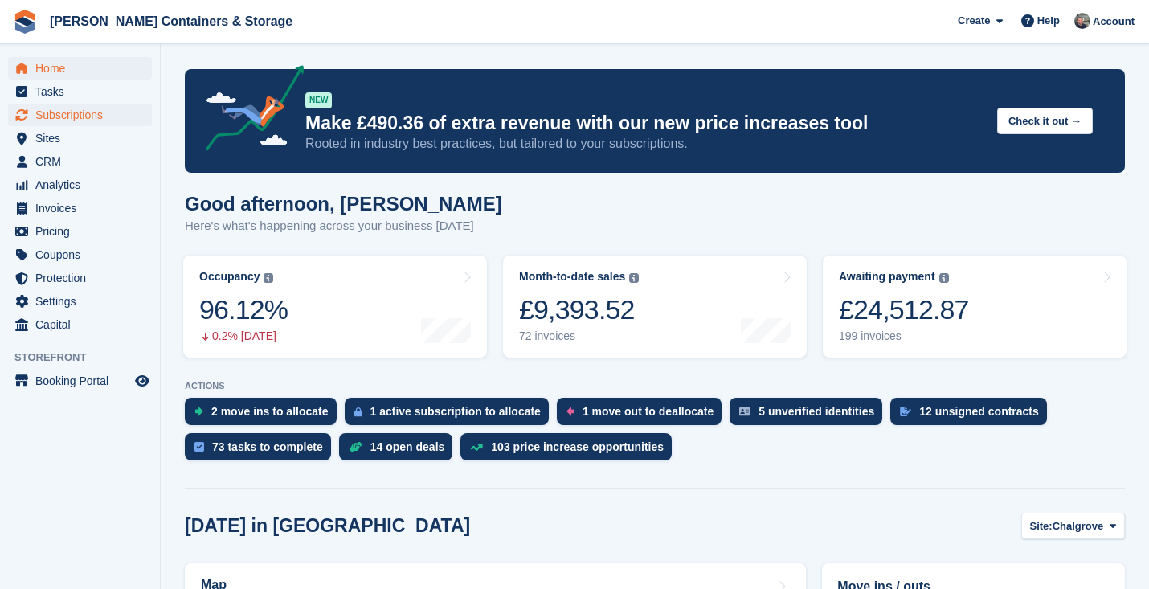
click at [74, 119] on span "Subscriptions" at bounding box center [83, 115] width 96 height 23
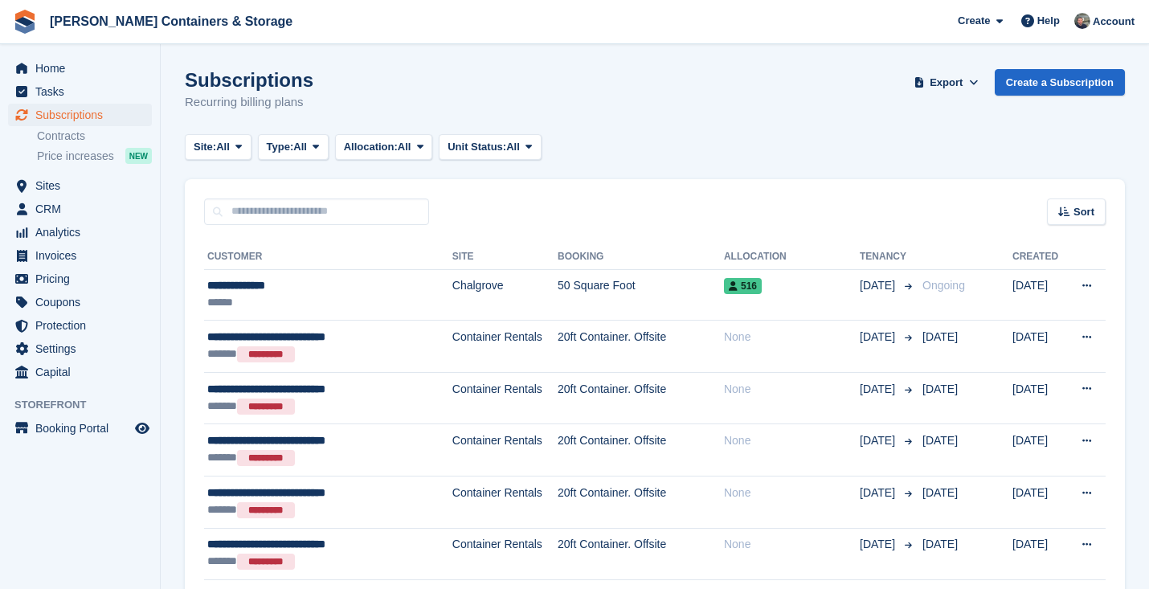
click at [61, 55] on div "Home Tasks Subscriptions Subscriptions Subscriptions Contracts Price increases …" at bounding box center [80, 218] width 160 height 334
click at [56, 70] on span "Home" at bounding box center [83, 68] width 96 height 23
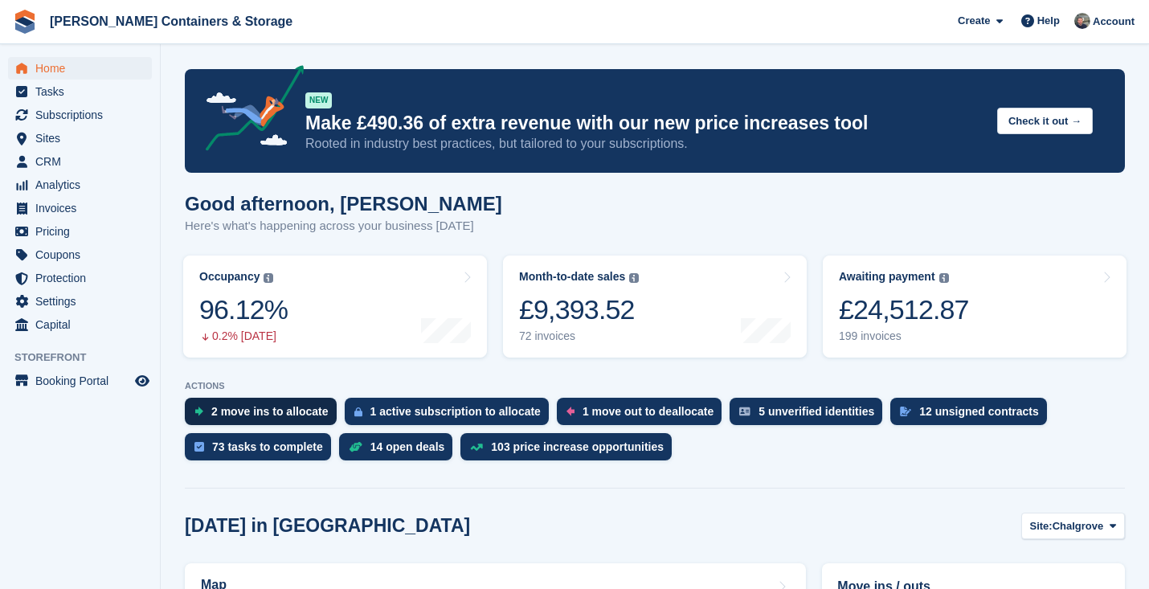
click at [227, 408] on div "2 move ins to allocate" at bounding box center [269, 411] width 117 height 13
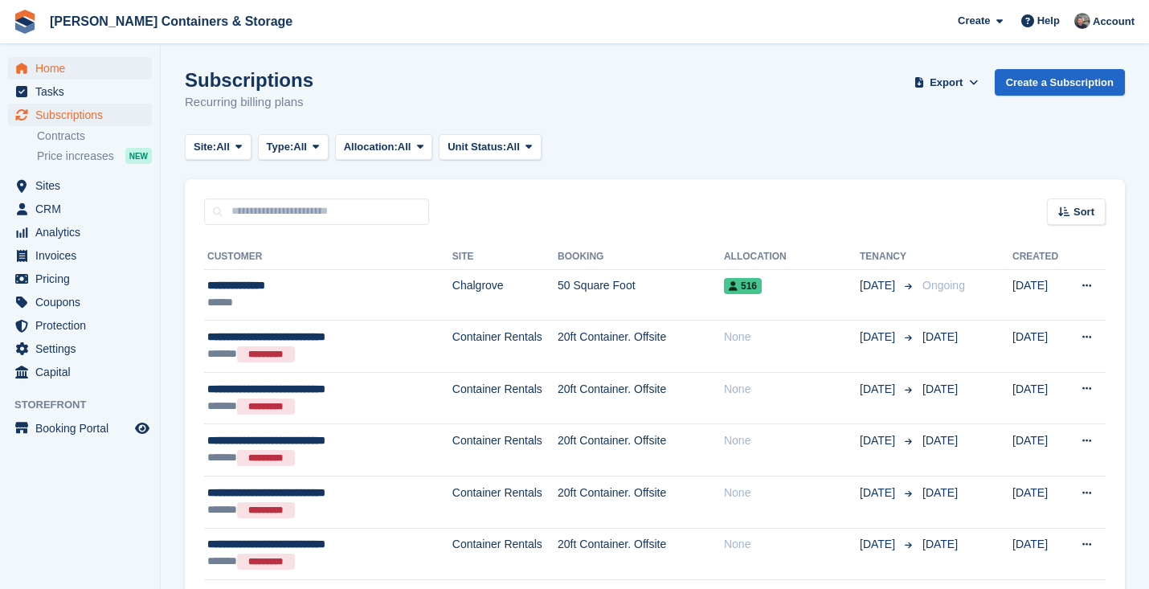
click at [46, 69] on span "Home" at bounding box center [83, 68] width 96 height 23
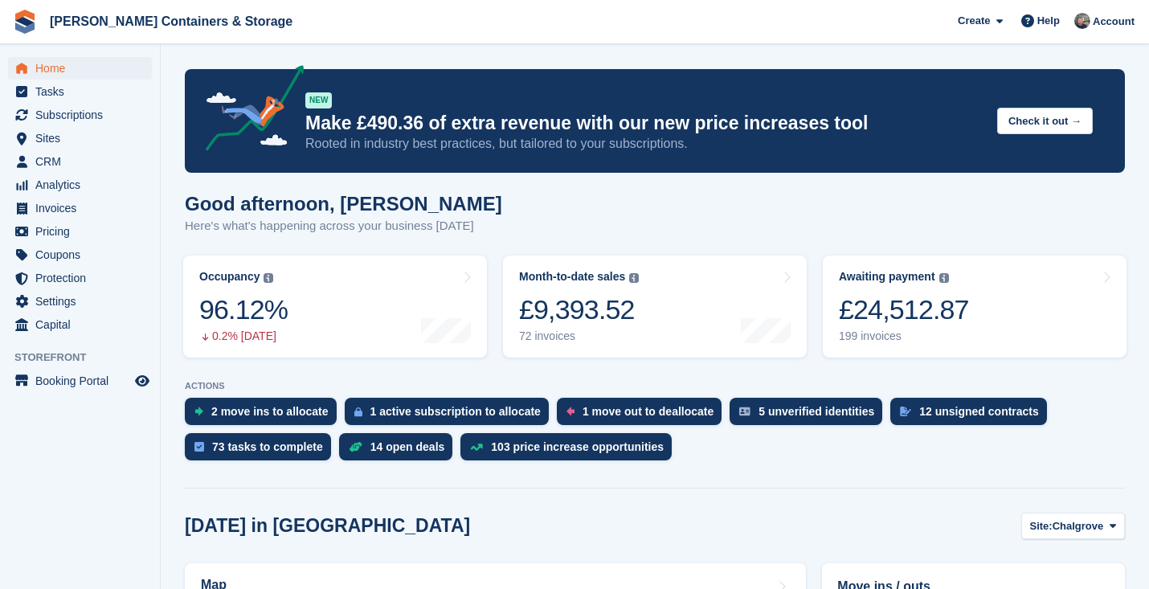
click at [90, 71] on span "Home" at bounding box center [83, 68] width 96 height 23
